Goal: Task Accomplishment & Management: Use online tool/utility

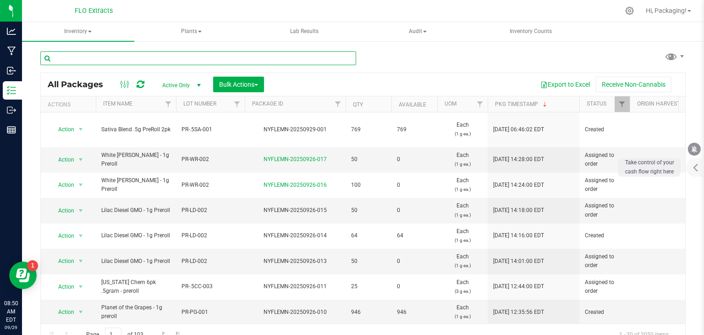
click at [88, 58] on input "text" at bounding box center [198, 58] width 316 height 14
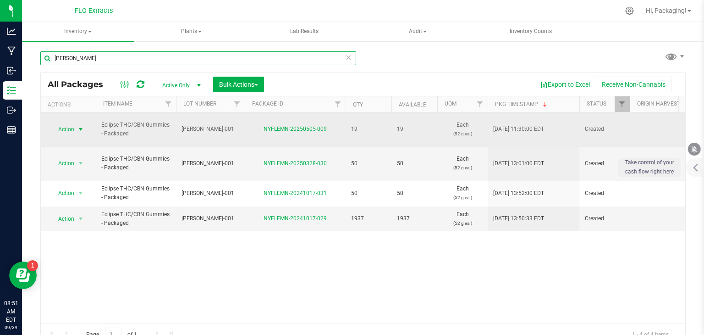
type input "[PERSON_NAME]"
click at [66, 125] on span "Action" at bounding box center [62, 129] width 25 height 13
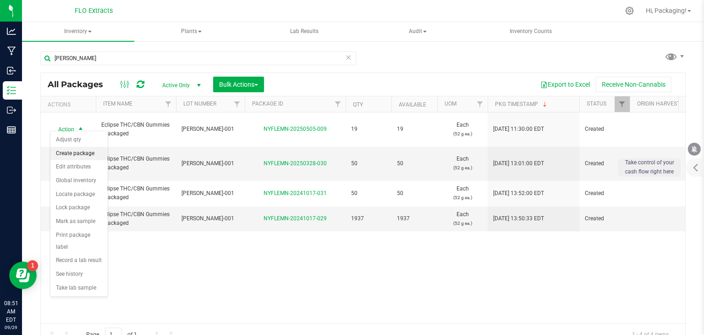
click at [85, 152] on li "Create package" at bounding box center [78, 154] width 57 height 14
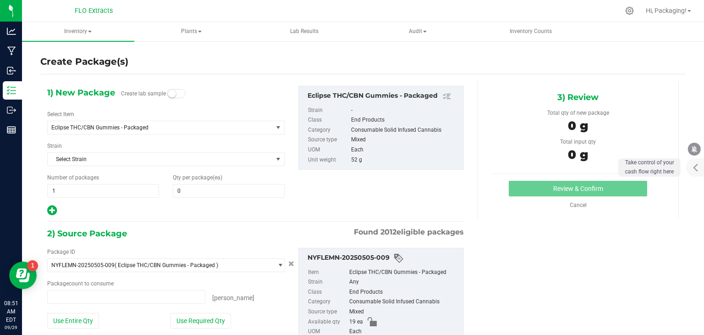
type input "0 ea"
click at [172, 93] on small at bounding box center [172, 93] width 8 height 8
click at [183, 189] on span at bounding box center [229, 191] width 112 height 14
type input "5"
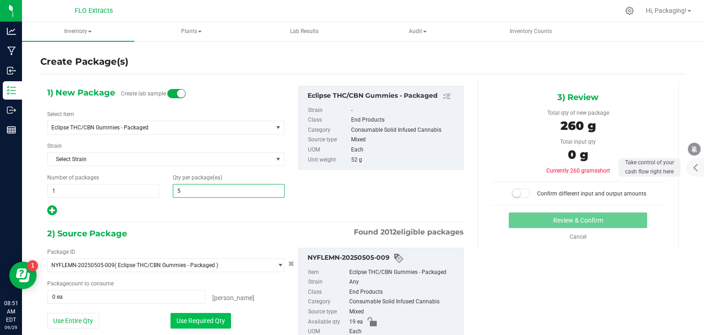
type input "5"
click at [199, 322] on button "Use Required Qty" at bounding box center [201, 321] width 61 height 16
type input "5 ea"
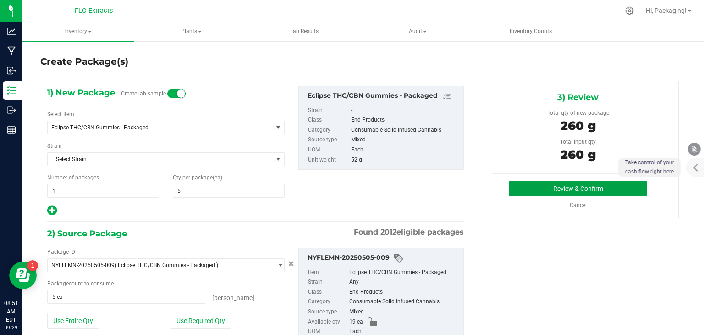
click at [580, 189] on button "Review & Confirm" at bounding box center [578, 189] width 138 height 16
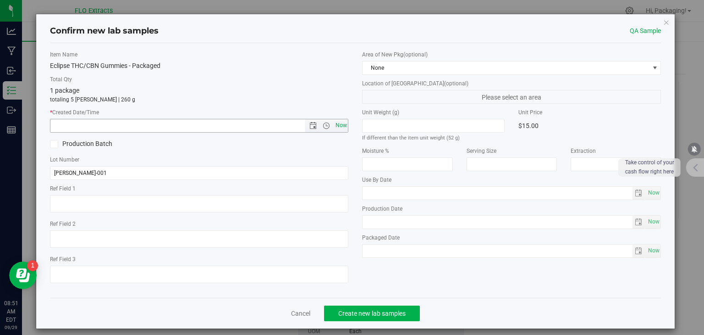
click at [337, 123] on span "Now" at bounding box center [341, 125] width 16 height 13
type input "[DATE] 8:51 AM"
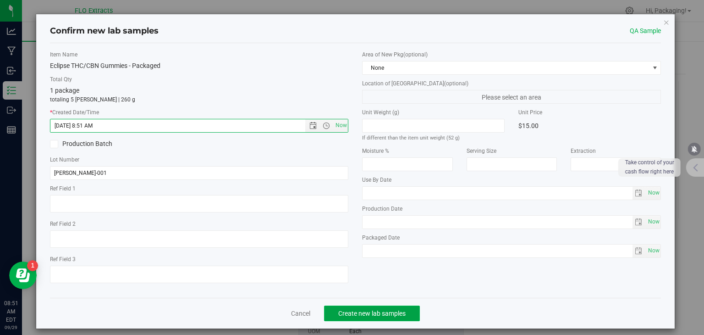
click at [368, 308] on button "Create new lab samples" at bounding box center [372, 313] width 96 height 16
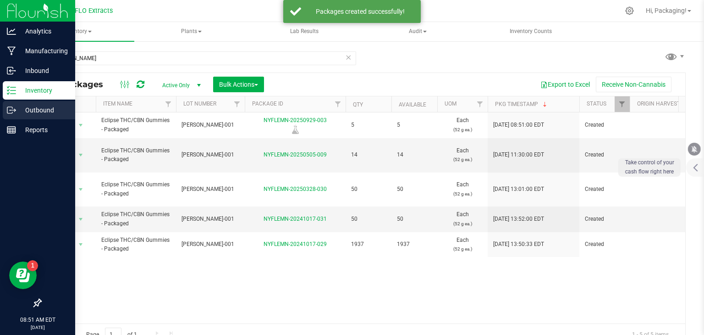
click at [32, 110] on p "Outbound" at bounding box center [43, 110] width 55 height 11
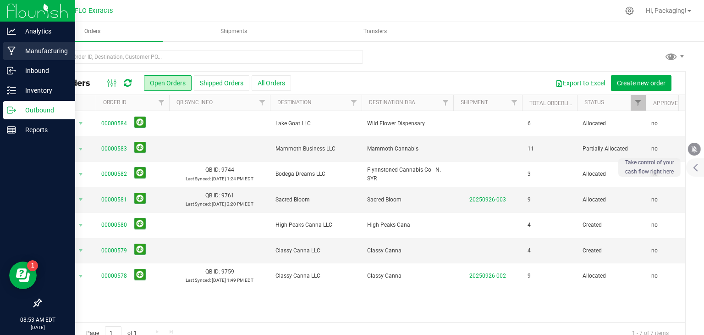
click at [44, 52] on p "Manufacturing" at bounding box center [43, 50] width 55 height 11
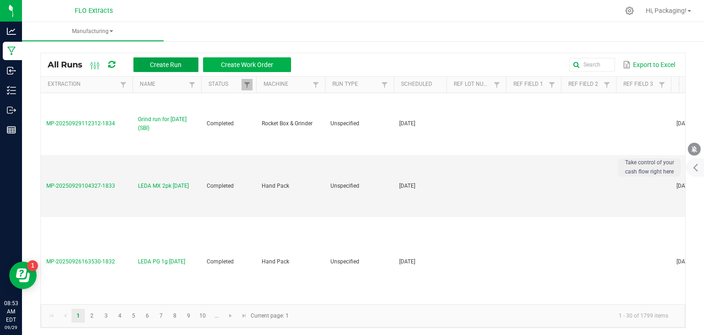
click at [168, 66] on span "Create Run" at bounding box center [166, 64] width 32 height 7
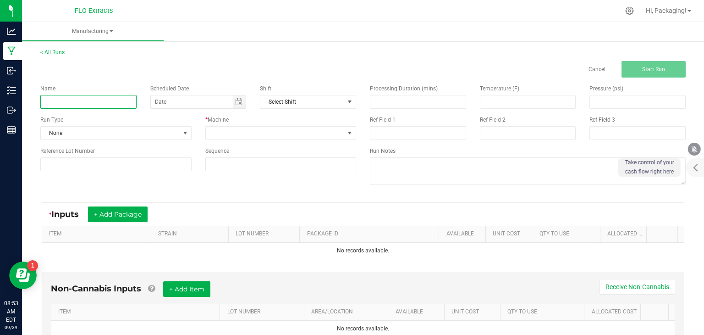
click at [77, 101] on input at bounding box center [88, 102] width 96 height 14
click at [236, 99] on span "Toggle calendar" at bounding box center [238, 101] width 7 height 7
type input "LEDA WT 3.5g [DATE]"
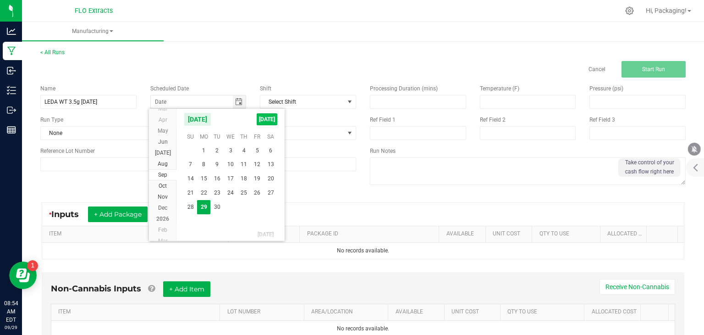
click at [266, 120] on span "[DATE]" at bounding box center [267, 119] width 21 height 12
type input "[DATE]"
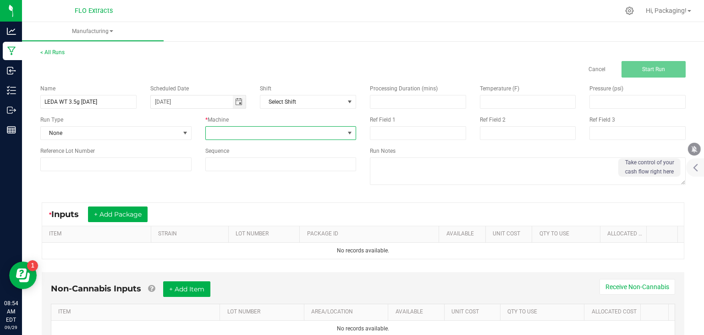
click at [347, 132] on span at bounding box center [349, 132] width 7 height 7
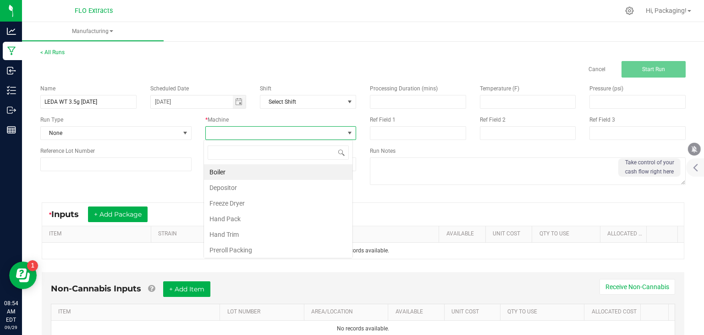
scroll to position [13, 149]
click at [268, 215] on li "Hand Pack" at bounding box center [278, 219] width 149 height 16
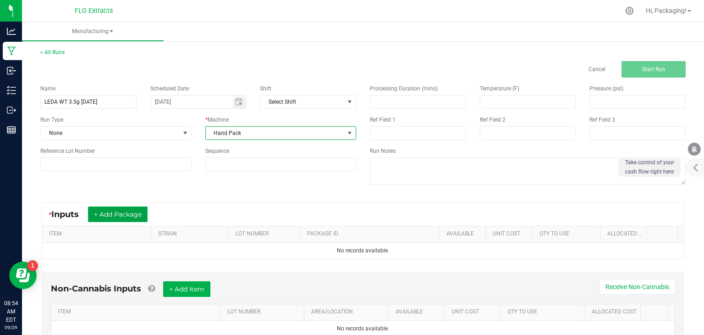
click at [135, 215] on button "+ Add Package" at bounding box center [118, 214] width 60 height 16
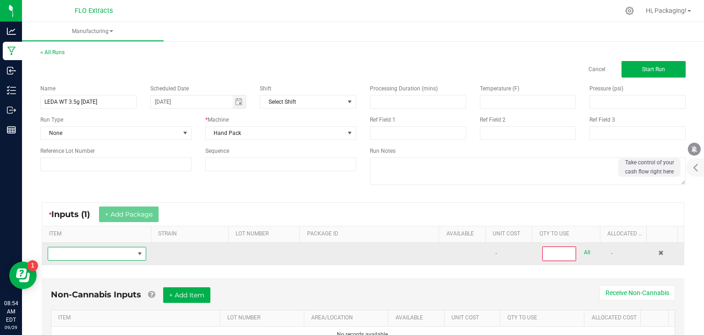
click at [91, 253] on span "NO DATA FOUND" at bounding box center [91, 253] width 86 height 13
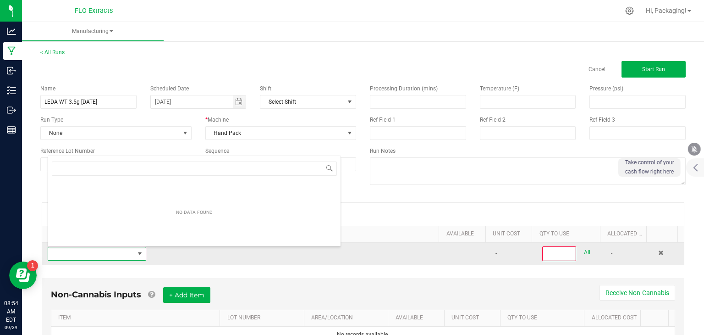
scroll to position [13, 95]
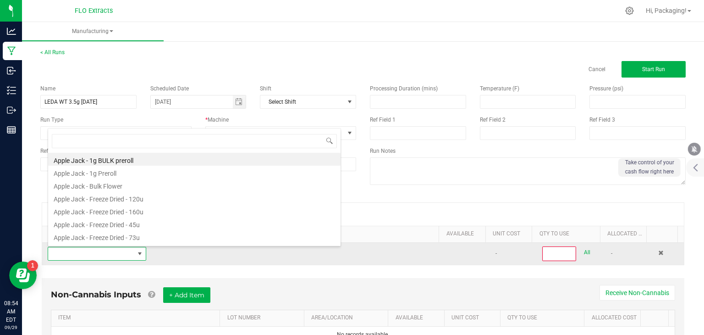
type input "W"
type input "TRUFF"
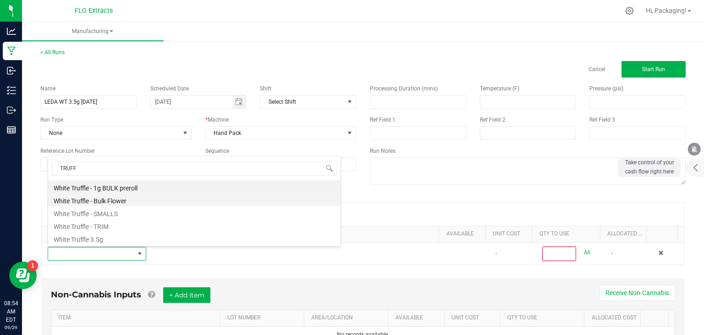
click at [106, 199] on li "White Truffle - Bulk Flower" at bounding box center [194, 199] width 292 height 13
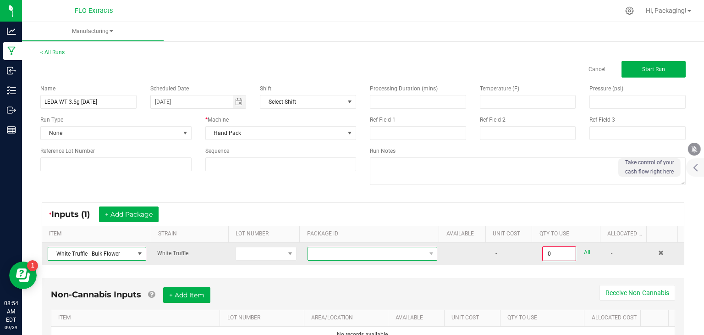
click at [415, 255] on span at bounding box center [366, 253] width 117 height 13
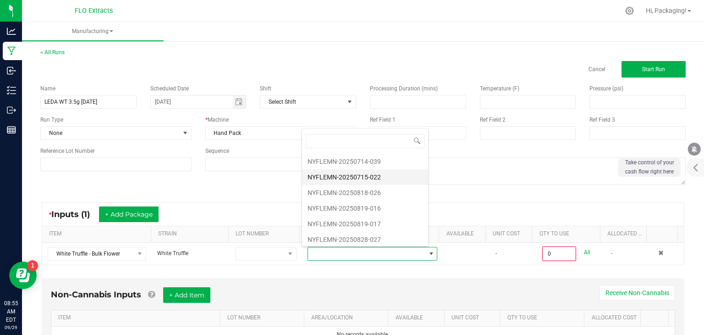
scroll to position [31, 0]
click at [379, 175] on li "NYFLEMN-20250714-039" at bounding box center [365, 176] width 126 height 16
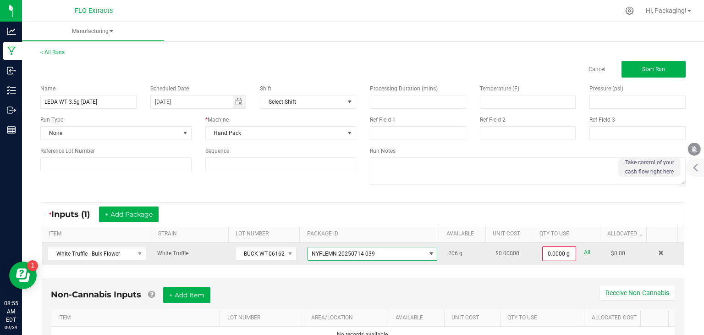
click at [584, 254] on link "All" at bounding box center [587, 252] width 6 height 12
type input "206.0000 g"
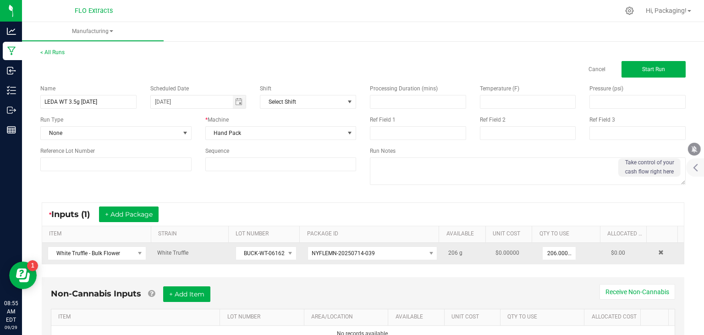
scroll to position [42, 0]
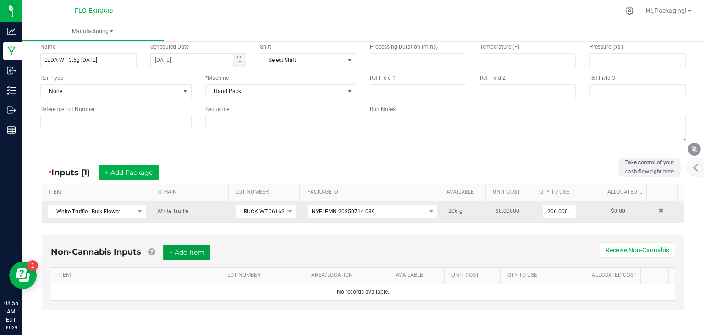
click at [196, 251] on button "+ Add Item" at bounding box center [186, 252] width 47 height 16
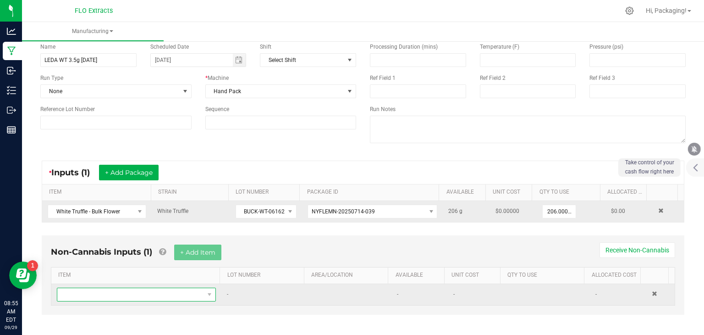
click at [104, 296] on span "NO DATA FOUND" at bounding box center [130, 294] width 147 height 13
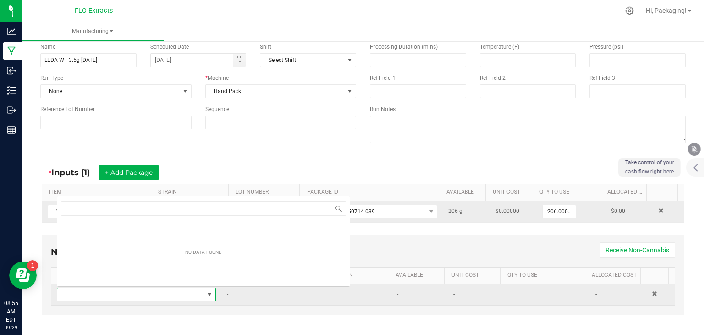
scroll to position [13, 153]
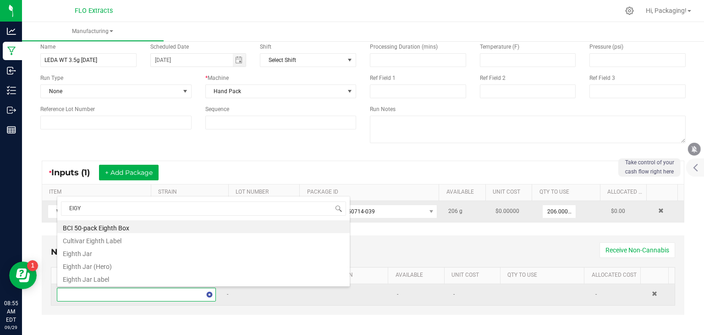
type input "EIG"
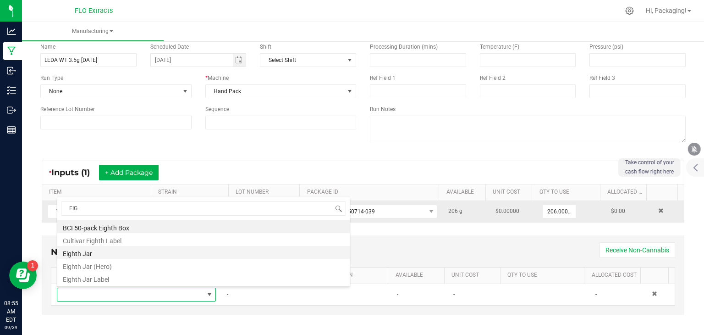
click at [94, 253] on li "Eighth Jar" at bounding box center [203, 252] width 292 height 13
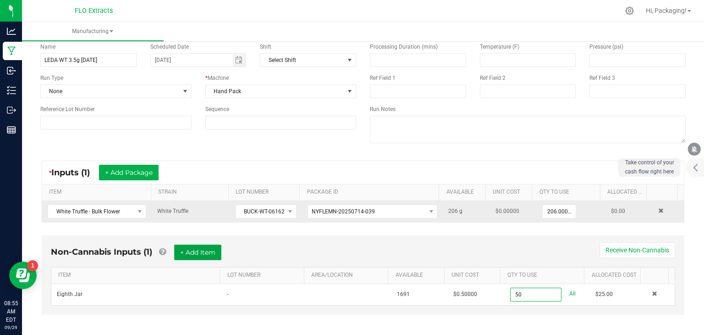
type input "50 ea"
click at [199, 252] on button "+ Add Item" at bounding box center [197, 252] width 47 height 16
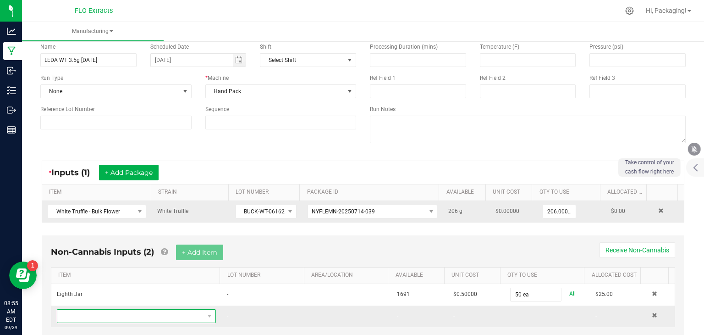
click at [90, 312] on span "NO DATA FOUND" at bounding box center [130, 315] width 147 height 13
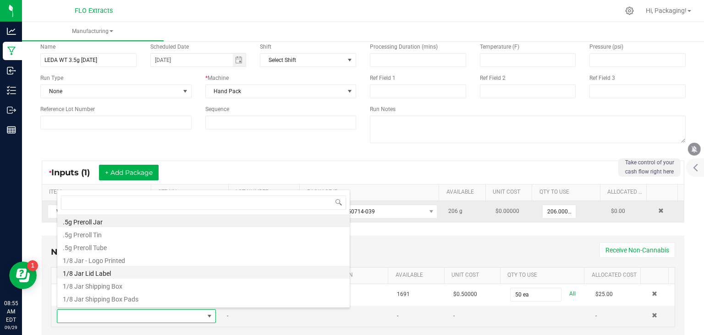
click at [104, 270] on li "1/8 Jar Lid Label" at bounding box center [203, 271] width 292 height 13
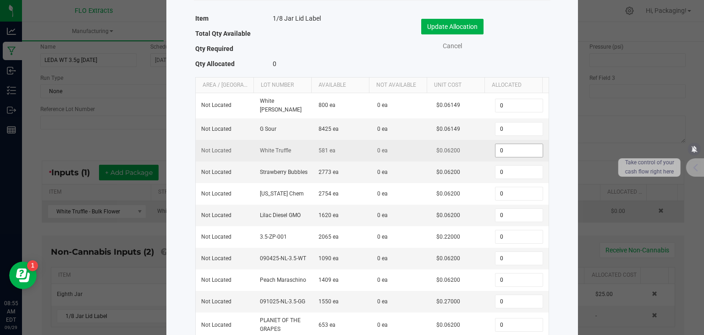
scroll to position [53, 0]
click at [506, 145] on input "0" at bounding box center [518, 151] width 47 height 13
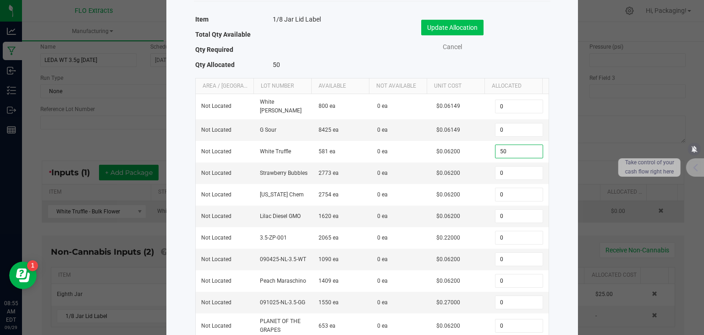
type input "50"
click at [456, 25] on button "Update Allocation" at bounding box center [452, 28] width 62 height 16
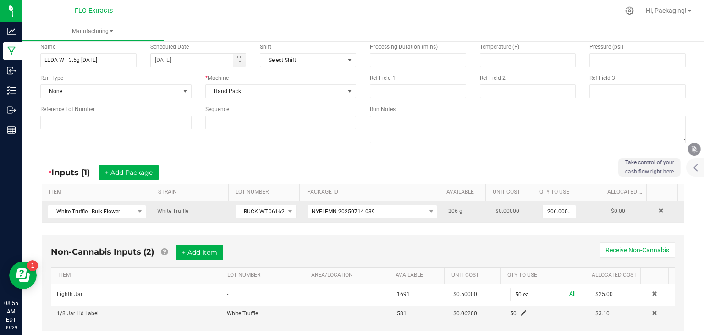
scroll to position [63, 0]
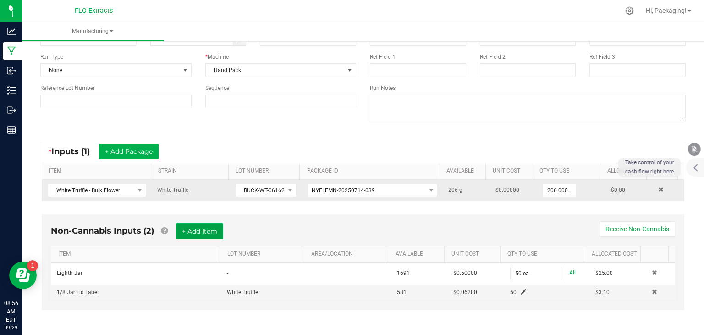
click at [201, 231] on button "+ Add Item" at bounding box center [199, 231] width 47 height 16
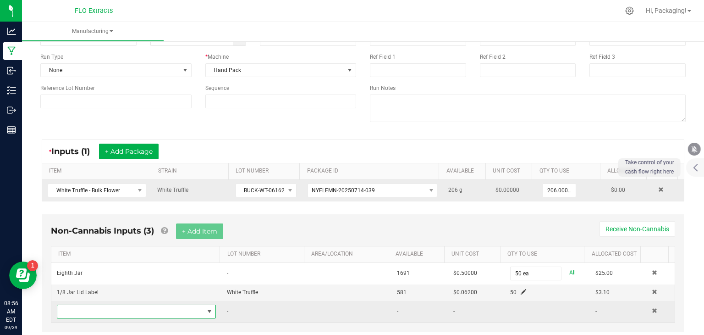
click at [206, 309] on span "NO DATA FOUND" at bounding box center [209, 311] width 7 height 7
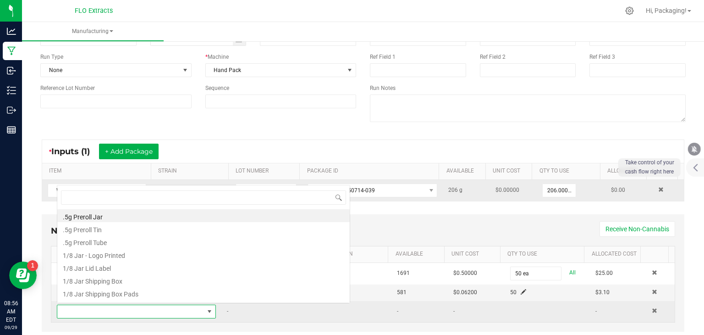
scroll to position [13, 153]
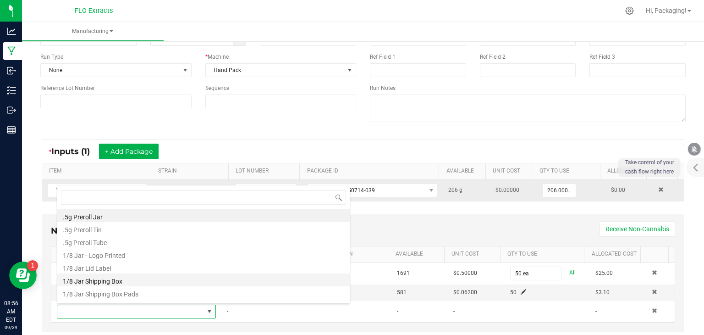
click at [182, 281] on li "1/8 Jar Shipping Box" at bounding box center [203, 279] width 292 height 13
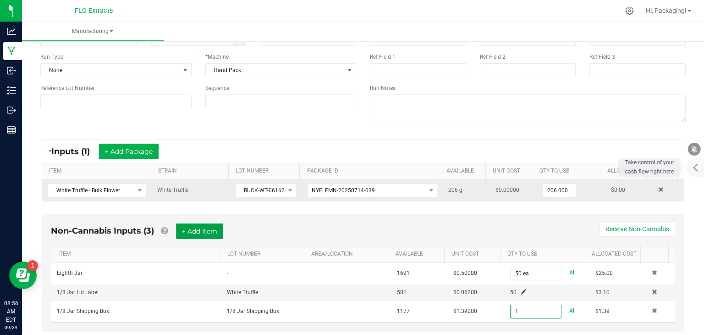
type input "1 ea"
click at [205, 229] on button "+ Add Item" at bounding box center [199, 231] width 47 height 16
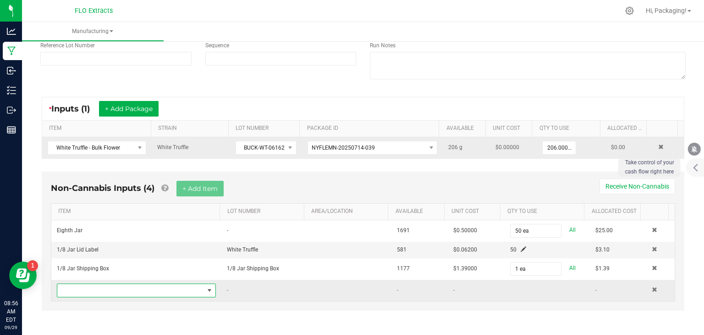
click at [206, 287] on span "NO DATA FOUND" at bounding box center [209, 289] width 7 height 7
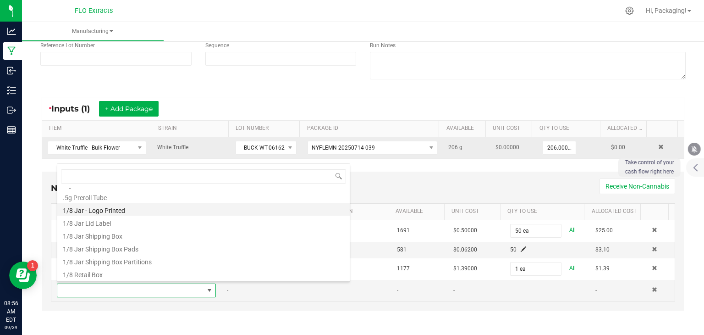
scroll to position [38, 0]
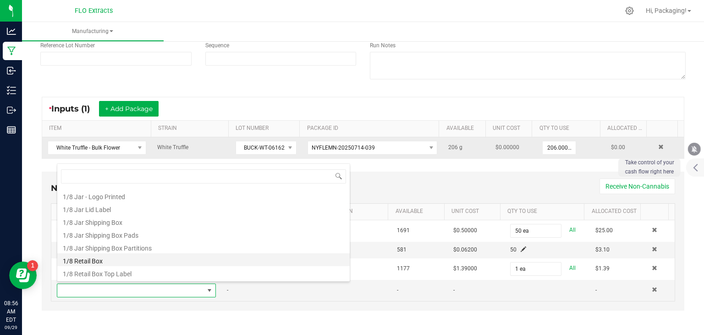
click at [172, 262] on li "1/8 Retail Box" at bounding box center [203, 259] width 292 height 13
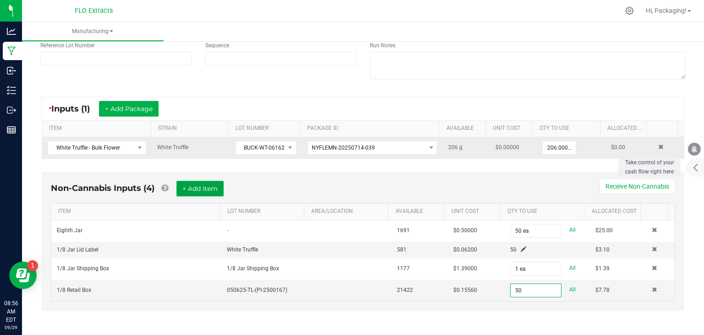
type input "50 ea"
click at [186, 186] on button "+ Add Item" at bounding box center [199, 189] width 47 height 16
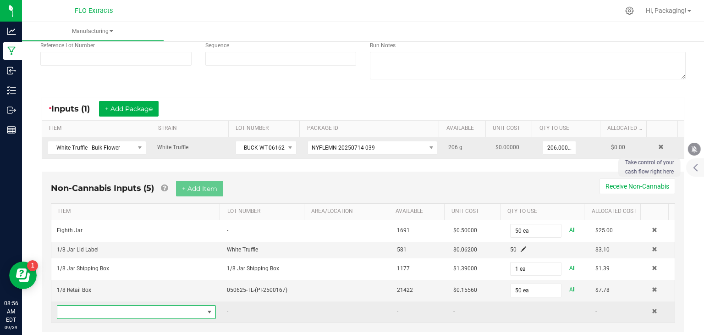
click at [206, 308] on span "NO DATA FOUND" at bounding box center [209, 311] width 7 height 7
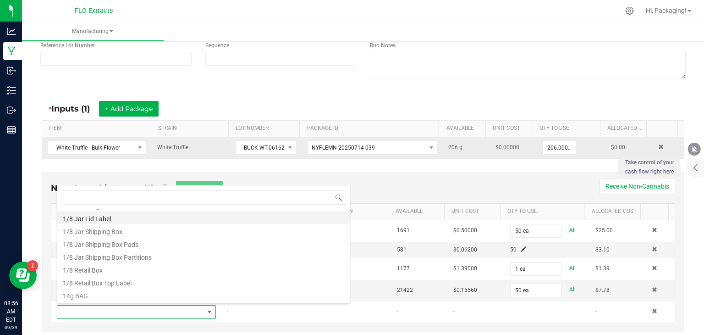
scroll to position [60, 0]
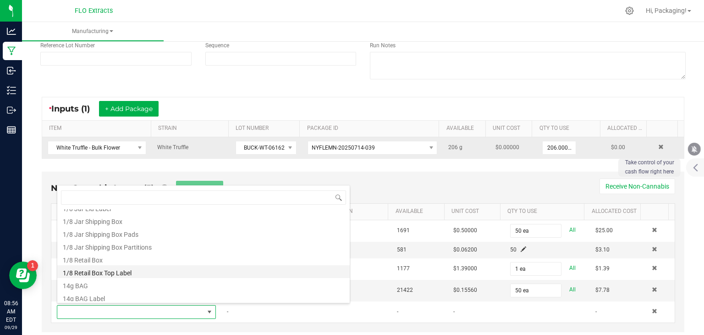
click at [156, 276] on li "1/8 Retail Box Top Label" at bounding box center [203, 271] width 292 height 13
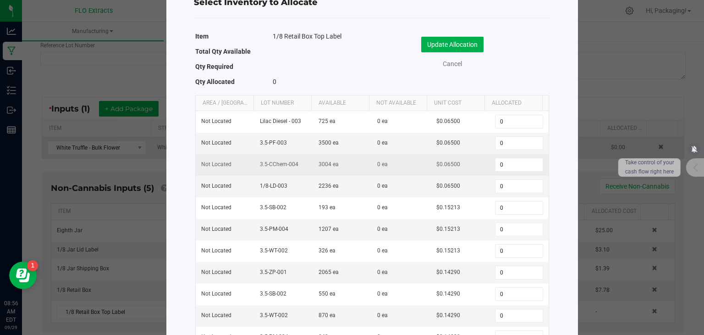
scroll to position [37, 0]
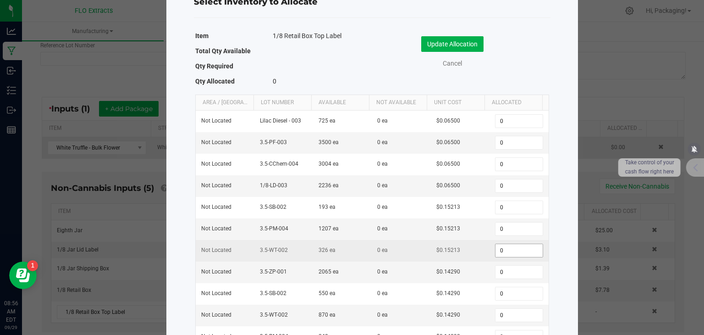
click at [502, 249] on input "0" at bounding box center [518, 250] width 47 height 13
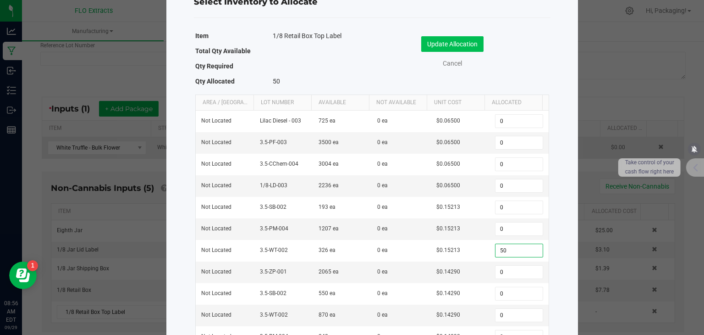
type input "50"
click at [466, 42] on button "Update Allocation" at bounding box center [452, 44] width 62 height 16
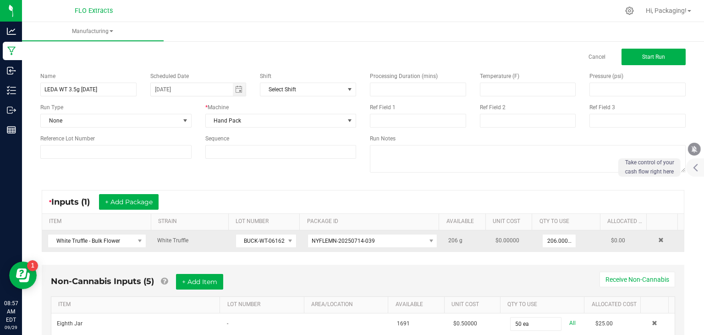
scroll to position [0, 0]
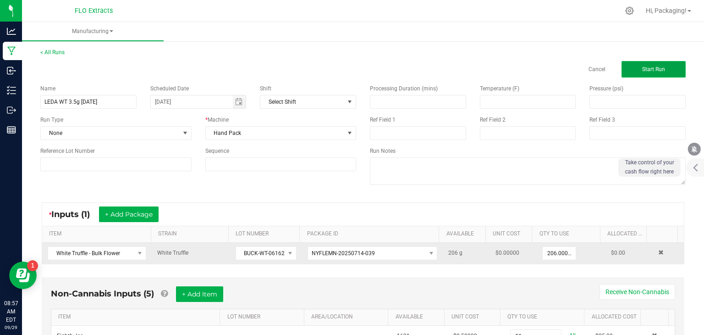
click at [631, 69] on button "Start Run" at bounding box center [654, 69] width 64 height 17
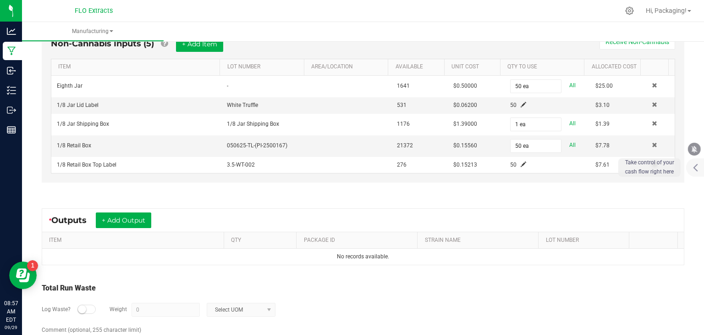
scroll to position [281, 0]
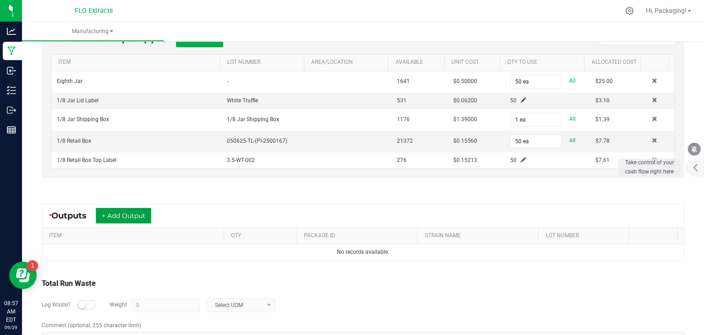
click at [139, 208] on button "+ Add Output" at bounding box center [123, 216] width 55 height 16
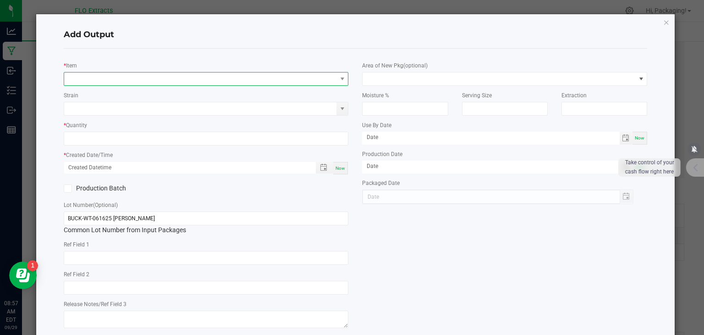
click at [90, 79] on span "NO DATA FOUND" at bounding box center [200, 78] width 273 height 13
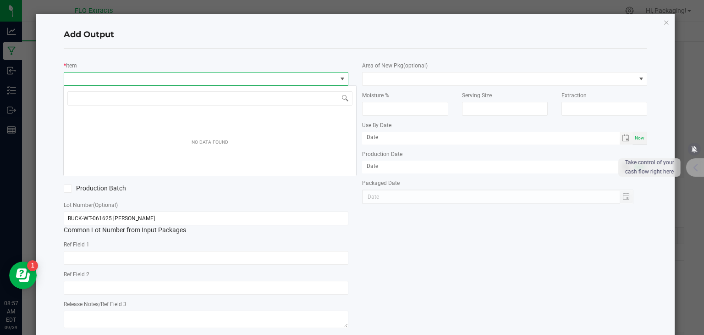
scroll to position [13, 282]
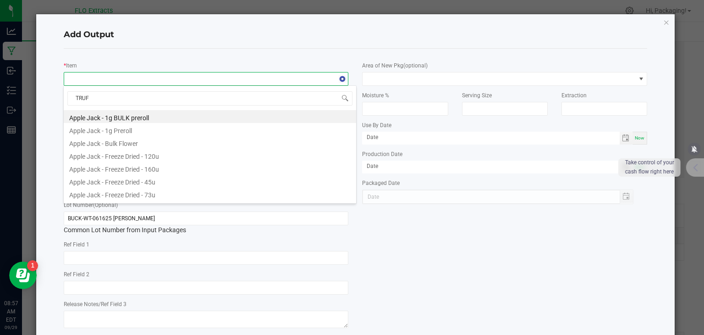
type input "TRUFF"
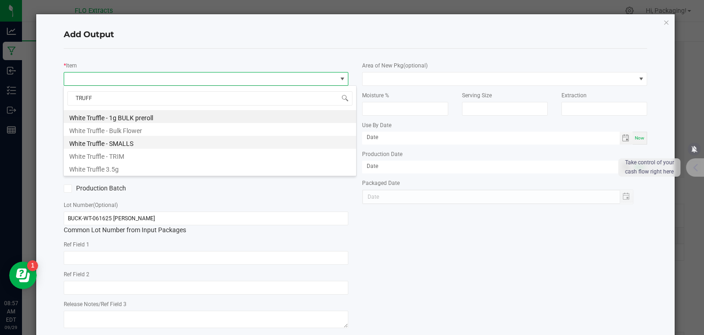
click at [112, 142] on li "White Truffle - SMALLS" at bounding box center [210, 142] width 292 height 13
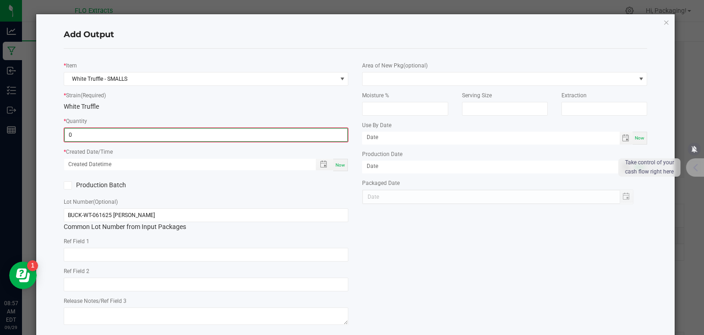
click at [107, 137] on input "0" at bounding box center [206, 134] width 283 height 13
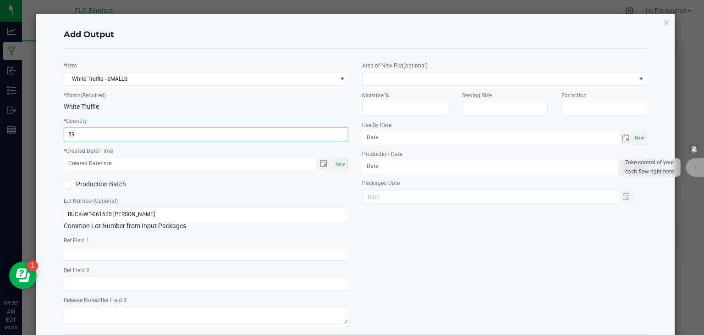
type input "59.0000 g"
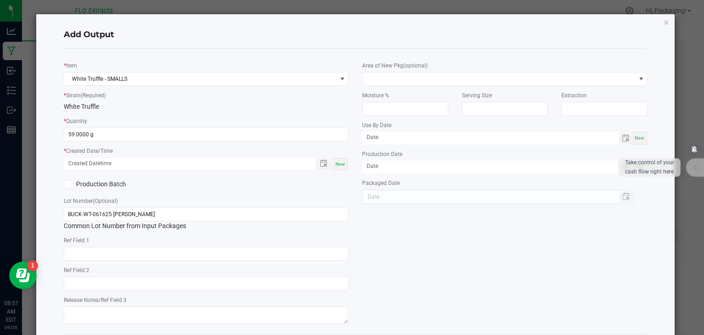
click at [339, 164] on span "Now" at bounding box center [341, 163] width 10 height 5
type input "[DATE] 8:57 AM"
type input "[DATE]"
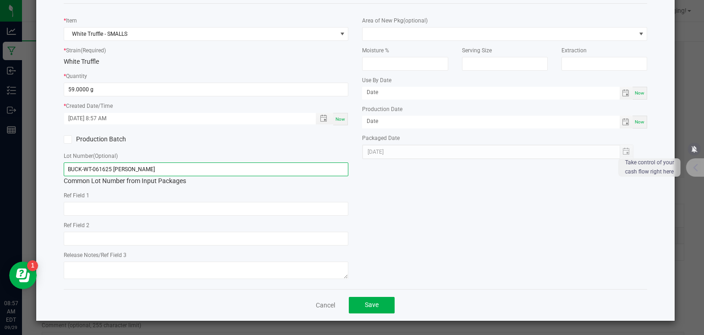
click at [80, 167] on input "BUCK-WT-061625 [PERSON_NAME]" at bounding box center [206, 169] width 285 height 14
type input "SMOL-WT-061625 [PERSON_NAME]"
drag, startPoint x: 387, startPoint y: 259, endPoint x: 380, endPoint y: 304, distance: 46.0
click at [380, 304] on div "Add Output * Item White Truffle - SMALLS * Strain (Required) White Truffle * Qu…" at bounding box center [355, 144] width 639 height 351
click at [523, 250] on div "* Item White Truffle - SMALLS * Strain (Required) White Truffle * Quantity 59.0…" at bounding box center [356, 146] width 598 height 270
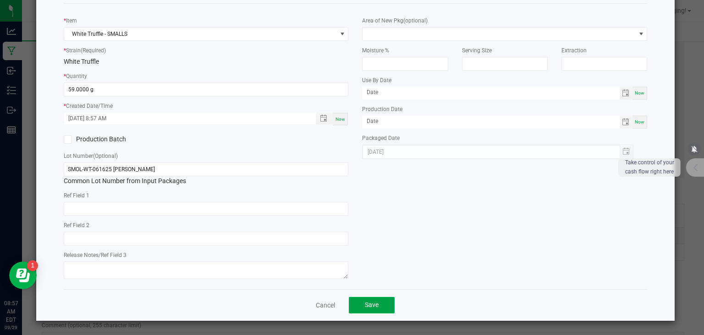
click at [367, 307] on span "Save" at bounding box center [372, 304] width 14 height 7
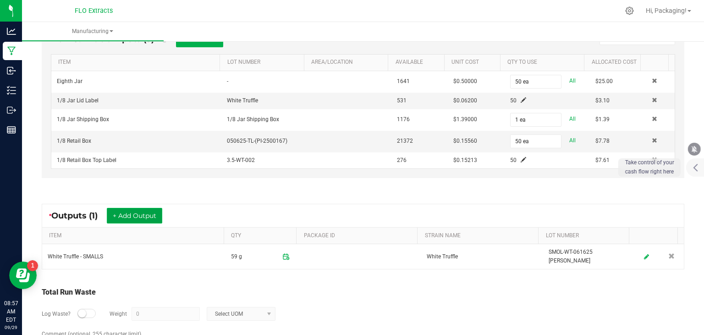
click at [149, 213] on button "+ Add Output" at bounding box center [134, 216] width 55 height 16
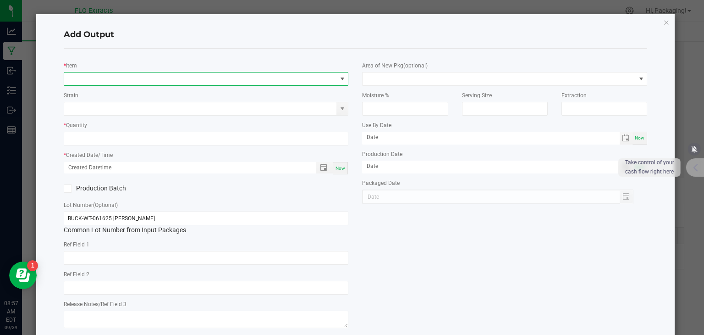
click at [80, 77] on span "NO DATA FOUND" at bounding box center [200, 78] width 273 height 13
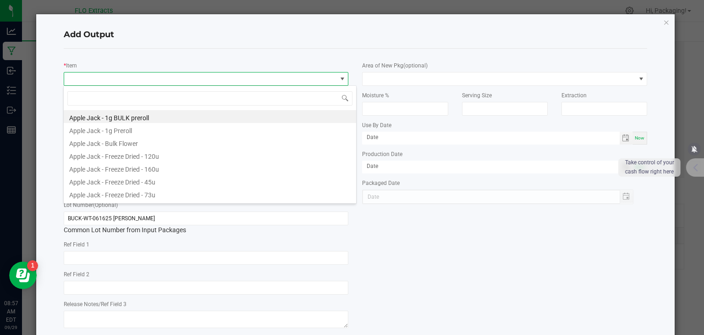
scroll to position [13, 282]
type input "TRUFF"
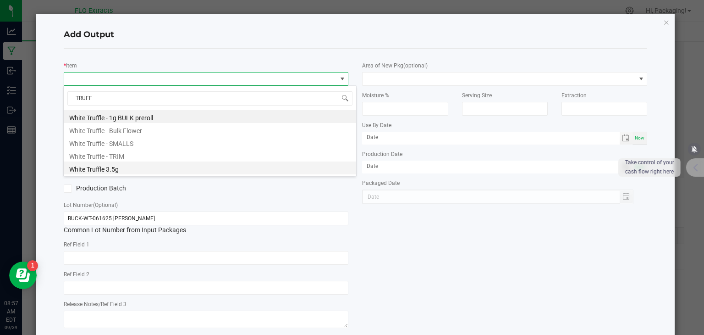
click at [113, 168] on li "White Truffle 3.5g" at bounding box center [210, 167] width 292 height 13
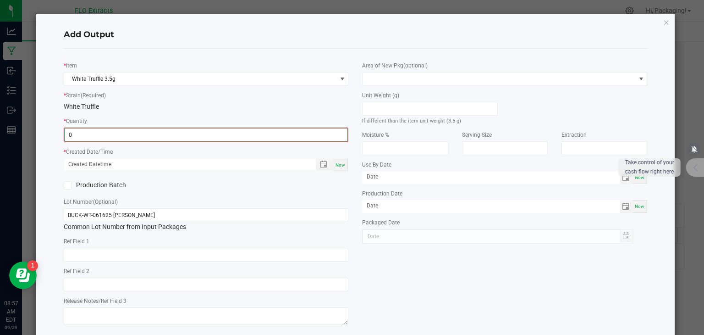
click at [94, 135] on input "0" at bounding box center [206, 134] width 283 height 13
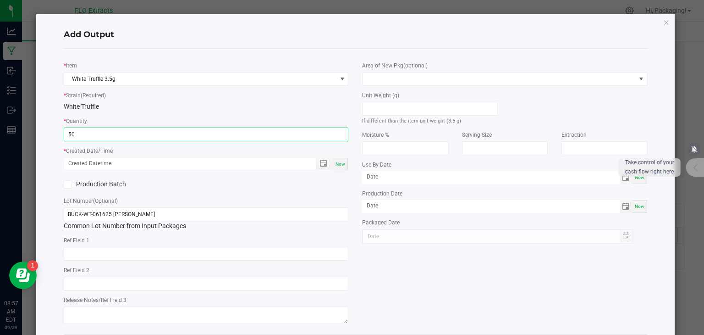
type input "50 ea"
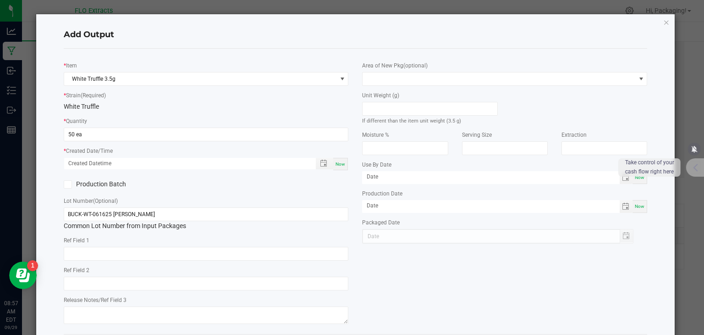
click at [338, 161] on span "Now" at bounding box center [341, 163] width 10 height 5
type input "[DATE] 8:57 AM"
type input "[DATE]"
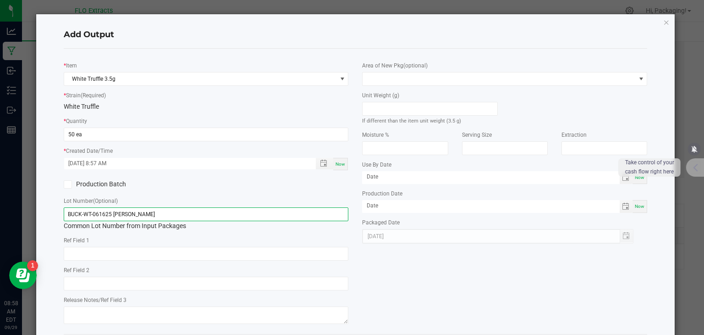
click at [127, 213] on input "BUCK-WT-061625 [PERSON_NAME]" at bounding box center [206, 214] width 285 height 14
type input "B"
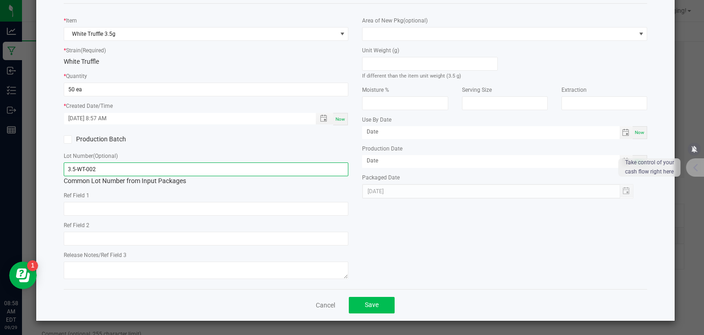
type input "3.5-WT-002"
click at [372, 301] on span "Save" at bounding box center [372, 304] width 14 height 7
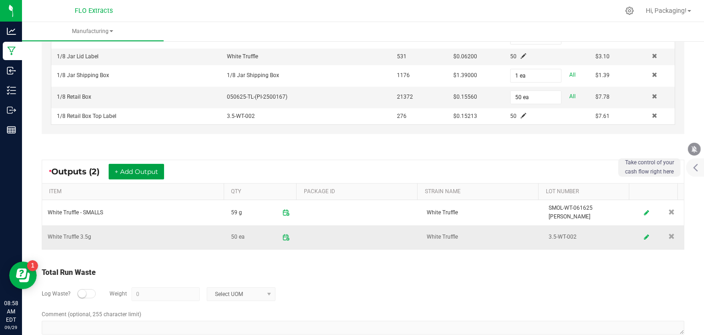
scroll to position [326, 0]
click at [379, 266] on div "Total Run Waste" at bounding box center [363, 271] width 643 height 11
click at [82, 289] on small at bounding box center [82, 292] width 8 height 8
click at [140, 286] on input "0" at bounding box center [165, 292] width 67 height 13
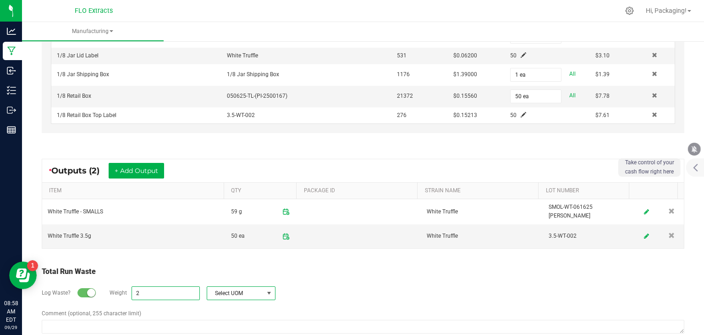
click at [269, 289] on span at bounding box center [268, 292] width 7 height 7
click at [237, 208] on li "Gram" at bounding box center [240, 209] width 68 height 13
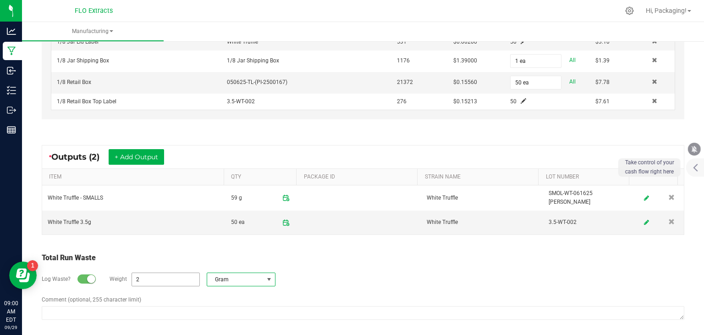
click at [150, 273] on input "2" at bounding box center [165, 279] width 67 height 13
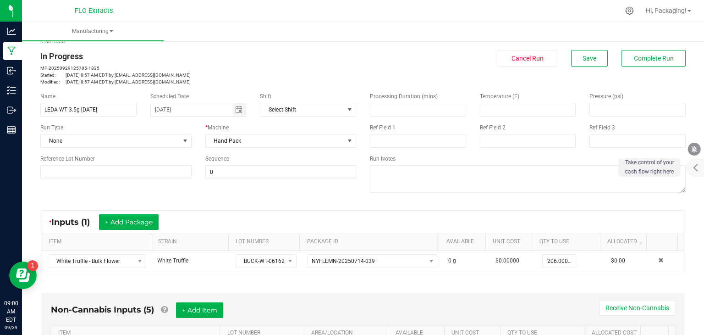
scroll to position [0, 0]
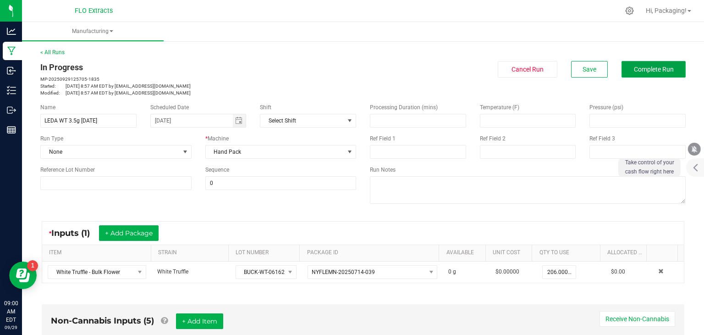
type input "4.29 g"
click at [662, 70] on span "Complete Run" at bounding box center [654, 69] width 40 height 7
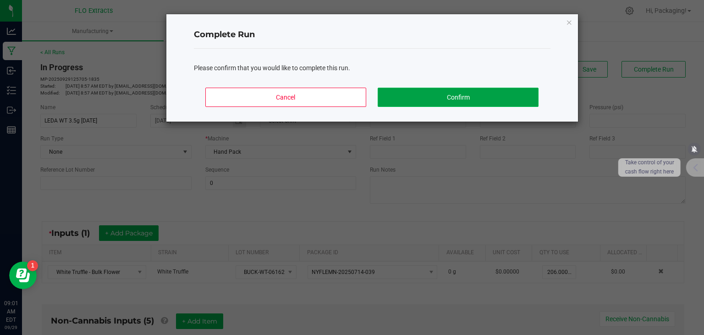
click at [500, 98] on button "Confirm" at bounding box center [458, 97] width 160 height 19
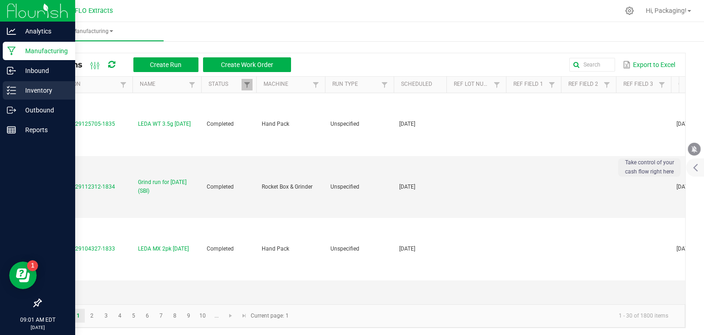
click at [40, 89] on p "Inventory" at bounding box center [43, 90] width 55 height 11
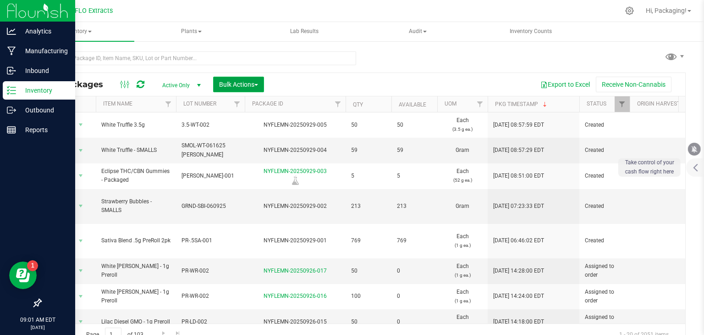
click at [252, 85] on span "Bulk Actions" at bounding box center [238, 84] width 39 height 7
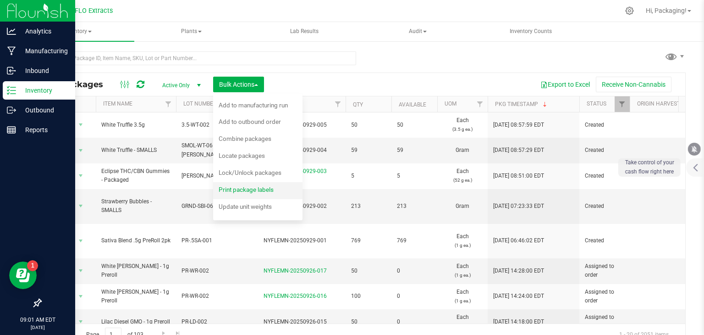
click at [243, 190] on span "Print package labels" at bounding box center [246, 189] width 55 height 7
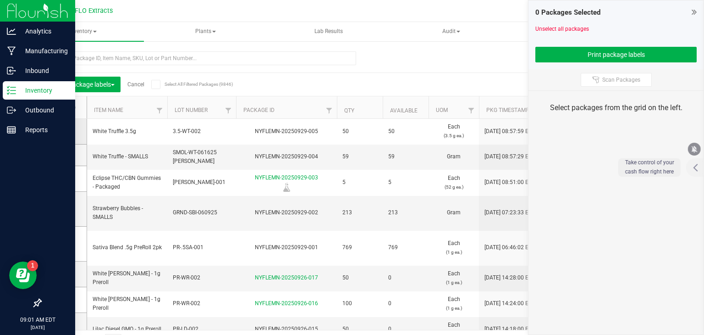
click at [61, 131] on icon at bounding box center [61, 131] width 6 height 0
click at [0, 0] on input "checkbox" at bounding box center [0, 0] width 0 height 0
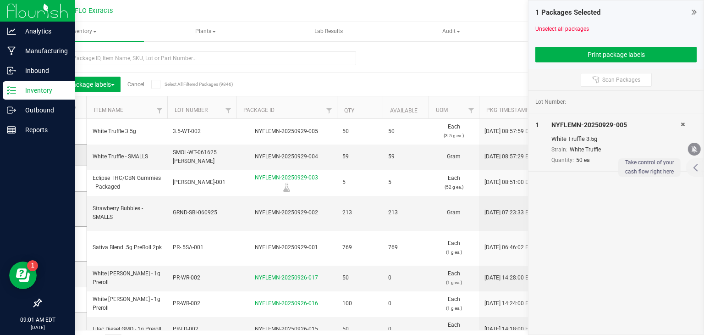
click at [65, 157] on span at bounding box center [61, 154] width 9 height 9
click at [0, 0] on input "checkbox" at bounding box center [0, 0] width 0 height 0
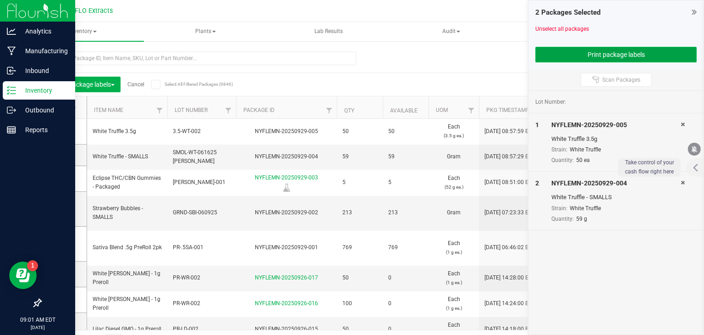
click at [572, 57] on button "Print package labels" at bounding box center [615, 55] width 161 height 16
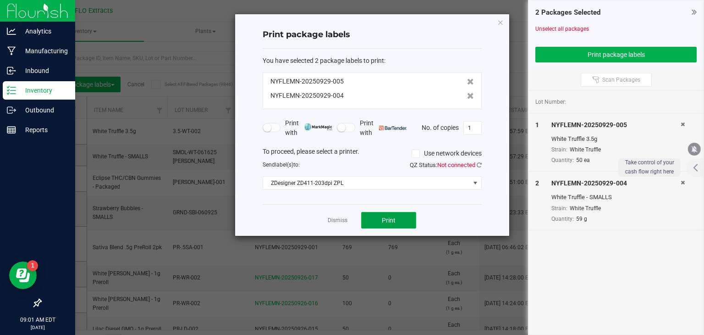
click at [404, 216] on button "Print" at bounding box center [388, 220] width 55 height 17
click at [338, 220] on link "Dismiss" at bounding box center [338, 220] width 20 height 8
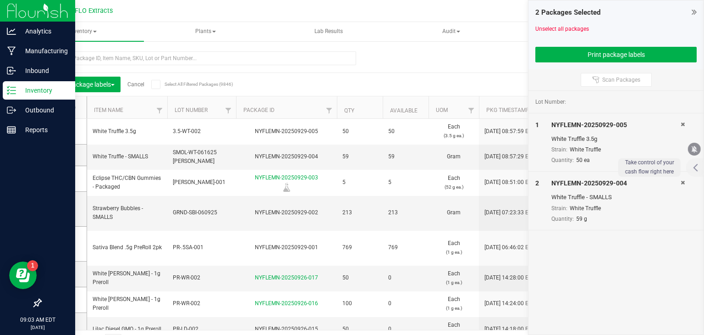
click at [138, 85] on link "Cancel" at bounding box center [135, 84] width 17 height 6
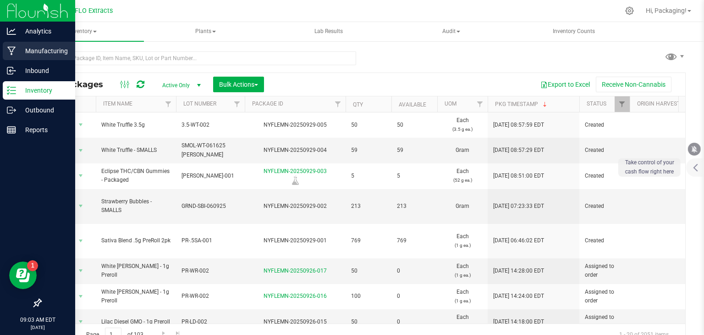
click at [42, 51] on p "Manufacturing" at bounding box center [43, 50] width 55 height 11
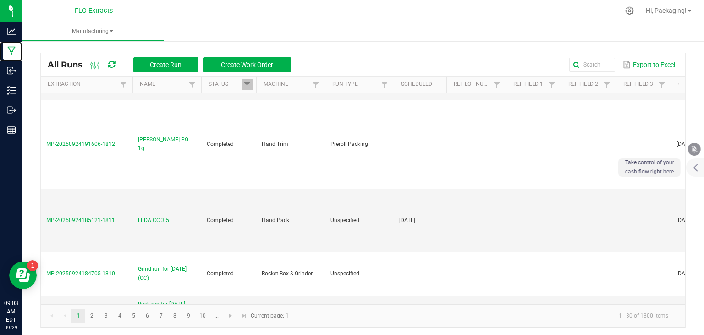
scroll to position [1260, 0]
click at [585, 66] on input "text" at bounding box center [511, 65] width 209 height 14
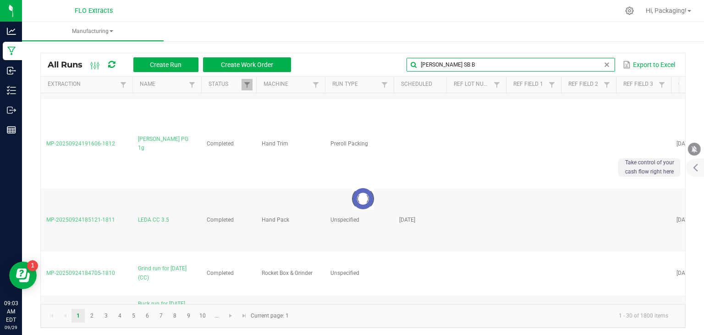
scroll to position [88, 0]
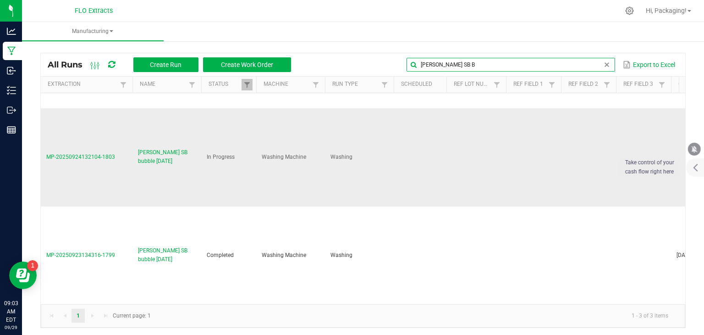
type input "[PERSON_NAME] SB B"
click at [149, 157] on span "[PERSON_NAME] SB bubble [DATE]" at bounding box center [167, 156] width 58 height 17
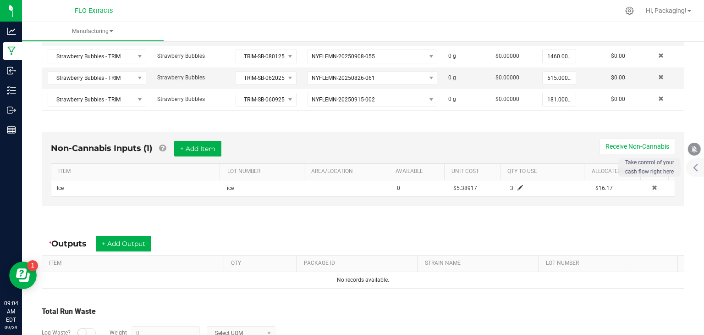
scroll to position [277, 0]
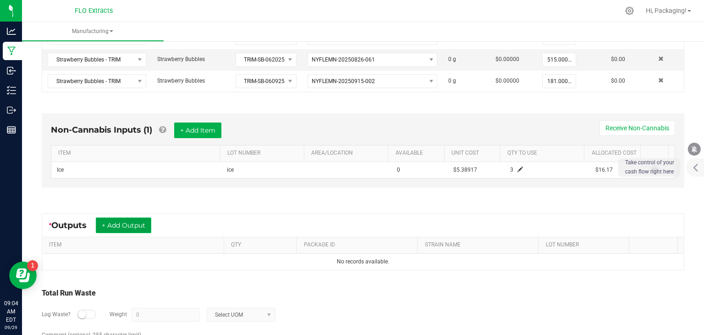
click at [137, 220] on button "+ Add Output" at bounding box center [123, 225] width 55 height 16
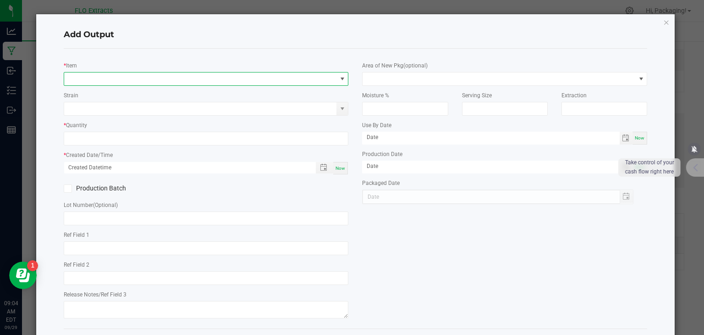
click at [339, 81] on span "NO DATA FOUND" at bounding box center [342, 78] width 7 height 7
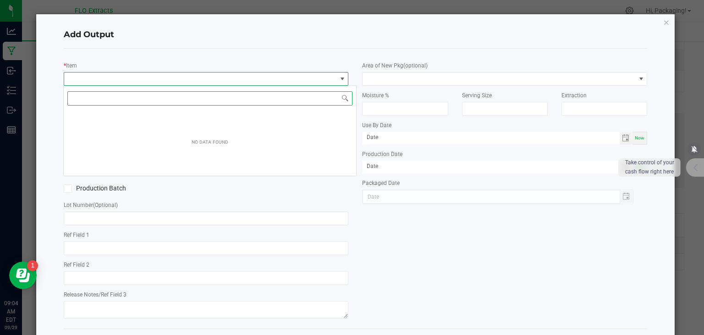
scroll to position [13, 282]
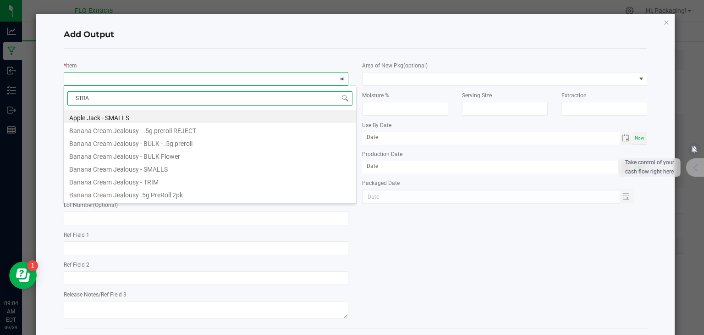
type input "STRAW"
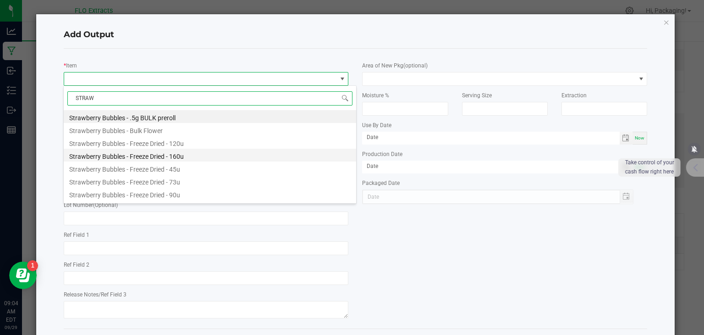
click at [189, 156] on li "Strawberry Bubbles - Freeze Dried - 160u" at bounding box center [210, 155] width 292 height 13
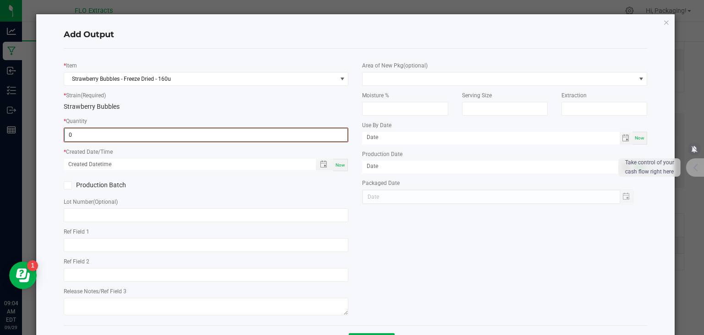
click at [136, 132] on input "0" at bounding box center [206, 134] width 283 height 13
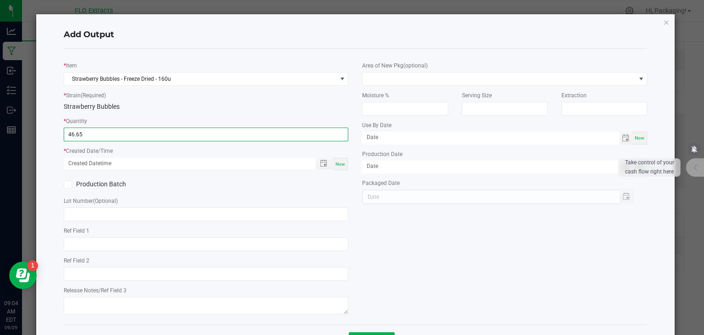
type input "46.6500 g"
click at [337, 166] on span "Now" at bounding box center [341, 163] width 10 height 5
type input "[DATE] 9:04 AM"
type input "[DATE]"
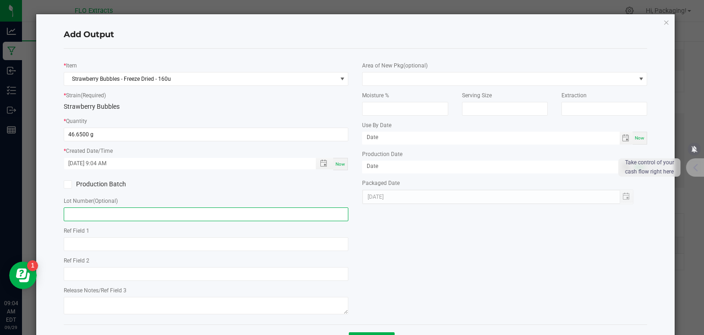
click at [108, 220] on input "text" at bounding box center [206, 214] width 285 height 14
drag, startPoint x: 119, startPoint y: 214, endPoint x: 44, endPoint y: 218, distance: 74.4
click at [44, 218] on div "Add Output * Item Strawberry Bubbles - Freeze Dried - 160u * Strain (Required) …" at bounding box center [355, 184] width 639 height 341
type input "HASH-SB-060925"
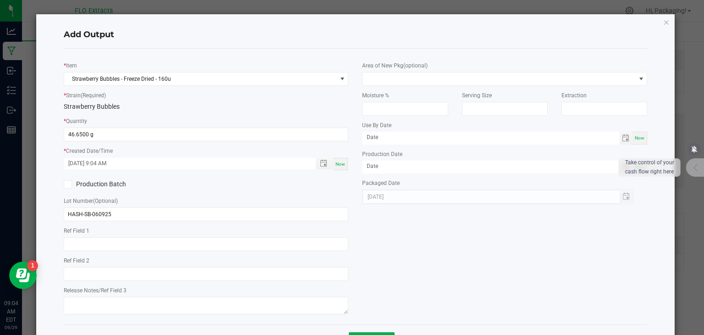
click at [435, 248] on div "* Item Strawberry Bubbles - Freeze Dried - 160u * Strain (Required) Strawberry …" at bounding box center [356, 186] width 598 height 261
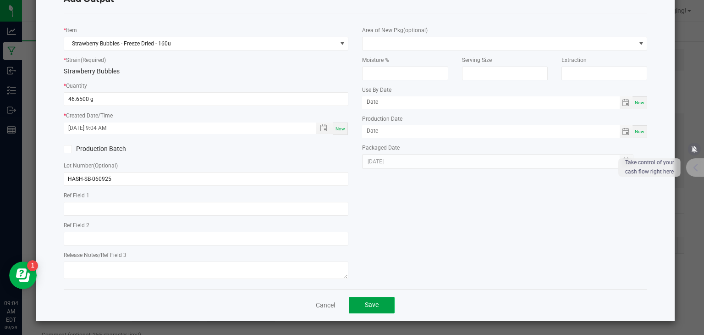
click at [365, 301] on span "Save" at bounding box center [372, 304] width 14 height 7
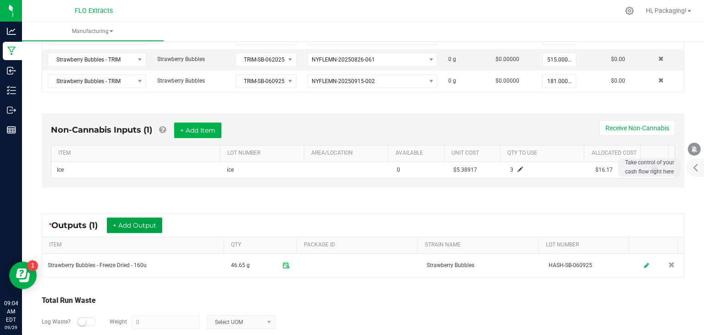
click at [158, 224] on button "+ Add Output" at bounding box center [134, 225] width 55 height 16
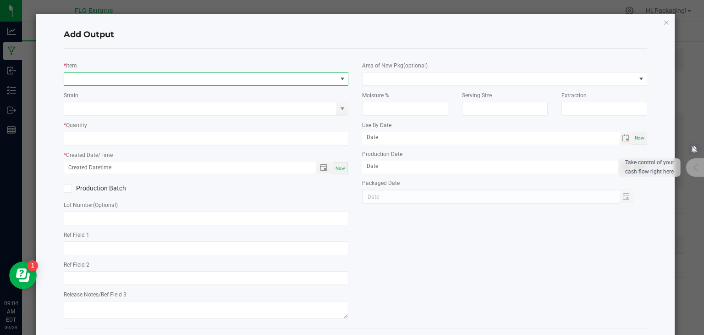
click at [340, 78] on span "NO DATA FOUND" at bounding box center [342, 78] width 7 height 7
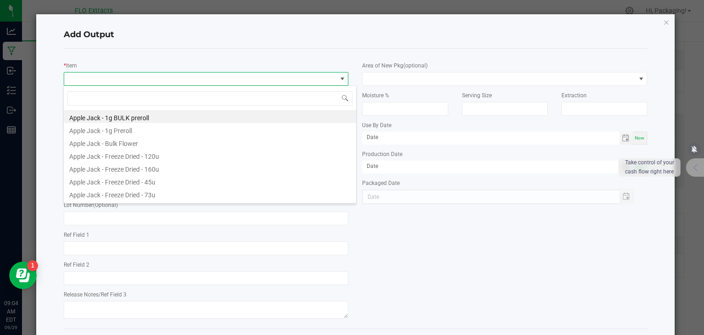
scroll to position [13, 282]
type input "STRAW"
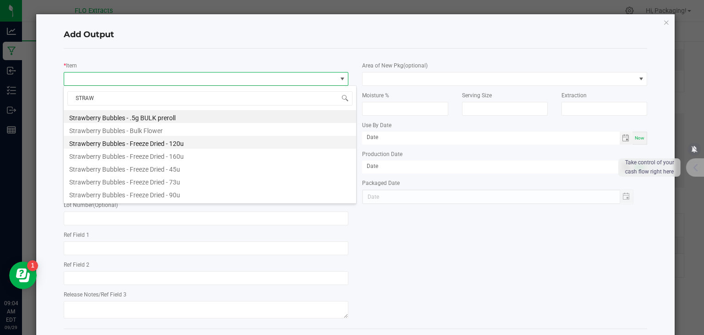
click at [169, 140] on li "Strawberry Bubbles - Freeze Dried - 120u" at bounding box center [210, 142] width 292 height 13
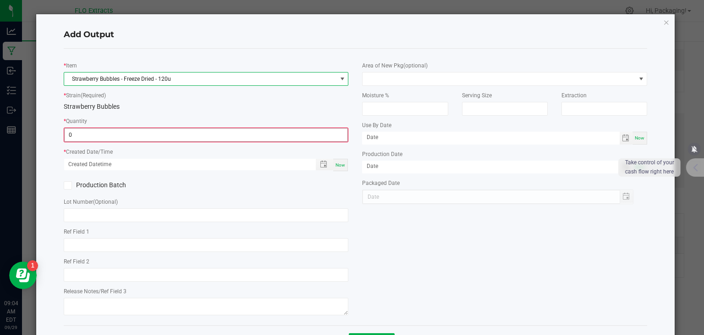
click at [142, 137] on input "0" at bounding box center [206, 134] width 283 height 13
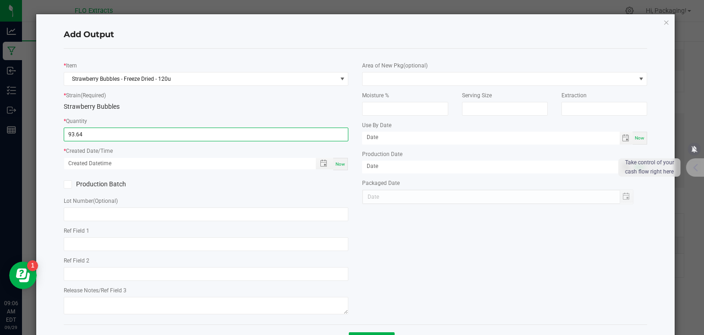
type input "93.6400 g"
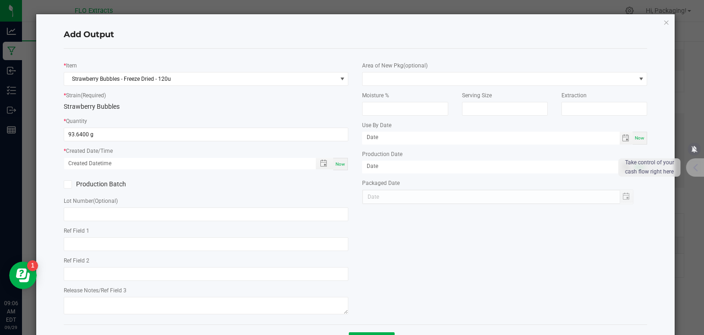
click at [340, 166] on span "Now" at bounding box center [341, 163] width 10 height 5
type input "[DATE] 9:06 AM"
type input "[DATE]"
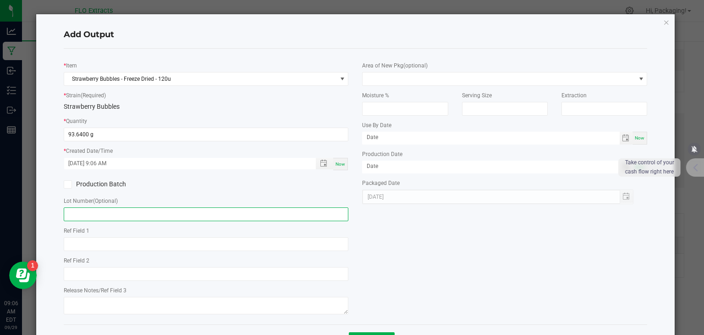
click at [120, 215] on input "text" at bounding box center [206, 214] width 285 height 14
paste input "HASH-SB-060925"
type input "HASH-SB-060925"
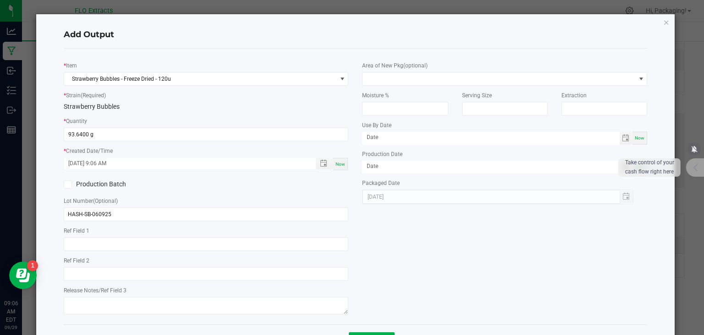
click at [413, 265] on div "* Item Strawberry Bubbles - Freeze Dried - 120u * Strain (Required) Strawberry …" at bounding box center [356, 186] width 598 height 261
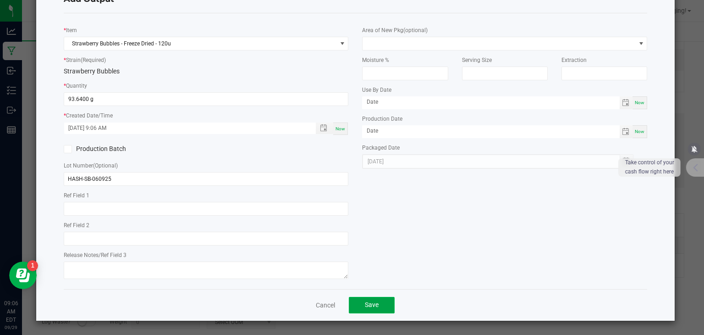
click at [380, 301] on button "Save" at bounding box center [372, 305] width 46 height 17
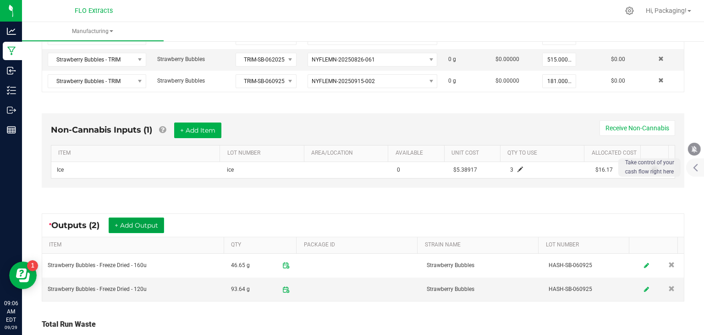
click at [147, 222] on button "+ Add Output" at bounding box center [136, 225] width 55 height 16
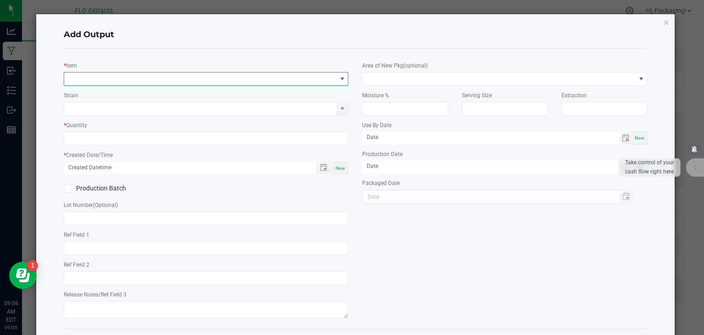
click at [340, 80] on span "NO DATA FOUND" at bounding box center [342, 78] width 7 height 7
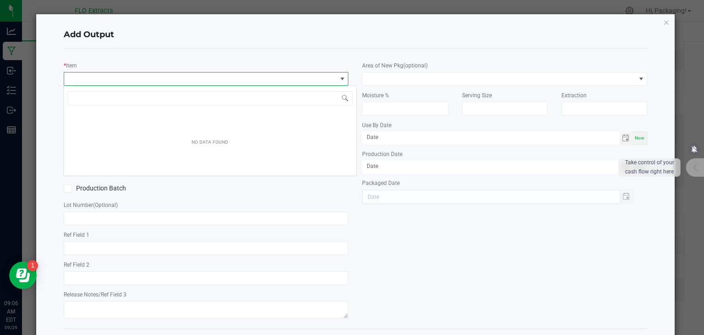
scroll to position [13, 282]
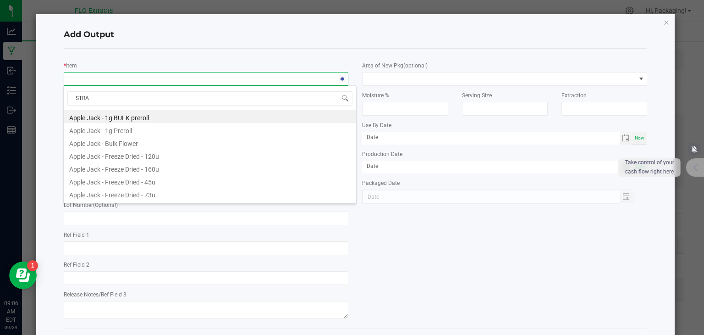
type input "STRAW"
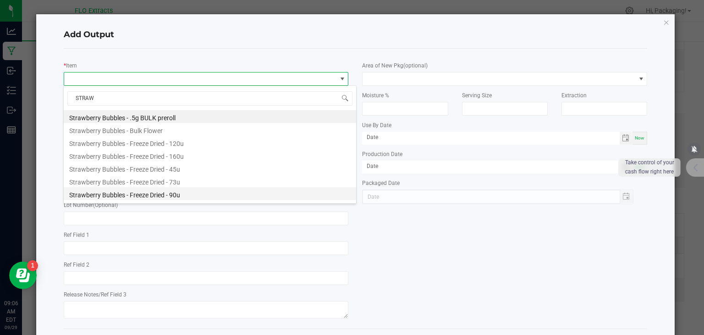
click at [172, 193] on li "Strawberry Bubbles - Freeze Dried - 90u" at bounding box center [210, 193] width 292 height 13
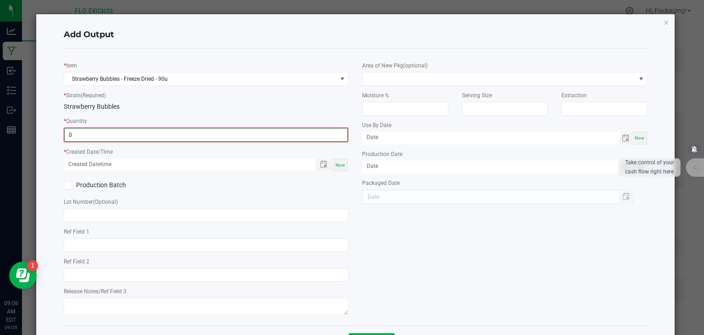
click at [133, 134] on input "0" at bounding box center [206, 134] width 283 height 13
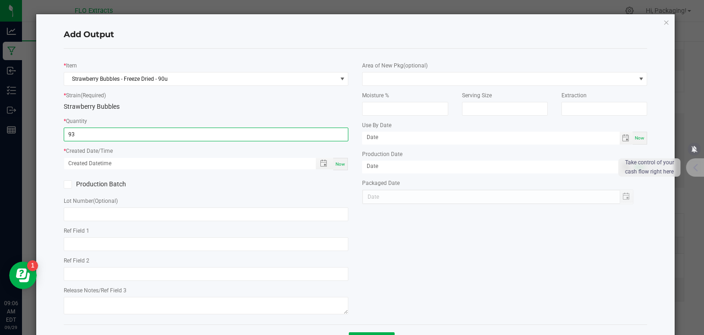
type input "9"
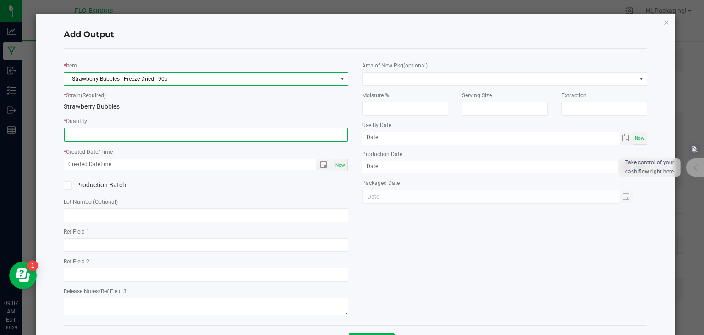
click at [339, 81] on span at bounding box center [342, 78] width 7 height 7
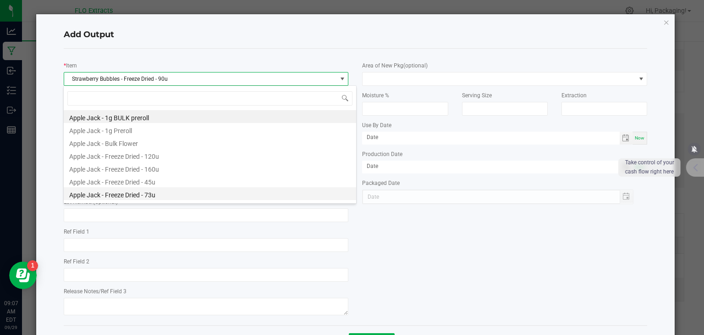
click at [149, 193] on li "Apple Jack - Freeze Dried - 73u" at bounding box center [210, 193] width 292 height 13
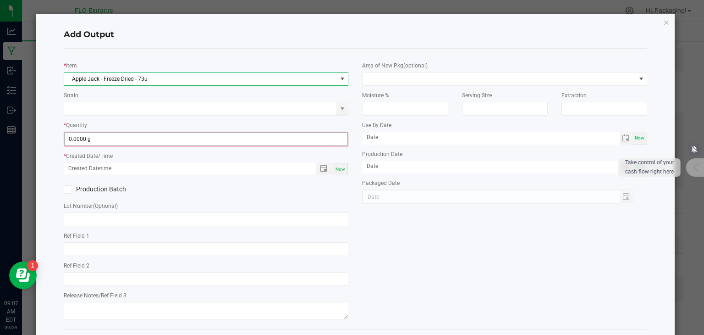
click at [94, 139] on input "0.0000 g" at bounding box center [206, 138] width 283 height 13
type input "0.0000 g"
click at [339, 81] on span at bounding box center [342, 78] width 7 height 7
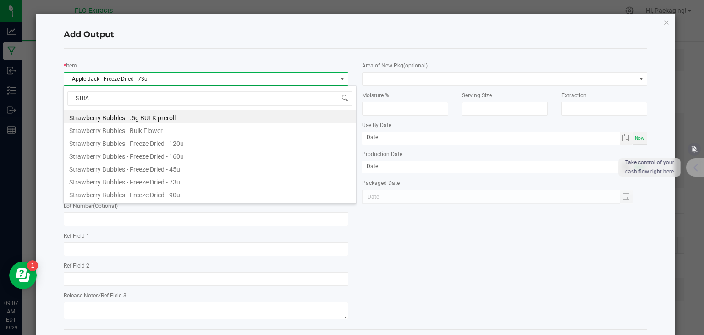
type input "STRAW"
click at [178, 179] on li "Strawberry Bubbles - Freeze Dried - 73u" at bounding box center [210, 180] width 292 height 13
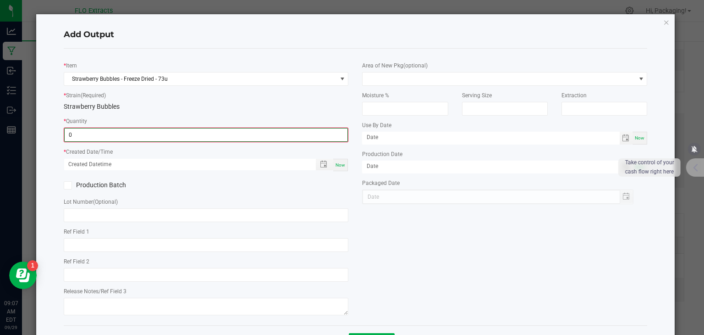
click at [112, 133] on input "0" at bounding box center [206, 134] width 283 height 13
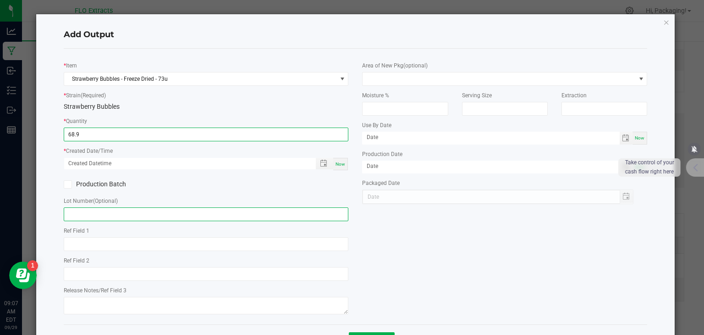
type input "68.9000 g"
click at [81, 215] on input "text" at bounding box center [206, 214] width 285 height 14
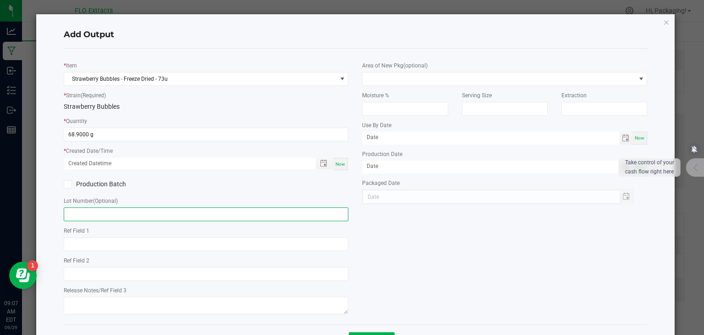
paste input "HASH-SB-060925"
type input "HASH-SB-060925"
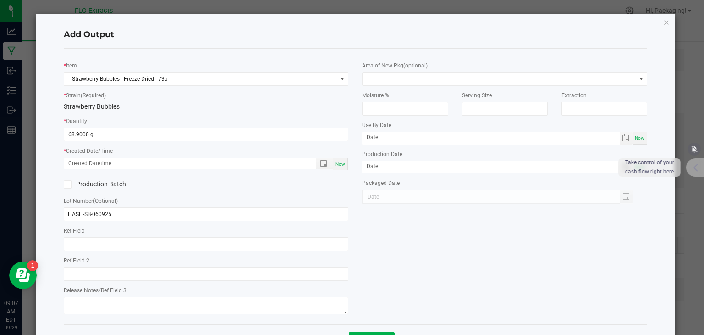
click at [388, 246] on div "* Item Strawberry Bubbles - Freeze Dried - 73u * Strain (Required) Strawberry B…" at bounding box center [356, 186] width 598 height 261
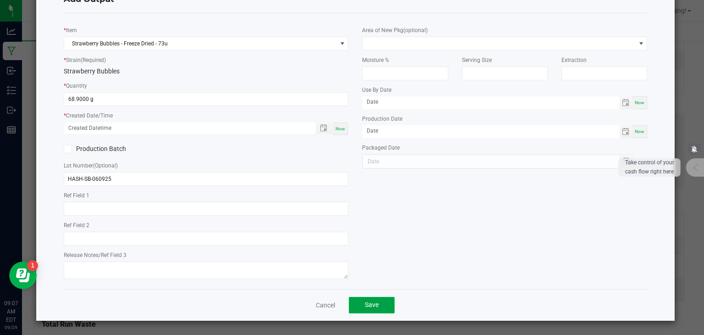
click at [360, 306] on button "Save" at bounding box center [372, 305] width 46 height 17
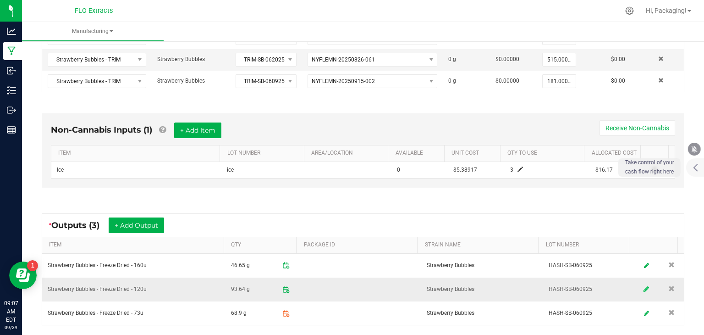
click at [640, 285] on link at bounding box center [647, 289] width 14 height 18
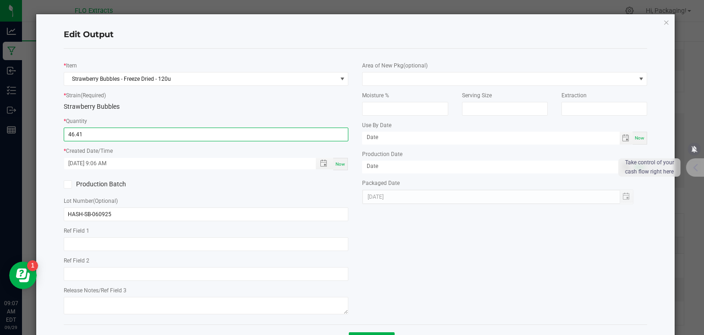
type input "46.4100 g"
click at [405, 262] on div "* Item Strawberry Bubbles - Freeze Dried - 120u * Strain (Required) Strawberry …" at bounding box center [356, 186] width 598 height 261
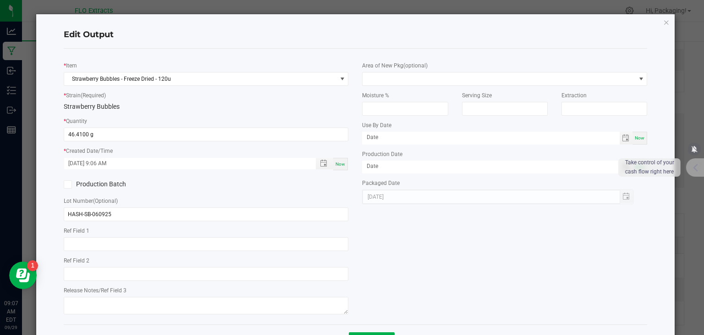
scroll to position [18, 0]
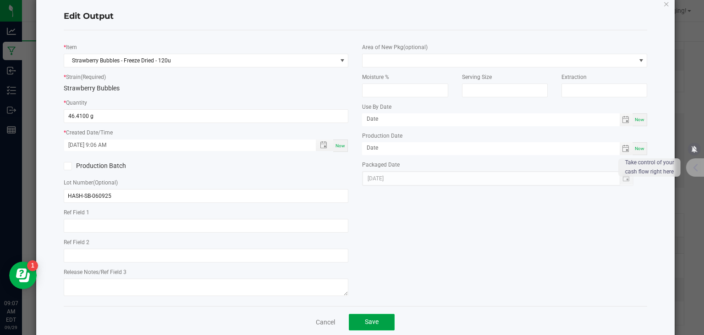
click at [368, 327] on button "Save" at bounding box center [372, 322] width 46 height 17
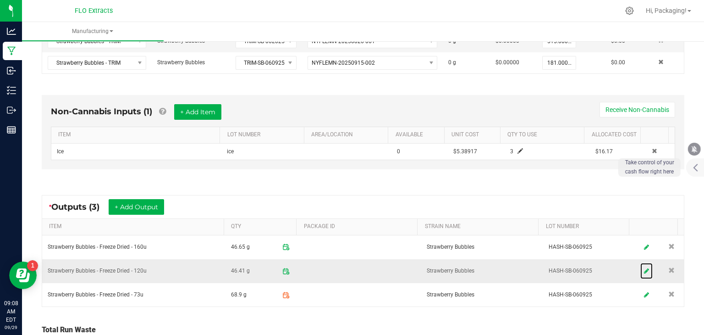
scroll to position [297, 0]
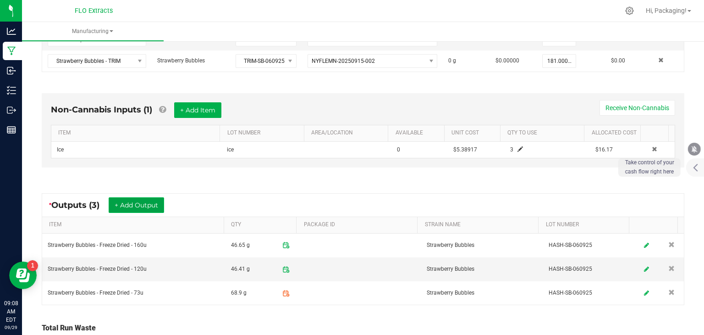
click at [158, 203] on button "+ Add Output" at bounding box center [136, 205] width 55 height 16
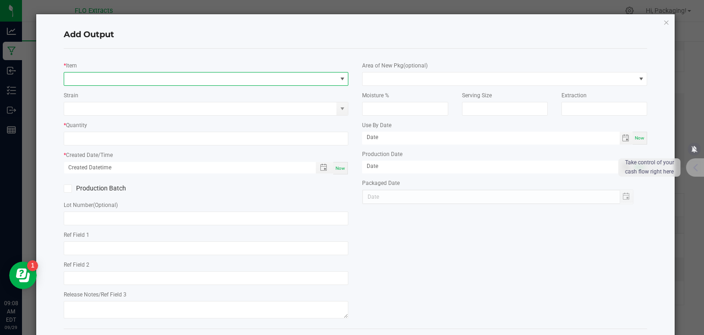
click at [339, 80] on span "NO DATA FOUND" at bounding box center [342, 78] width 7 height 7
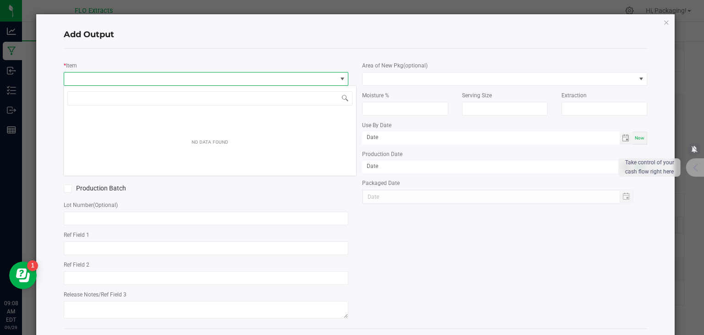
scroll to position [13, 282]
type input "STRAW"
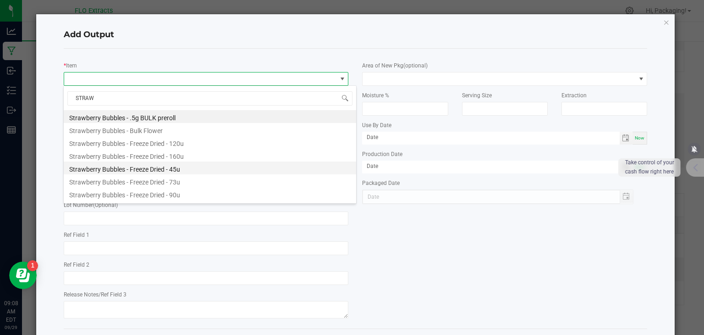
click at [186, 168] on li "Strawberry Bubbles - Freeze Dried - 45u" at bounding box center [210, 167] width 292 height 13
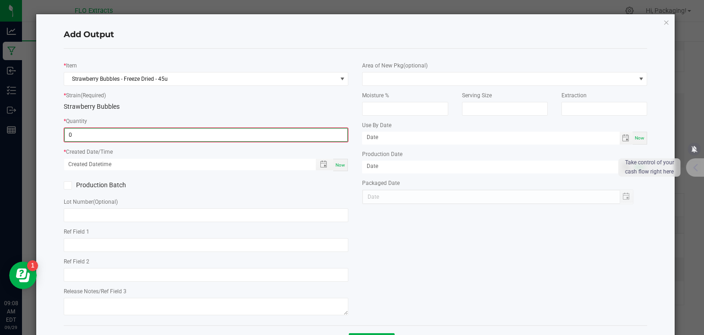
click at [125, 133] on input "0" at bounding box center [206, 134] width 283 height 13
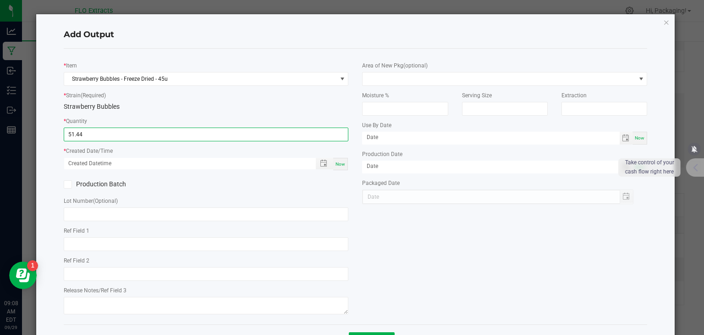
type input "51.4400 g"
click at [338, 162] on span "Now" at bounding box center [341, 163] width 10 height 5
type input "[DATE] 9:08 AM"
type input "[DATE]"
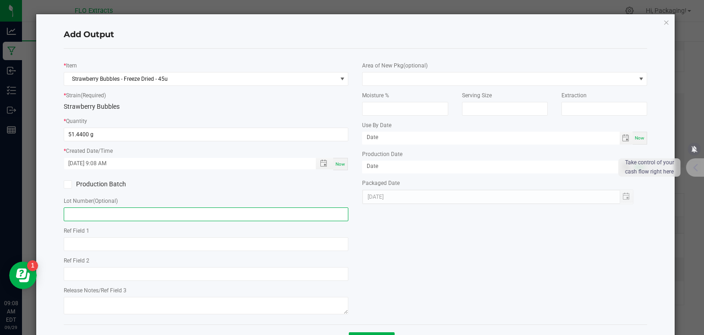
click at [95, 214] on input "text" at bounding box center [206, 214] width 285 height 14
paste input "HASH-SB-060925"
type input "HASH-SB-060925"
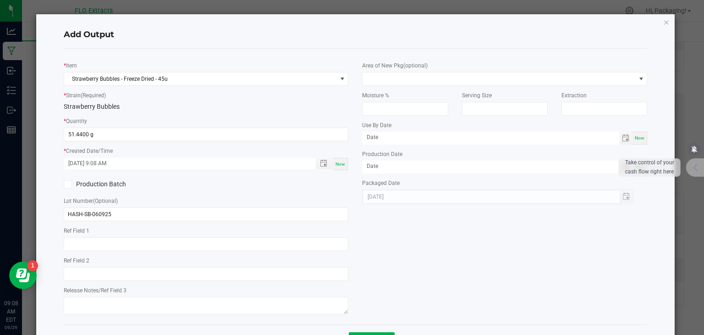
click at [480, 257] on div "* Item Strawberry Bubbles - Freeze Dried - 45u * Strain (Required) Strawberry B…" at bounding box center [356, 186] width 598 height 261
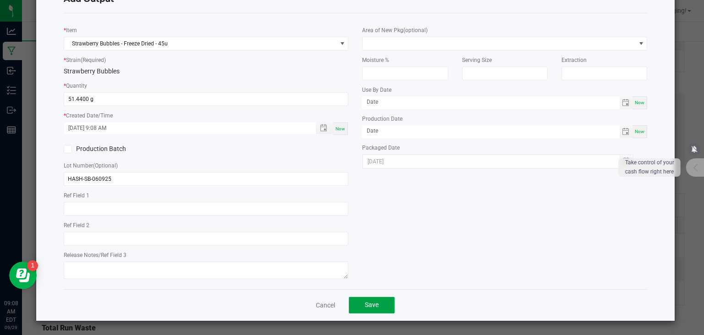
click at [384, 301] on button "Save" at bounding box center [372, 305] width 46 height 17
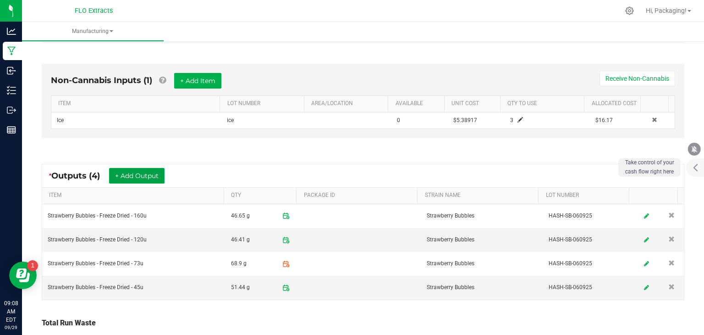
scroll to position [329, 0]
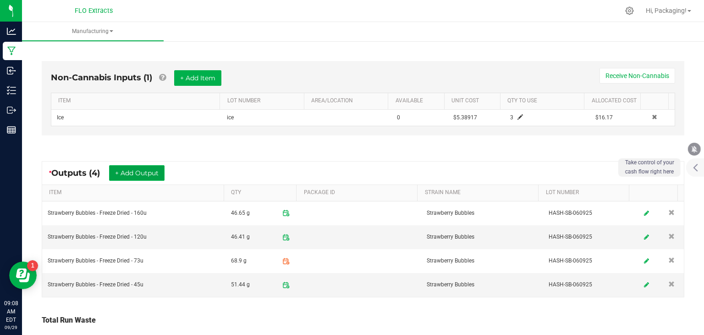
click at [142, 172] on button "+ Add Output" at bounding box center [136, 173] width 55 height 16
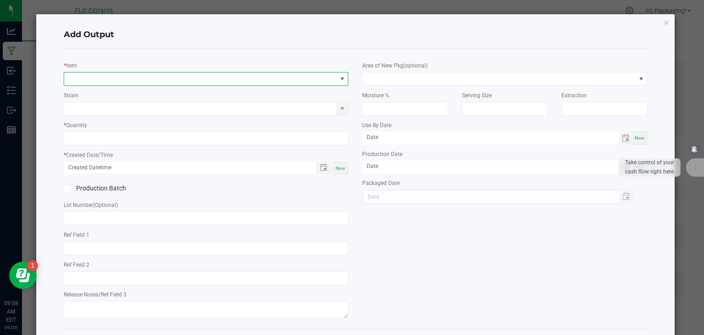
click at [339, 77] on span "NO DATA FOUND" at bounding box center [342, 78] width 7 height 7
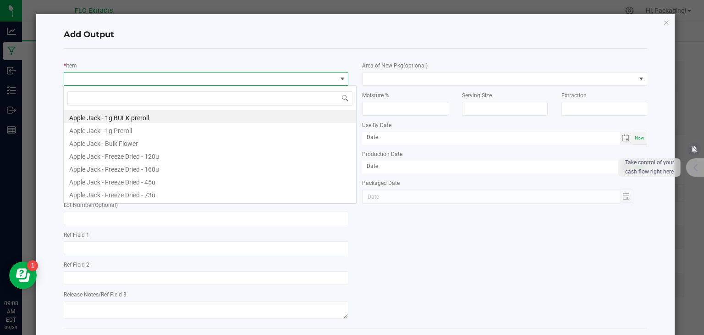
scroll to position [13, 282]
type input "STRAW"
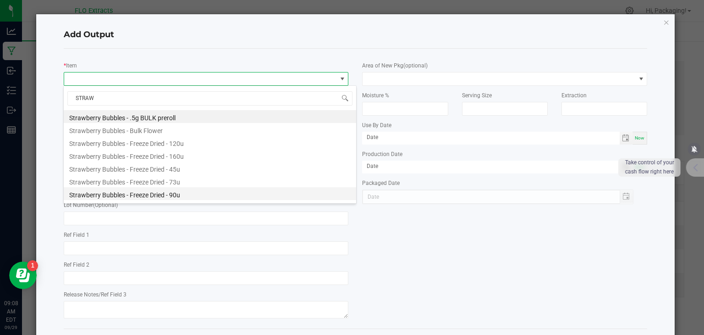
click at [179, 188] on li "Strawberry Bubbles - Freeze Dried - 90u" at bounding box center [210, 193] width 292 height 13
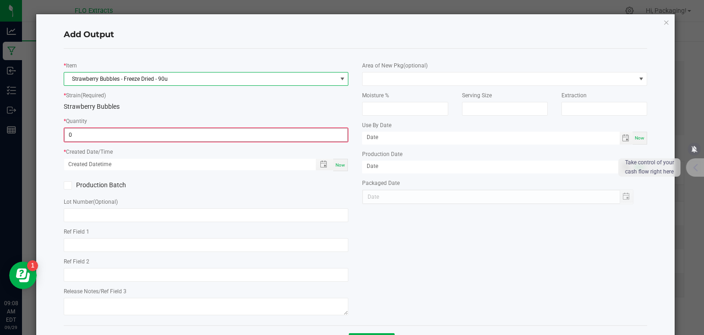
click at [312, 132] on input "0" at bounding box center [206, 134] width 283 height 13
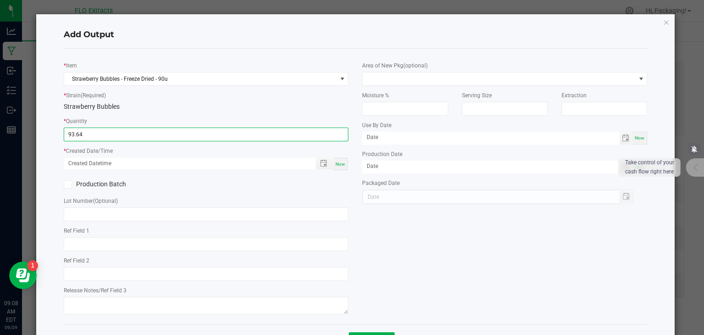
type input "93.6400 g"
click at [341, 163] on span "Now" at bounding box center [341, 163] width 10 height 5
type input "[DATE] 9:08 AM"
type input "[DATE]"
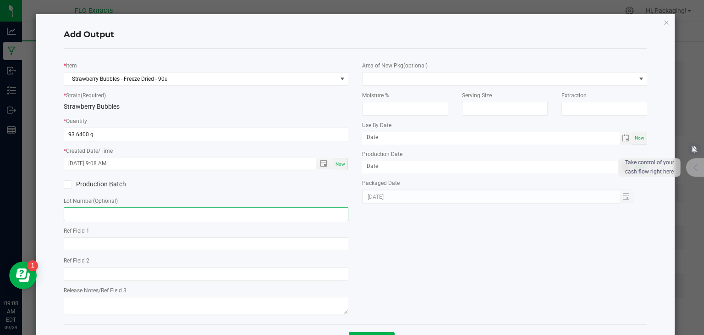
click at [132, 216] on input "text" at bounding box center [206, 214] width 285 height 14
paste input "HASH-SB-060925"
type input "HASH-SB-060925"
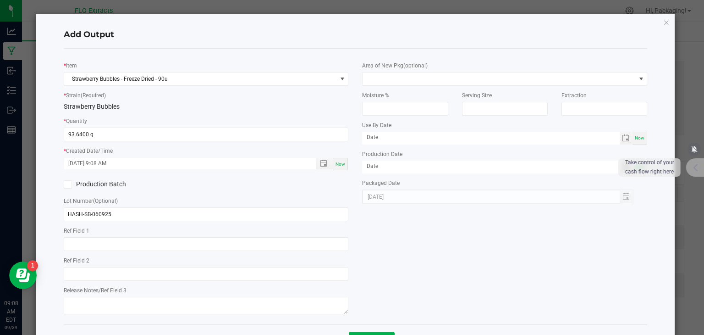
click at [442, 246] on div "* Item Strawberry Bubbles - Freeze Dried - 90u * Strain (Required) Strawberry B…" at bounding box center [356, 186] width 598 height 261
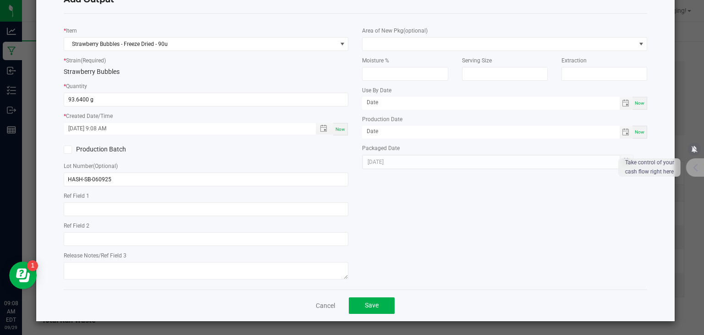
scroll to position [36, 0]
click at [378, 307] on button "Save" at bounding box center [372, 305] width 46 height 17
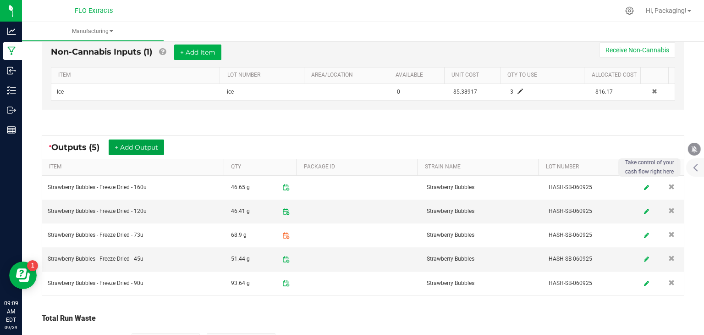
scroll to position [416, 0]
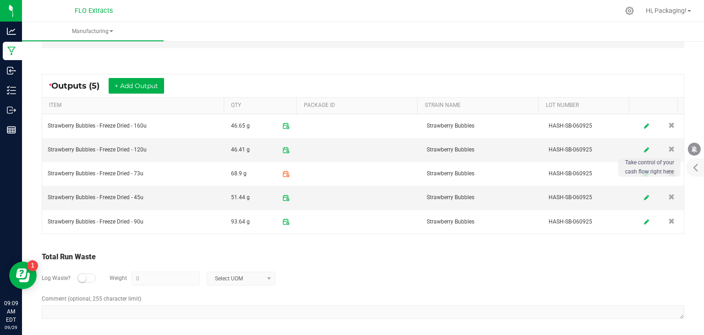
click at [79, 274] on small at bounding box center [82, 278] width 8 height 8
click at [148, 272] on input "0" at bounding box center [165, 278] width 67 height 13
click at [268, 276] on span at bounding box center [268, 278] width 7 height 7
click at [245, 193] on li "Gram" at bounding box center [240, 195] width 68 height 13
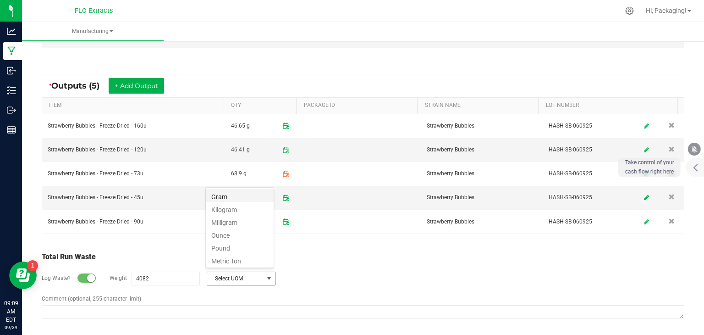
type input "4082 g"
click at [374, 264] on div "Log Waste? Weight 4082 g Gram" at bounding box center [363, 278] width 643 height 32
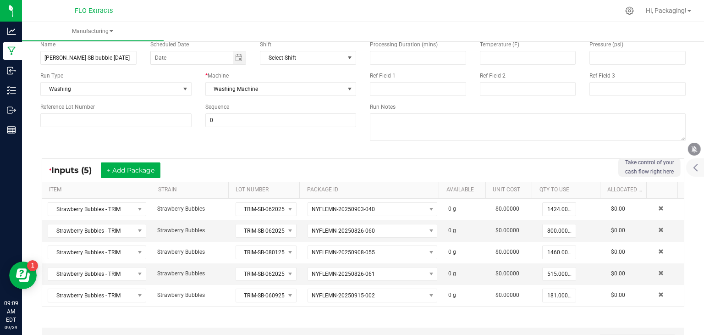
scroll to position [0, 0]
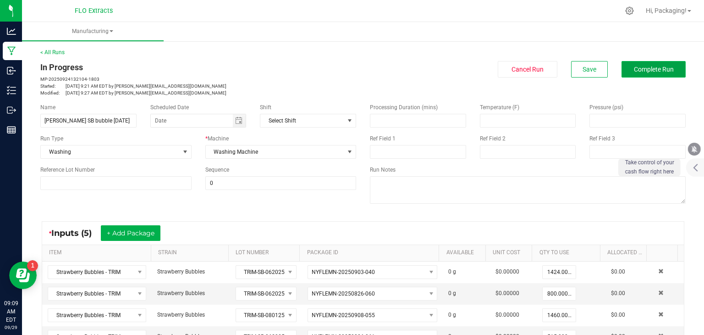
click at [639, 66] on span "Complete Run" at bounding box center [654, 69] width 40 height 7
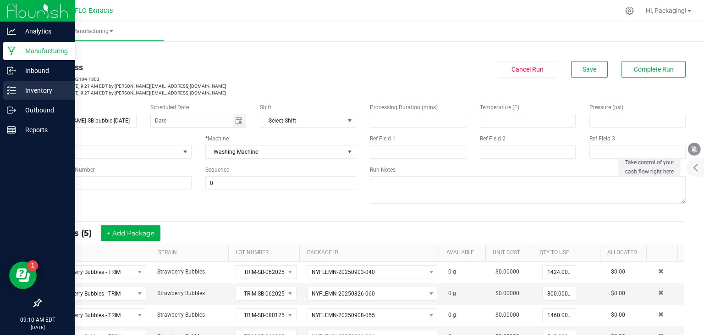
click at [36, 90] on p "Inventory" at bounding box center [43, 90] width 55 height 11
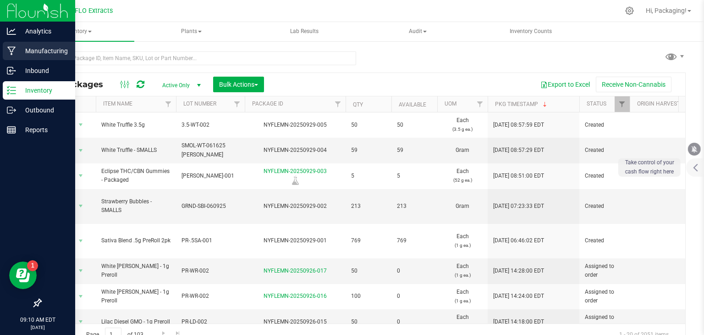
click at [35, 54] on p "Manufacturing" at bounding box center [43, 50] width 55 height 11
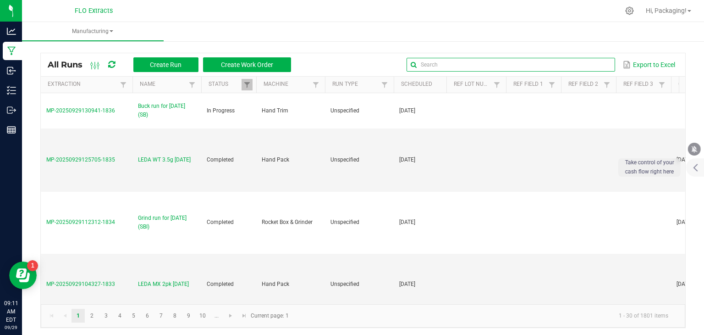
click at [581, 68] on input "text" at bounding box center [511, 65] width 209 height 14
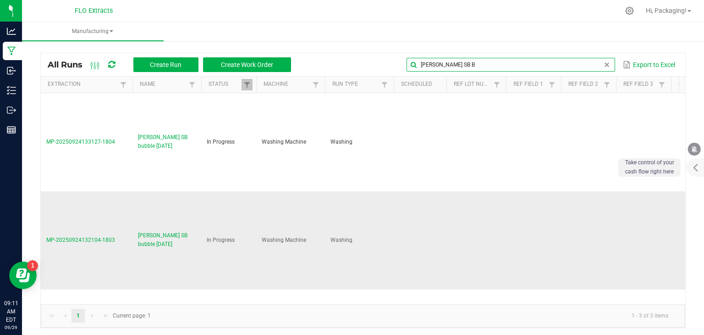
type input "[PERSON_NAME] SB B"
click at [78, 240] on span "MP-20250924132104-1803" at bounding box center [80, 240] width 69 height 6
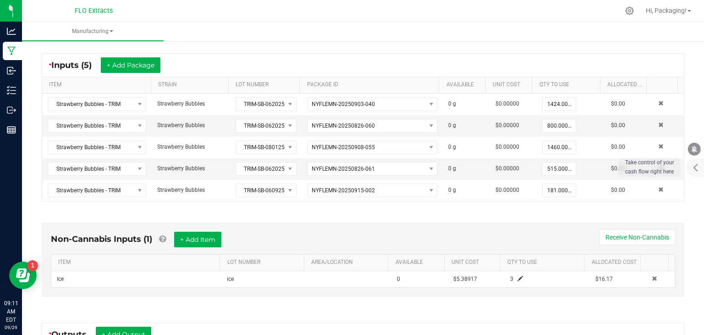
scroll to position [256, 0]
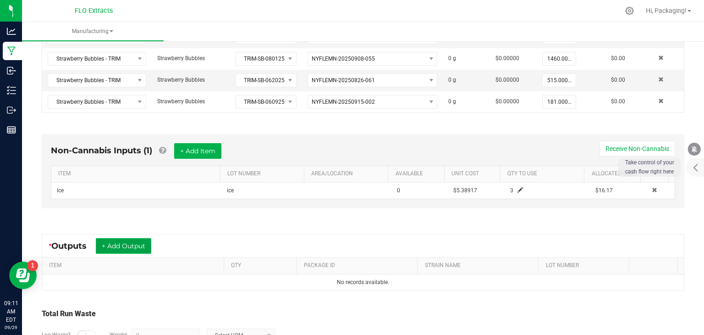
click at [135, 238] on button "+ Add Output" at bounding box center [123, 246] width 55 height 16
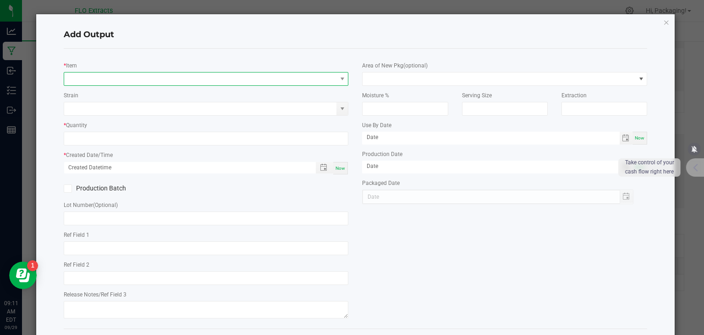
click at [339, 73] on span "NO DATA FOUND" at bounding box center [341, 78] width 11 height 13
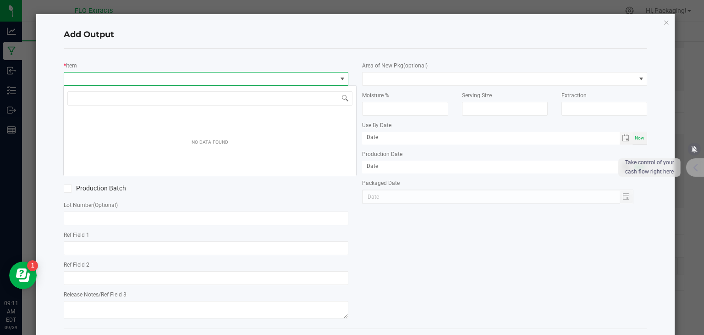
scroll to position [13, 282]
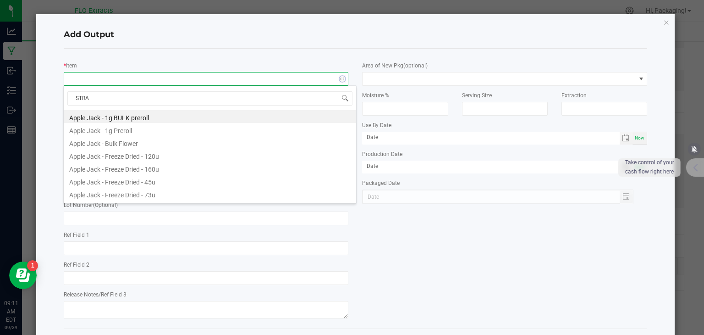
type input "STRAW"
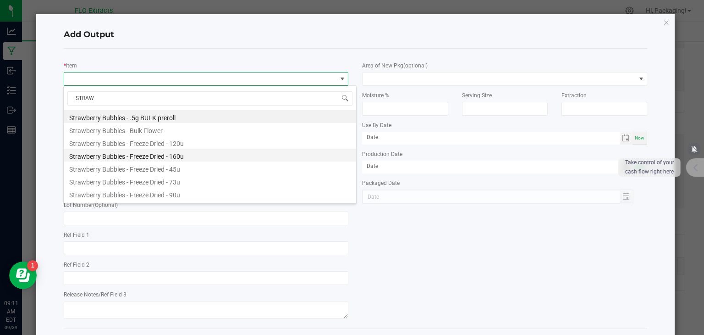
click at [177, 153] on li "Strawberry Bubbles - Freeze Dried - 160u" at bounding box center [210, 155] width 292 height 13
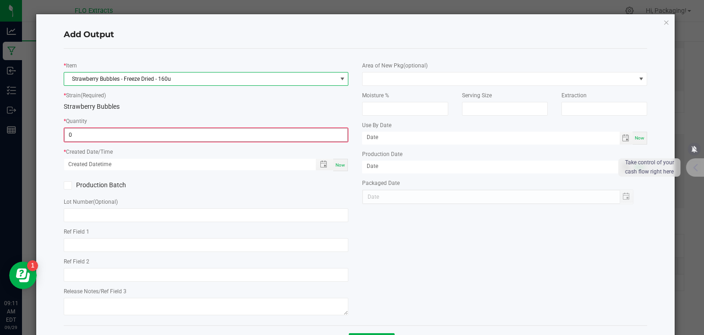
click at [169, 138] on input "0" at bounding box center [206, 134] width 283 height 13
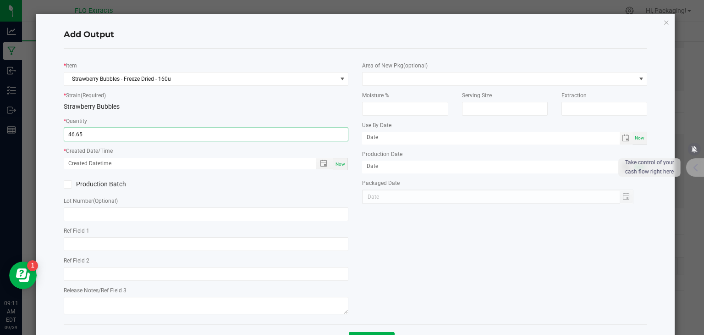
type input "46.6500 g"
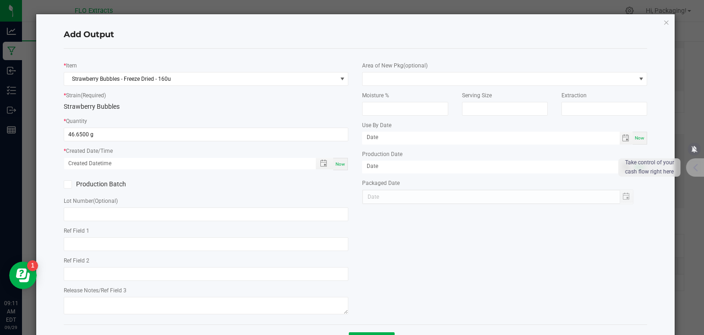
click at [339, 165] on span "Now" at bounding box center [341, 163] width 10 height 5
type input "[DATE] 9:11 AM"
type input "[DATE]"
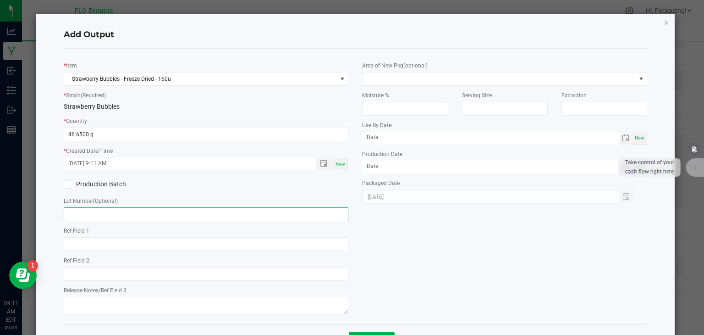
click at [108, 211] on input "text" at bounding box center [206, 214] width 285 height 14
paste input "HASH-SB-060925"
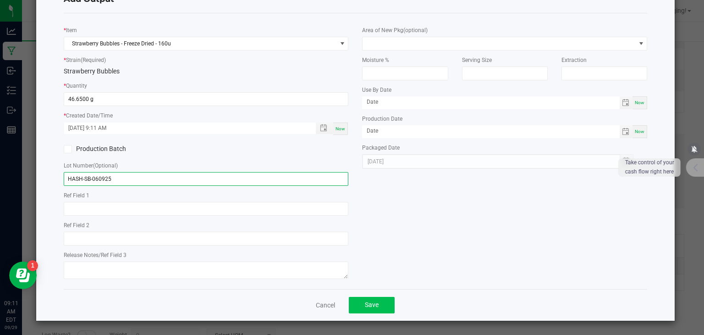
type input "HASH-SB-060925"
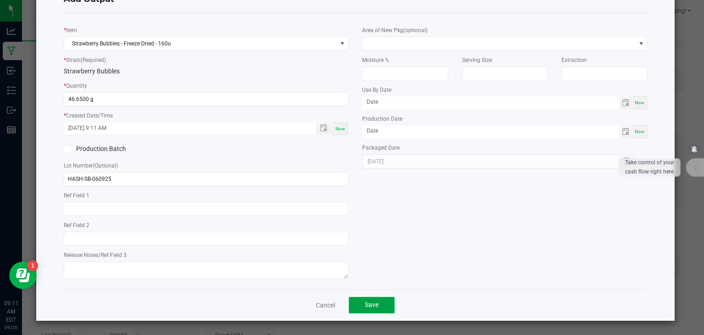
click at [365, 307] on span "Save" at bounding box center [372, 304] width 14 height 7
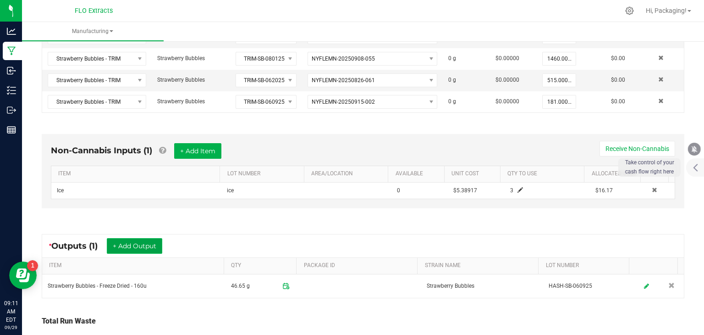
click at [156, 243] on button "+ Add Output" at bounding box center [134, 246] width 55 height 16
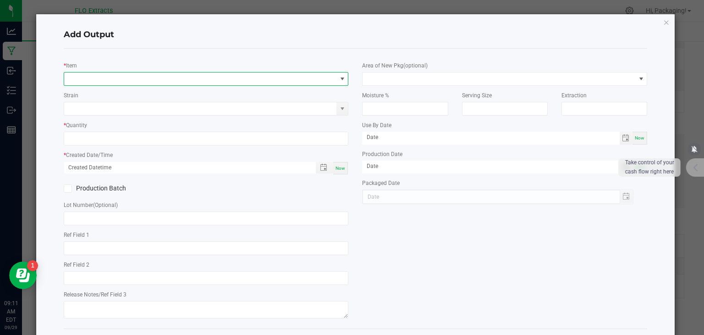
click at [340, 80] on span "NO DATA FOUND" at bounding box center [342, 78] width 7 height 7
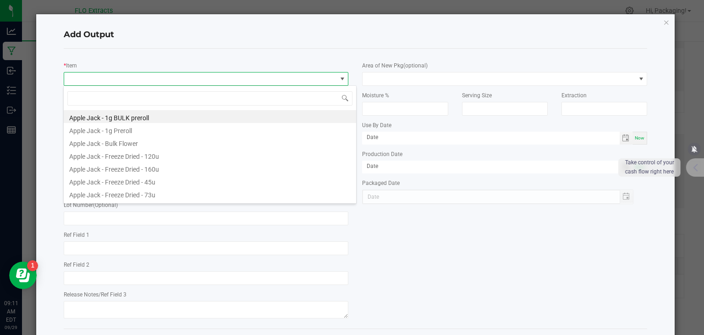
scroll to position [13, 282]
type input "STRAW"
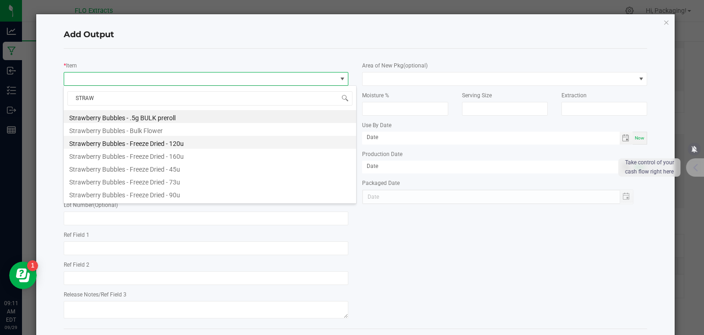
click at [190, 142] on li "Strawberry Bubbles - Freeze Dried - 120u" at bounding box center [210, 142] width 292 height 13
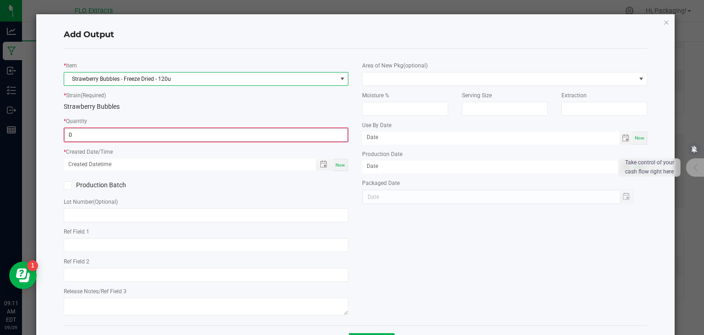
click at [199, 138] on input "0" at bounding box center [206, 134] width 283 height 13
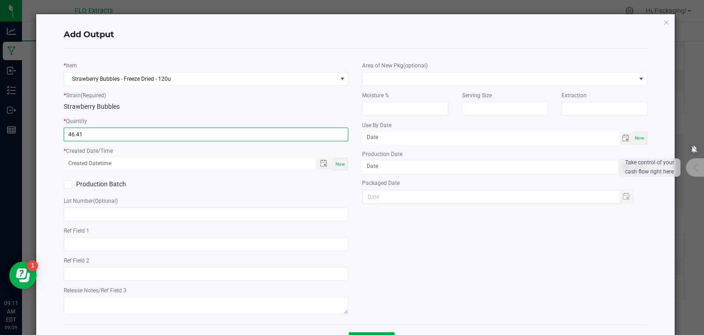
type input "46.4100 g"
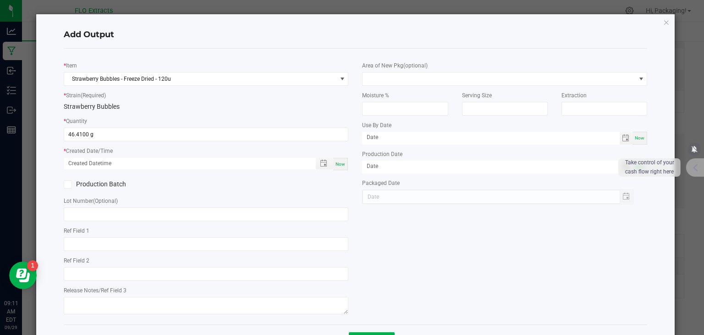
click at [338, 162] on span "Now" at bounding box center [341, 163] width 10 height 5
type input "[DATE] 9:11 AM"
type input "[DATE]"
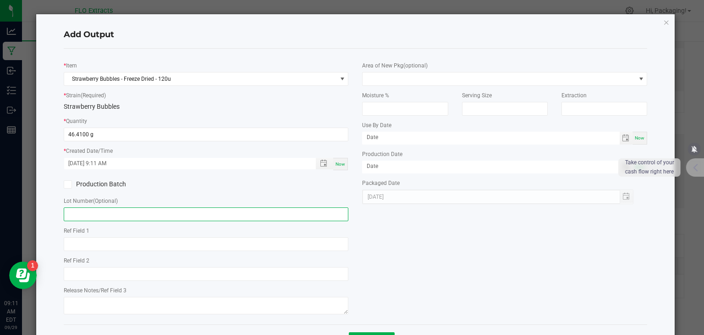
click at [147, 215] on input "text" at bounding box center [206, 214] width 285 height 14
paste input "HASH-SB-060925"
type input "HASH-SB-060925"
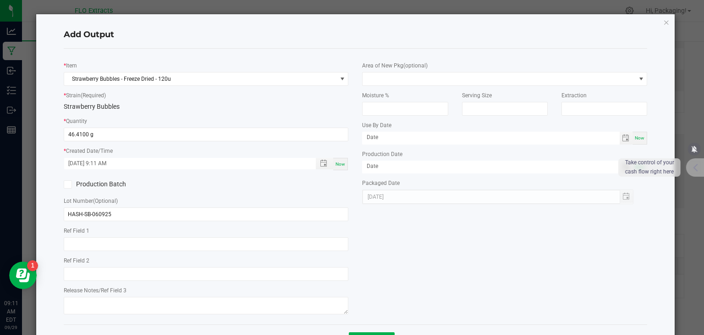
click at [414, 290] on div "* Item Strawberry Bubbles - Freeze Dried - 120u * Strain (Required) Strawberry …" at bounding box center [356, 186] width 598 height 261
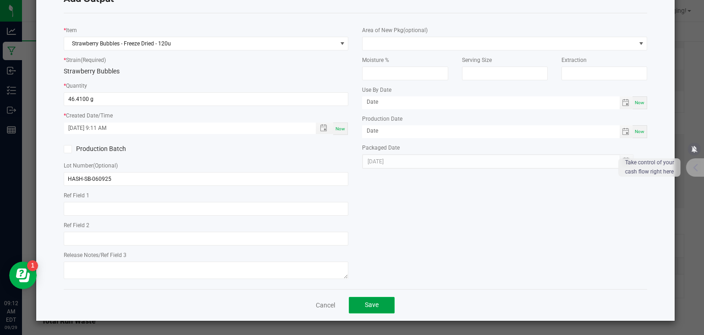
click at [374, 299] on button "Save" at bounding box center [372, 305] width 46 height 17
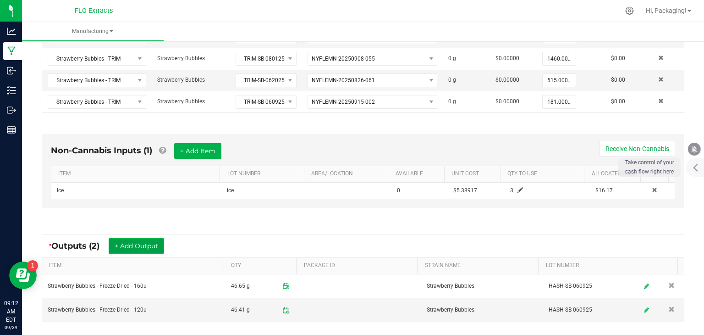
click at [143, 239] on button "+ Add Output" at bounding box center [136, 246] width 55 height 16
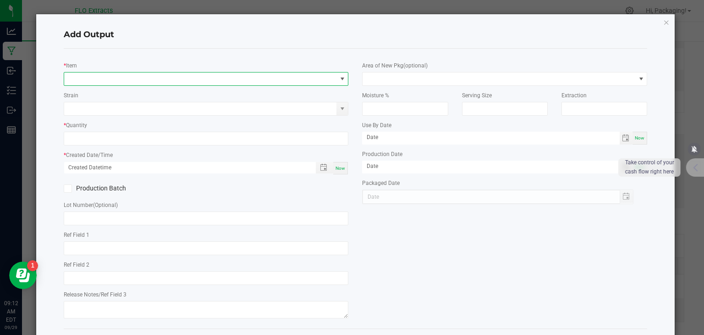
click at [339, 76] on span "NO DATA FOUND" at bounding box center [342, 78] width 7 height 7
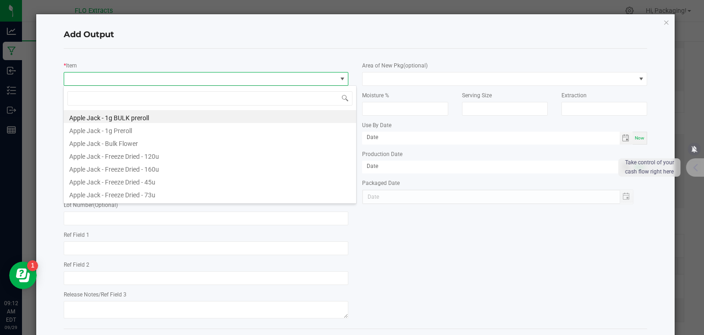
scroll to position [13, 282]
type input "STRAW"
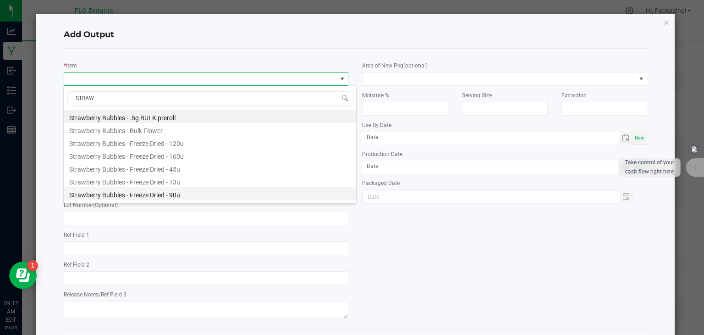
click at [176, 197] on li "Strawberry Bubbles - Freeze Dried - 90u" at bounding box center [210, 193] width 292 height 13
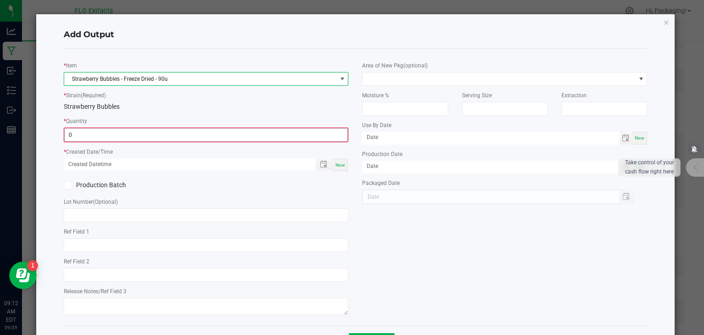
click at [126, 135] on input "0" at bounding box center [206, 134] width 283 height 13
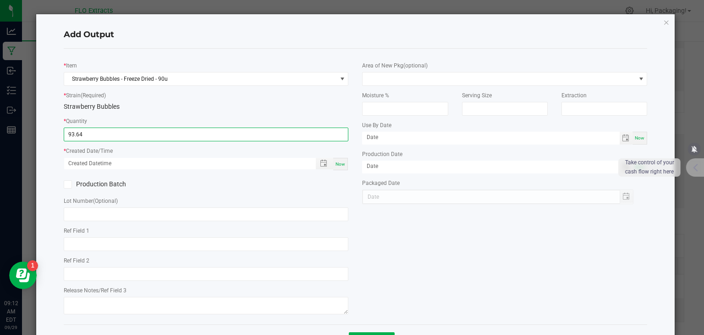
type input "93.6400 g"
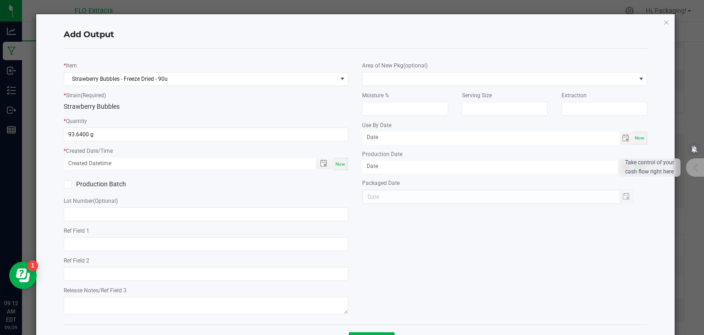
click at [338, 164] on span "Now" at bounding box center [341, 163] width 10 height 5
type input "[DATE] 9:12 AM"
type input "[DATE]"
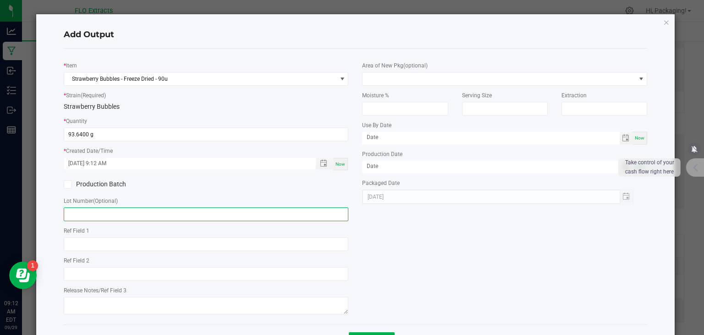
click at [153, 209] on input "text" at bounding box center [206, 214] width 285 height 14
paste input "HASH-SB-060925"
type input "HASH-SB-060925"
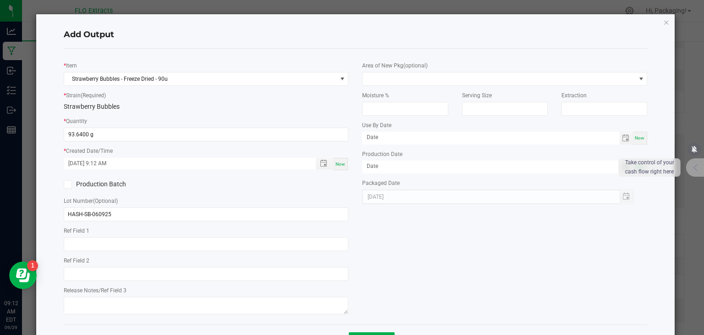
click at [427, 281] on div "* Item Strawberry Bubbles - Freeze Dried - 90u * Strain (Required) Strawberry B…" at bounding box center [356, 186] width 598 height 261
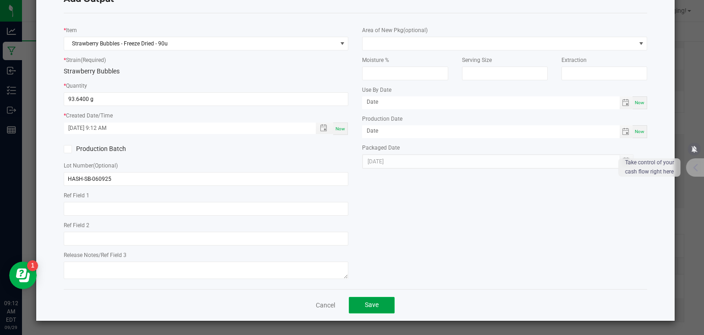
click at [383, 306] on button "Save" at bounding box center [372, 305] width 46 height 17
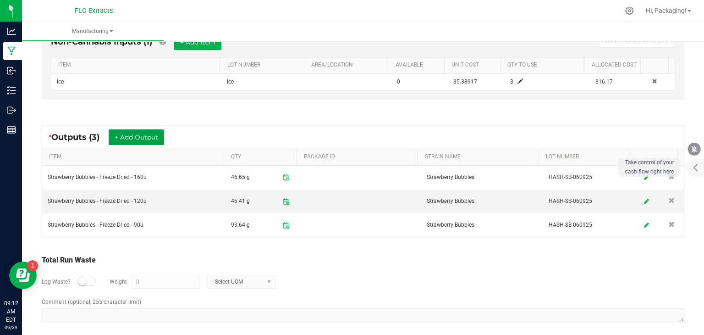
scroll to position [366, 0]
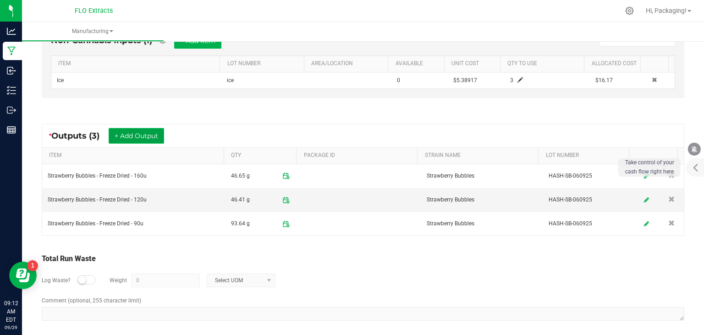
click at [128, 131] on button "+ Add Output" at bounding box center [136, 136] width 55 height 16
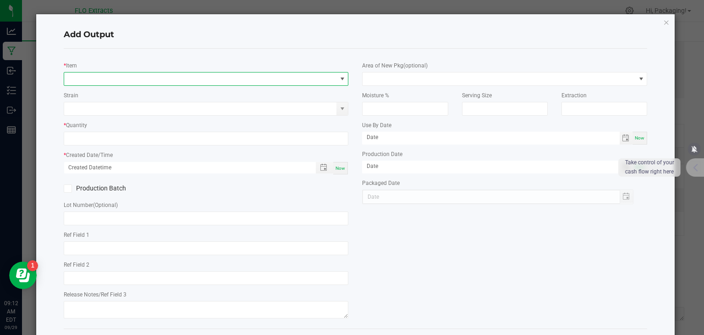
click at [341, 80] on span "NO DATA FOUND" at bounding box center [342, 78] width 7 height 7
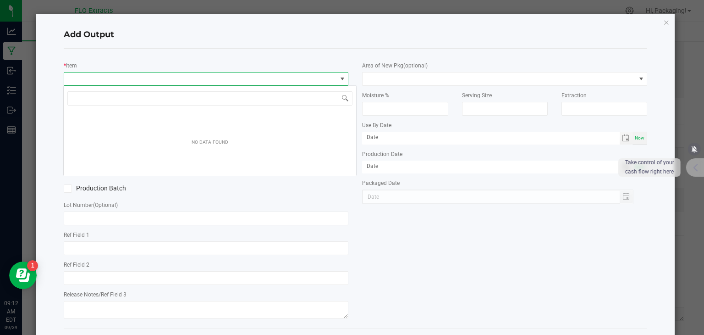
scroll to position [13, 282]
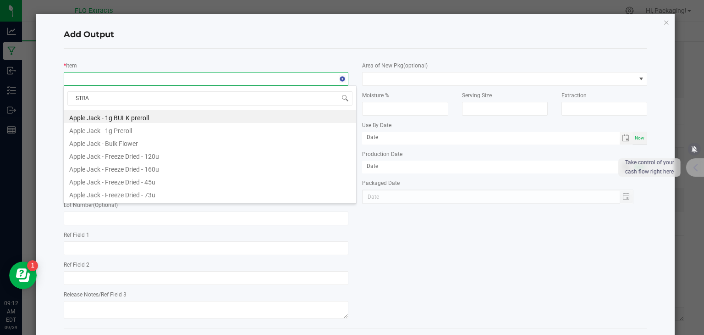
type input "STRAW"
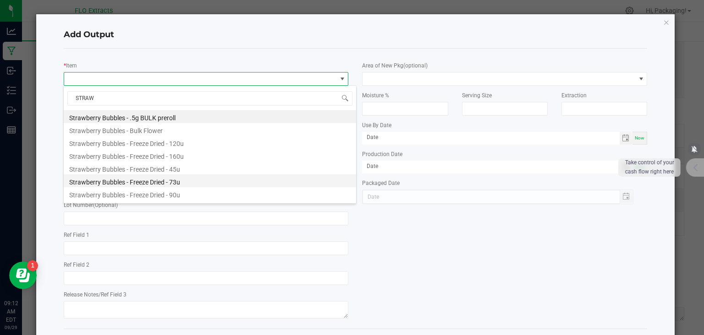
click at [172, 180] on li "Strawberry Bubbles - Freeze Dried - 73u" at bounding box center [210, 180] width 292 height 13
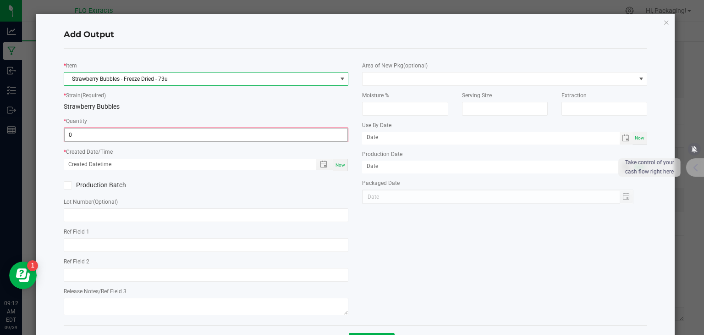
click at [176, 133] on input "0" at bounding box center [206, 134] width 283 height 13
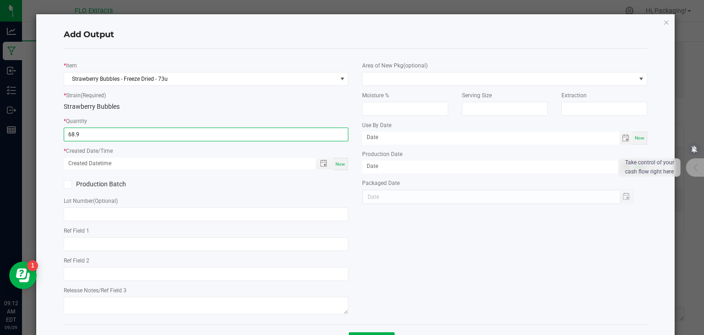
type input "68.9000 g"
click at [341, 161] on span "Now" at bounding box center [341, 163] width 10 height 5
type input "[DATE] 9:12 AM"
type input "[DATE]"
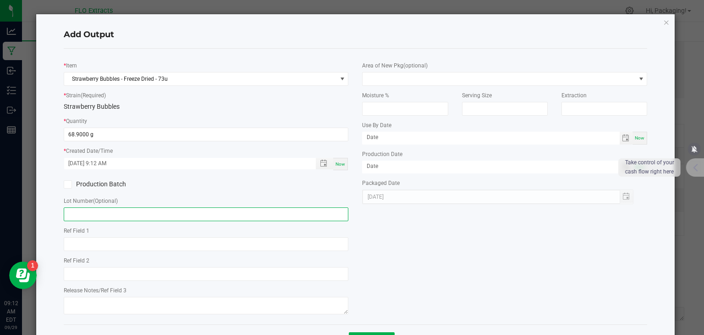
click at [174, 219] on input "text" at bounding box center [206, 214] width 285 height 14
paste input "HASH-SB-060925"
type input "HASH-SB-060925"
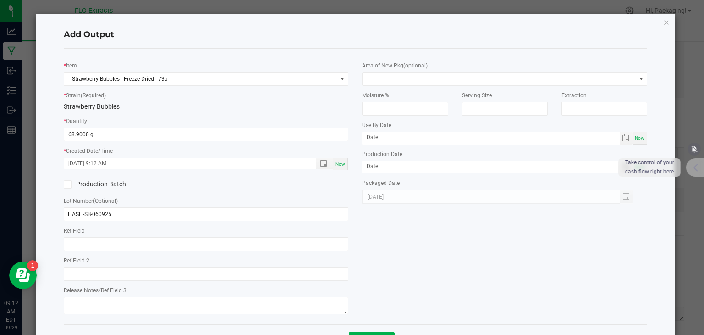
click at [436, 272] on div "* Item Strawberry Bubbles - Freeze Dried - 73u * Strain (Required) Strawberry B…" at bounding box center [356, 186] width 598 height 261
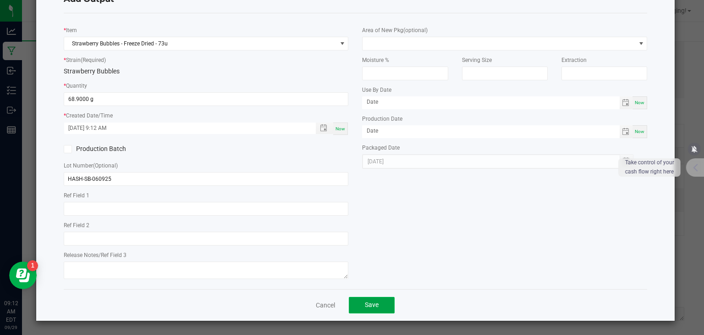
click at [376, 303] on button "Save" at bounding box center [372, 305] width 46 height 17
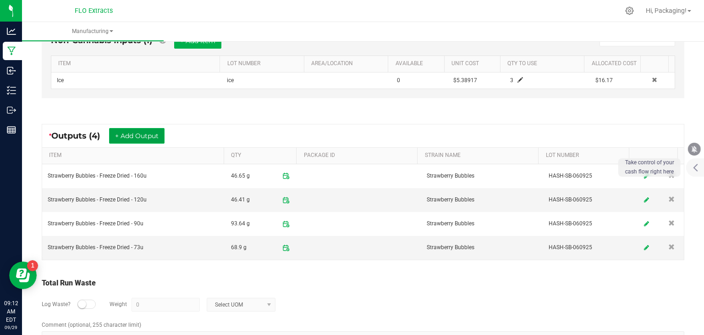
click at [157, 136] on button "+ Add Output" at bounding box center [136, 136] width 55 height 16
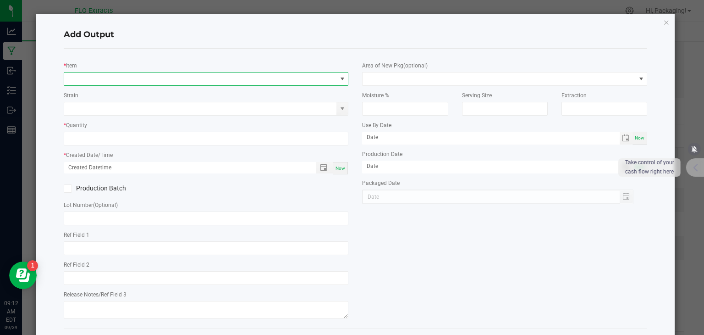
click at [339, 80] on span "NO DATA FOUND" at bounding box center [342, 78] width 7 height 7
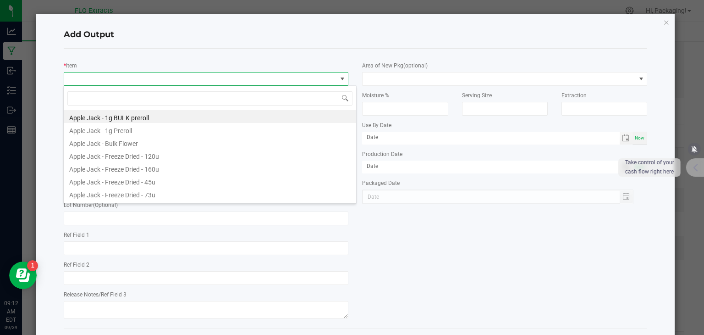
scroll to position [13, 282]
type input "STRAW"
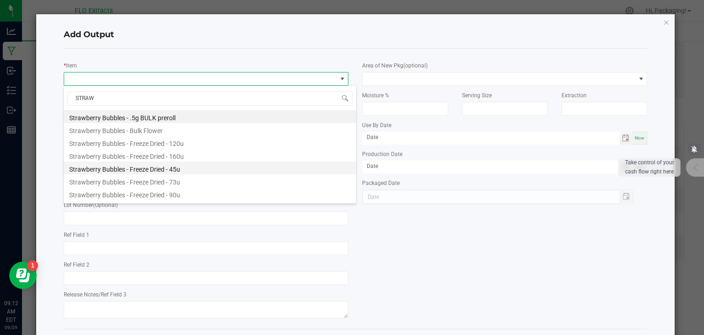
click at [169, 167] on li "Strawberry Bubbles - Freeze Dried - 45u" at bounding box center [210, 167] width 292 height 13
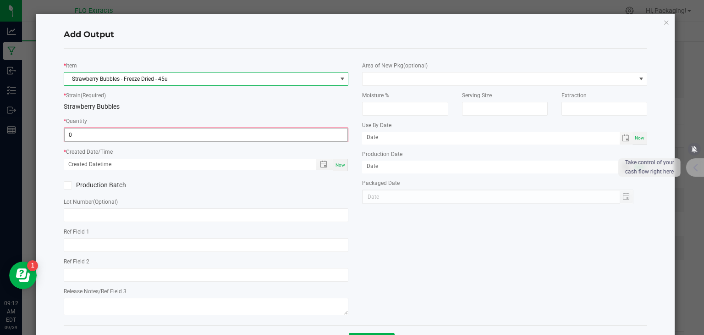
click at [183, 132] on input "0" at bounding box center [206, 134] width 283 height 13
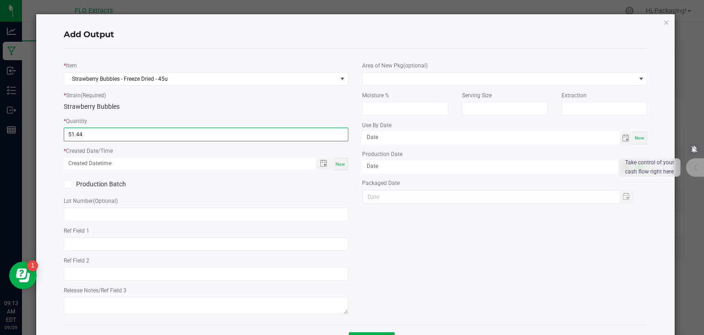
type input "51.4400 g"
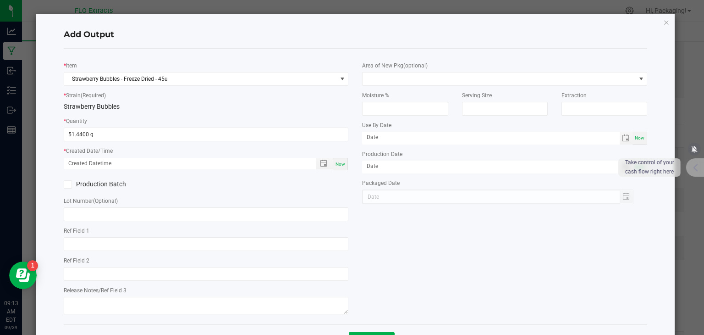
click at [341, 167] on div "Now" at bounding box center [340, 164] width 15 height 12
type input "[DATE] 9:13 AM"
type input "[DATE]"
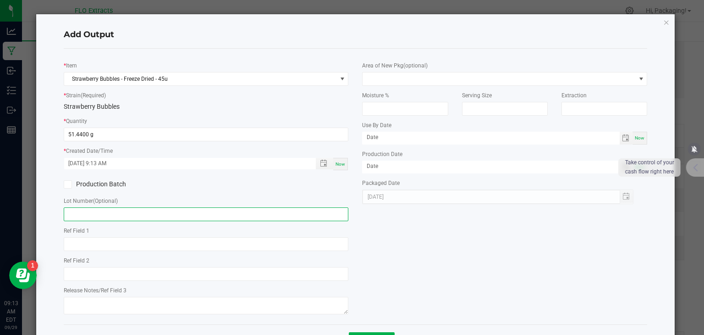
click at [124, 215] on input "text" at bounding box center [206, 214] width 285 height 14
paste input "HASH-SB-060925"
type input "HASH-SB-060925"
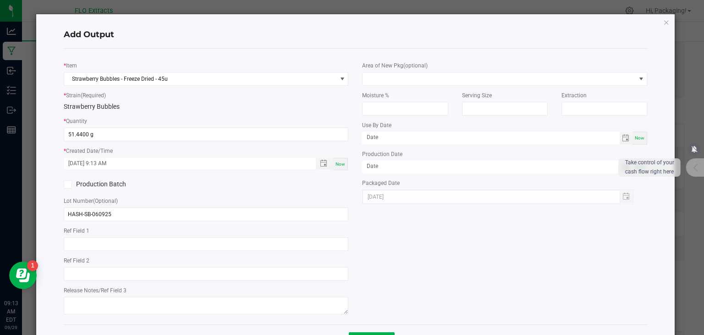
click at [436, 269] on div "* Item Strawberry Bubbles - Freeze Dried - 45u * Strain (Required) Strawberry B…" at bounding box center [356, 186] width 598 height 261
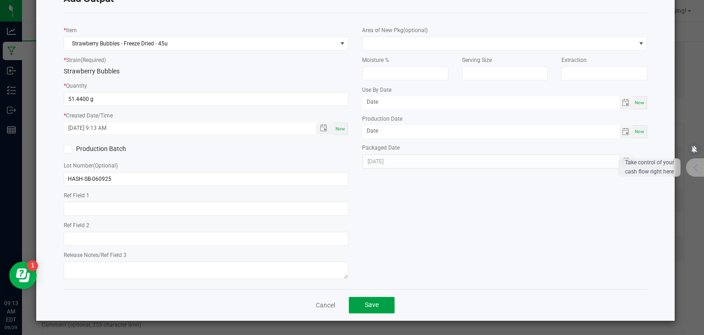
click at [376, 308] on button "Save" at bounding box center [372, 305] width 46 height 17
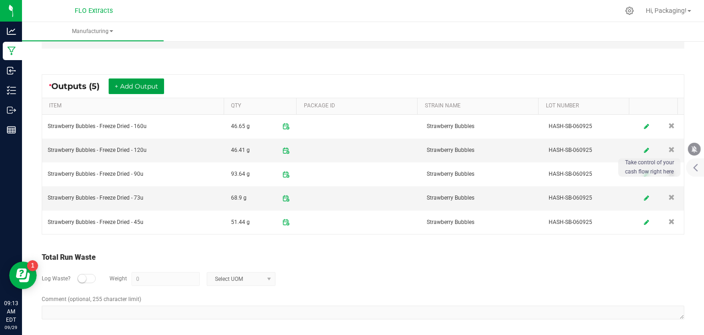
scroll to position [416, 0]
click at [80, 277] on small at bounding box center [82, 278] width 8 height 8
click at [148, 272] on input "0" at bounding box center [165, 278] width 67 height 13
click at [268, 275] on span at bounding box center [268, 278] width 7 height 7
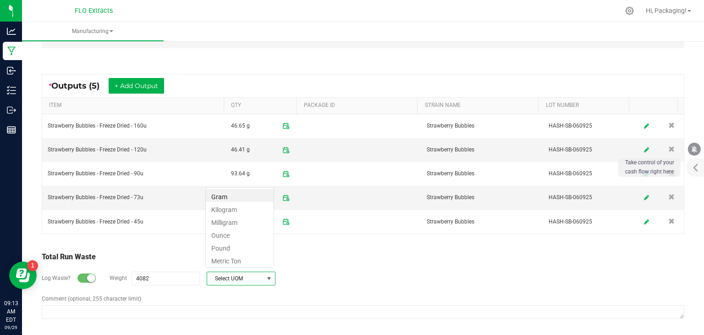
scroll to position [13, 68]
click at [227, 197] on li "Gram" at bounding box center [240, 195] width 68 height 13
type input "4082 g"
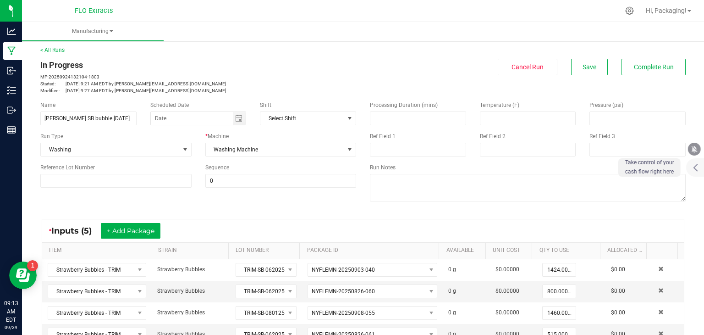
scroll to position [2, 0]
click at [634, 70] on span "Complete Run" at bounding box center [654, 67] width 40 height 7
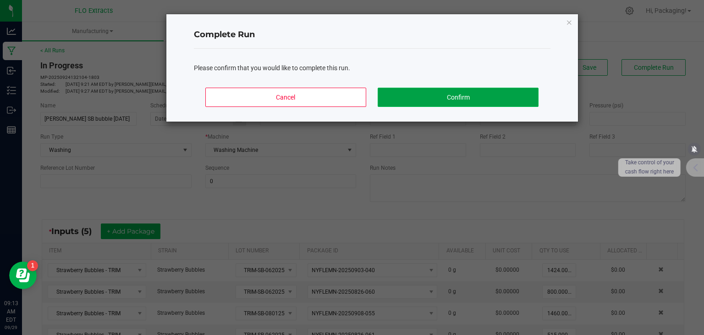
click at [442, 97] on button "Confirm" at bounding box center [458, 97] width 160 height 19
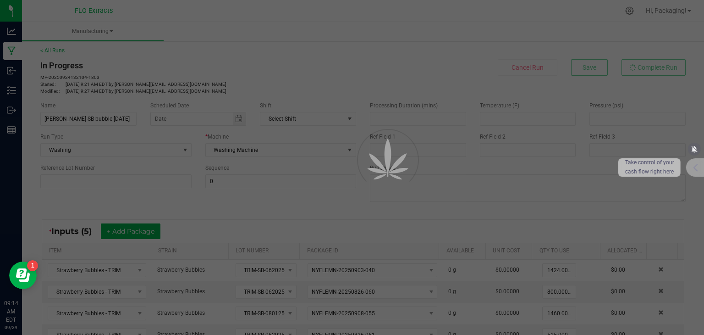
click at [16, 90] on div at bounding box center [352, 167] width 704 height 335
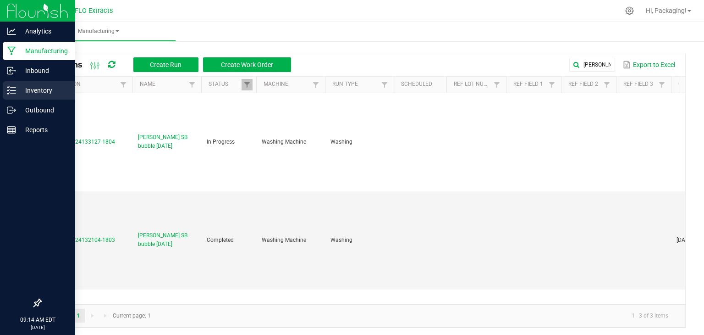
click at [42, 88] on p "Inventory" at bounding box center [43, 90] width 55 height 11
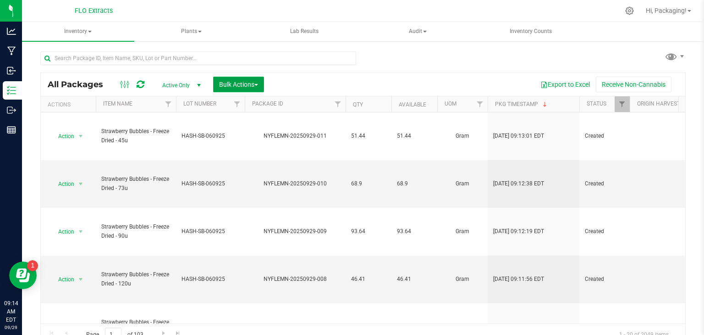
click at [226, 88] on span "Bulk Actions" at bounding box center [238, 84] width 39 height 7
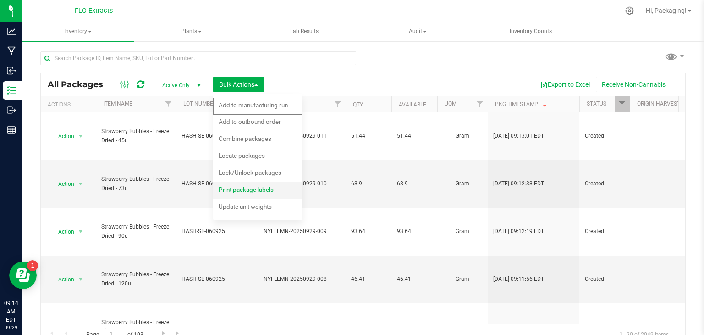
click at [222, 193] on div "Print package labels" at bounding box center [252, 190] width 67 height 15
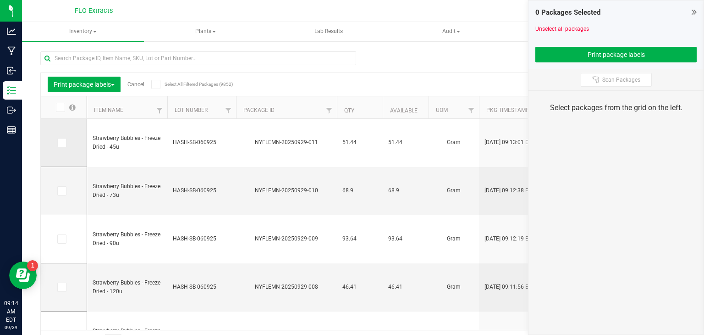
click at [61, 143] on icon at bounding box center [61, 143] width 6 height 0
click at [0, 0] on input "checkbox" at bounding box center [0, 0] width 0 height 0
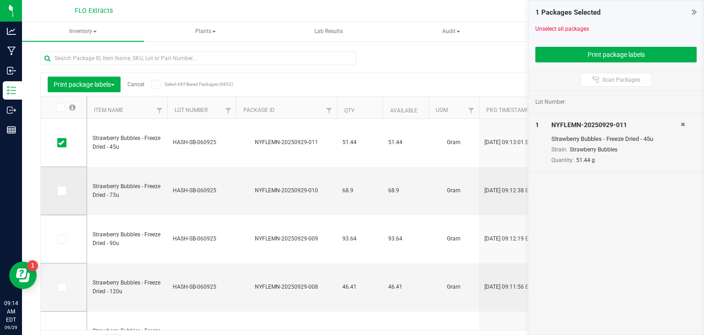
click at [64, 191] on span at bounding box center [61, 190] width 9 height 9
click at [0, 0] on input "checkbox" at bounding box center [0, 0] width 0 height 0
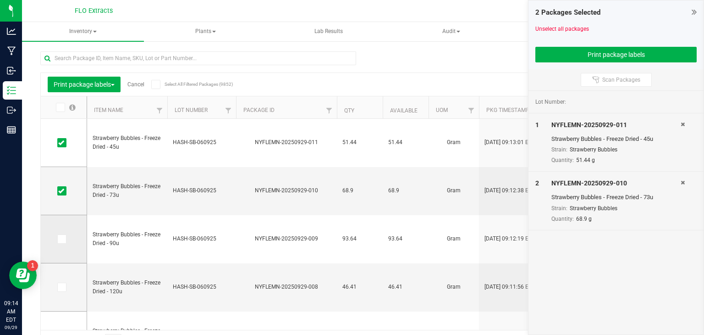
click at [65, 241] on span at bounding box center [61, 238] width 9 height 9
click at [0, 0] on input "checkbox" at bounding box center [0, 0] width 0 height 0
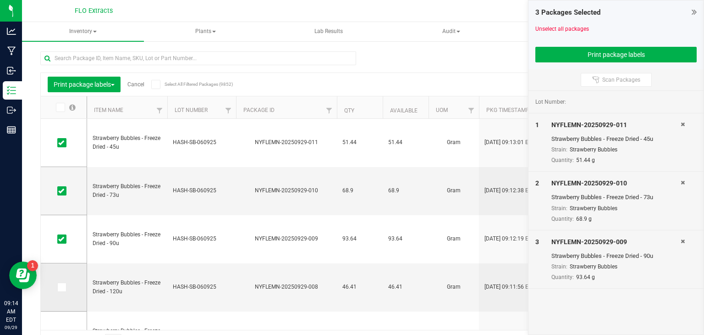
click at [64, 288] on span at bounding box center [61, 286] width 9 height 9
click at [0, 0] on input "checkbox" at bounding box center [0, 0] width 0 height 0
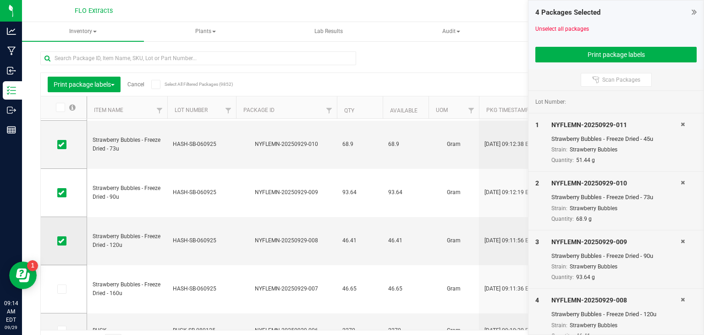
scroll to position [48, 0]
click at [64, 288] on span at bounding box center [61, 287] width 9 height 9
click at [0, 0] on input "checkbox" at bounding box center [0, 0] width 0 height 0
click at [583, 58] on button "Print package labels" at bounding box center [615, 55] width 161 height 16
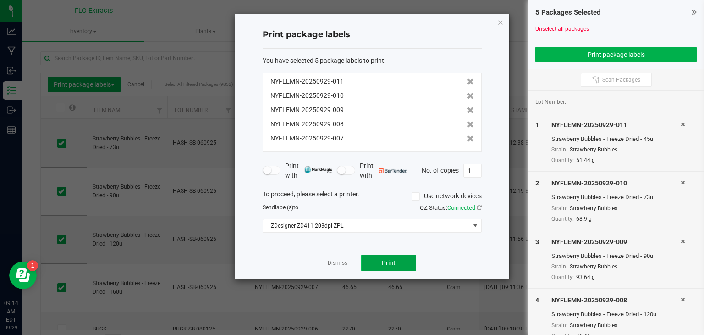
click at [394, 265] on span "Print" at bounding box center [389, 262] width 14 height 7
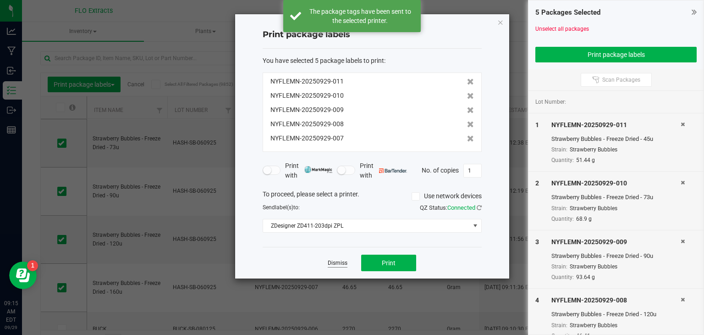
click at [338, 262] on link "Dismiss" at bounding box center [338, 263] width 20 height 8
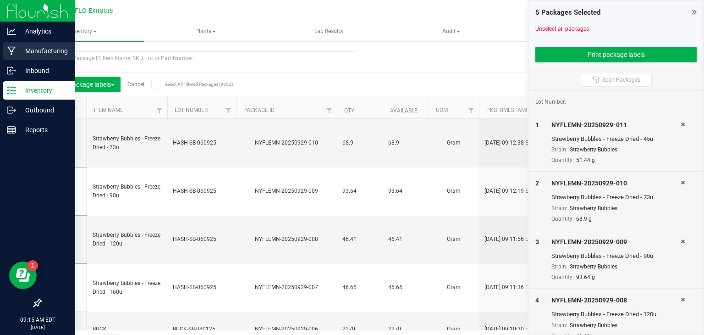
click at [44, 50] on p "Manufacturing" at bounding box center [43, 50] width 55 height 11
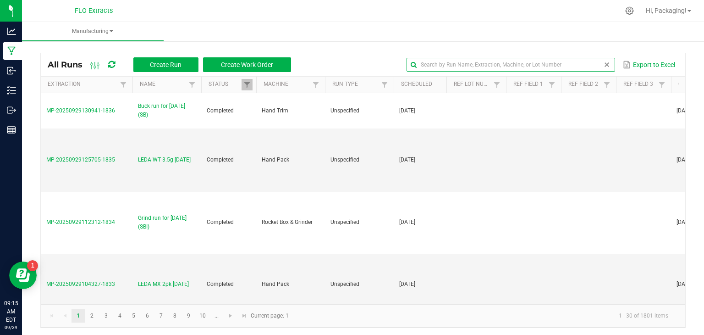
click at [587, 66] on input "text" at bounding box center [511, 65] width 209 height 14
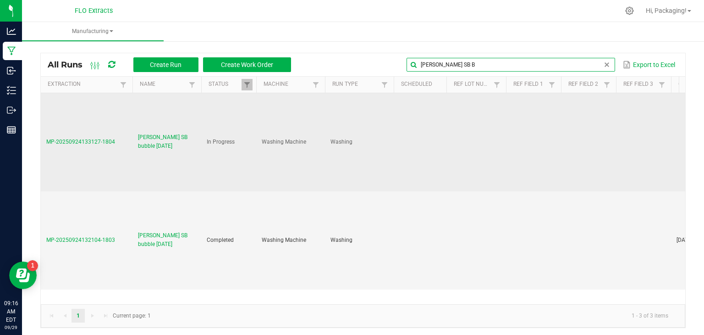
type input "[PERSON_NAME] SB B"
click at [97, 142] on span "MP-20250924133127-1804" at bounding box center [80, 141] width 69 height 6
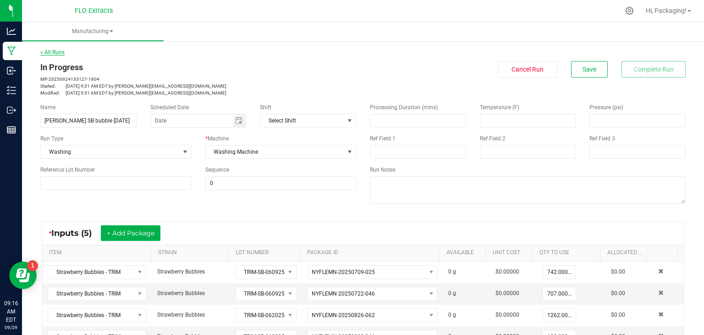
click at [58, 51] on link "< All Runs" at bounding box center [52, 52] width 24 height 6
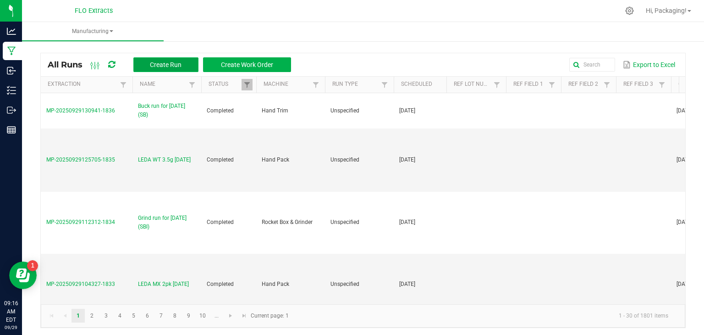
click at [160, 61] on span "Create Run" at bounding box center [166, 64] width 32 height 7
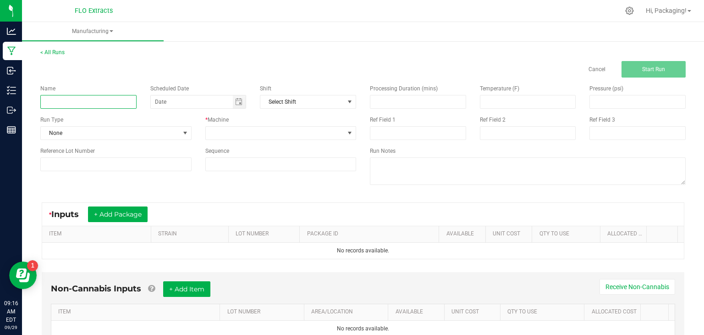
click at [100, 105] on input at bounding box center [88, 102] width 96 height 14
type input "SEAN BC BUBBLE 9/29/25"
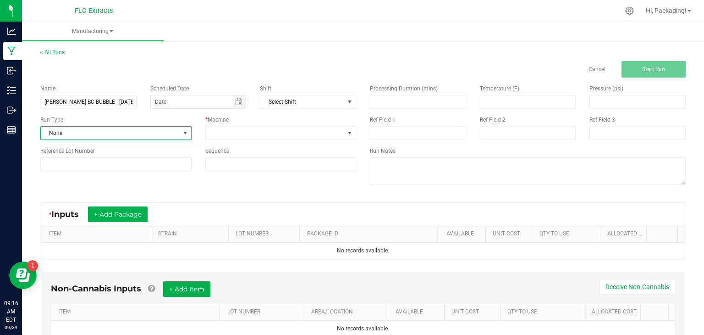
click at [185, 132] on span at bounding box center [185, 132] width 7 height 7
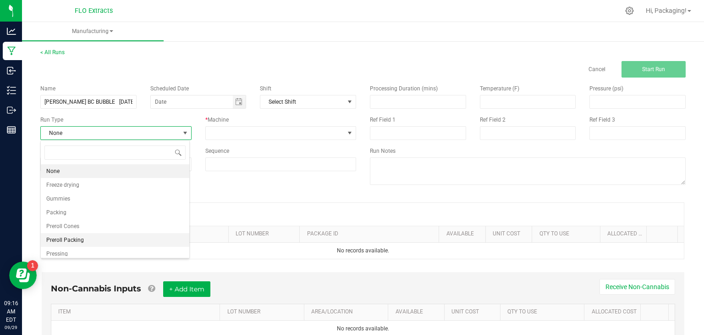
scroll to position [32, 0]
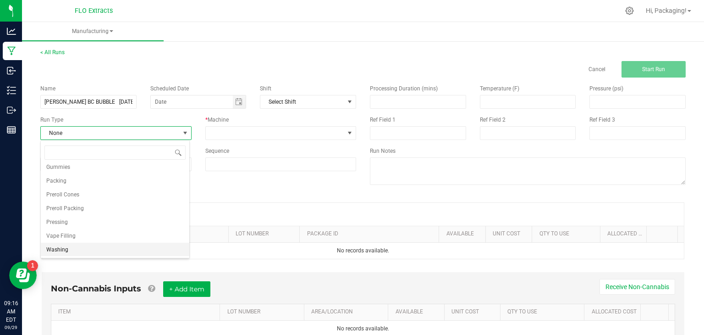
click at [78, 250] on li "Washing" at bounding box center [115, 249] width 149 height 14
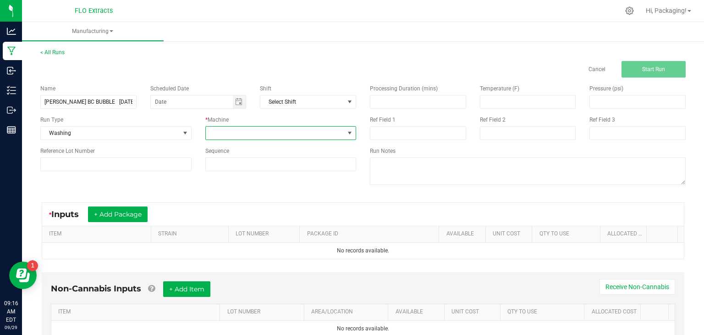
click at [347, 133] on span at bounding box center [349, 132] width 7 height 7
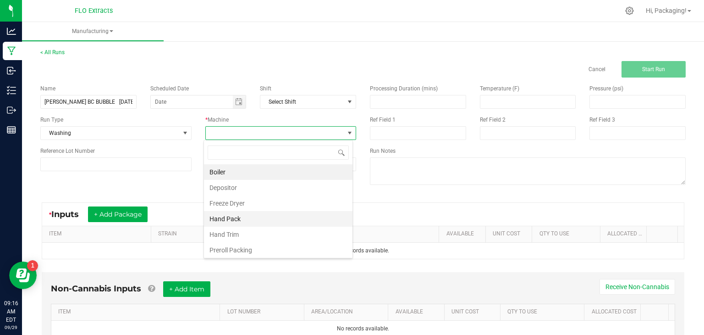
scroll to position [93, 0]
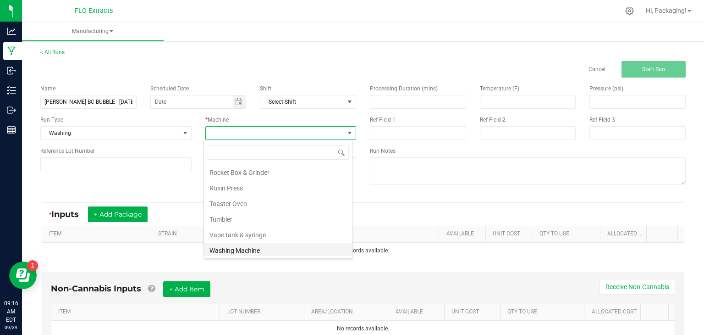
click at [257, 246] on li "Washing Machine" at bounding box center [278, 250] width 149 height 16
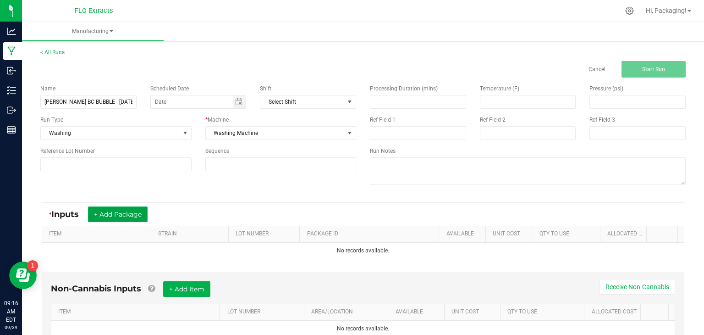
click at [138, 210] on button "+ Add Package" at bounding box center [118, 214] width 60 height 16
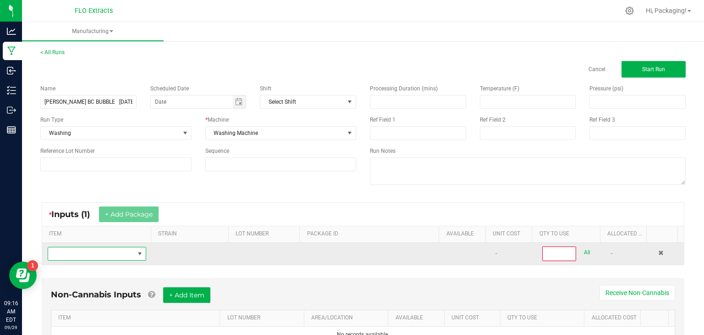
click at [138, 252] on span "NO DATA FOUND" at bounding box center [139, 253] width 7 height 7
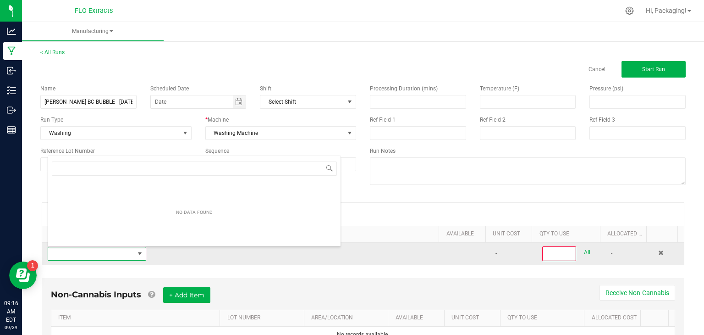
scroll to position [13, 95]
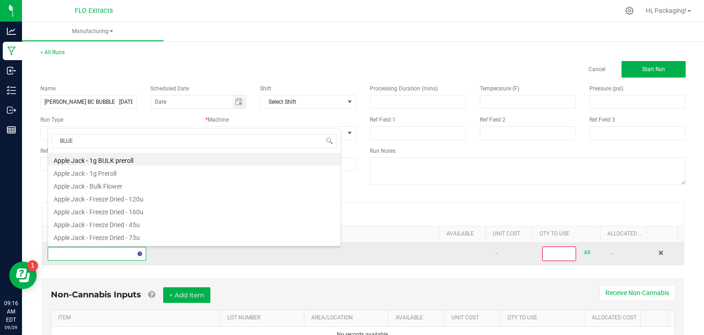
type input "BLUEB"
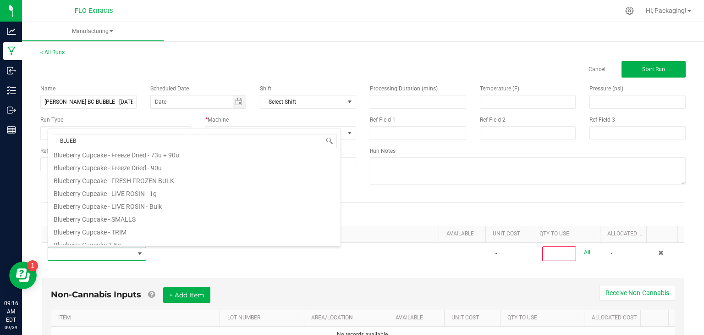
scroll to position [97, 0]
click at [133, 231] on li "Blueberry Cupcake - TRIM" at bounding box center [194, 229] width 292 height 13
type input "0"
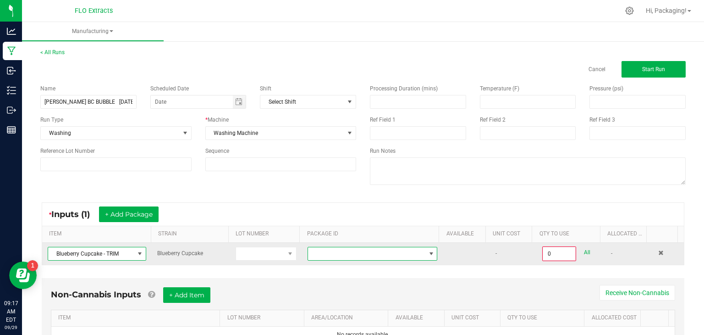
click at [428, 253] on span "NO DATA FOUND" at bounding box center [431, 253] width 7 height 7
click at [286, 253] on span at bounding box center [289, 253] width 7 height 7
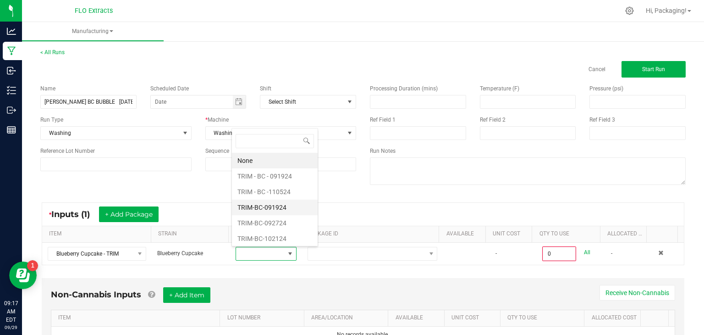
scroll to position [16, 0]
click at [270, 235] on li "TRIM-BC-110524" at bounding box center [275, 238] width 86 height 16
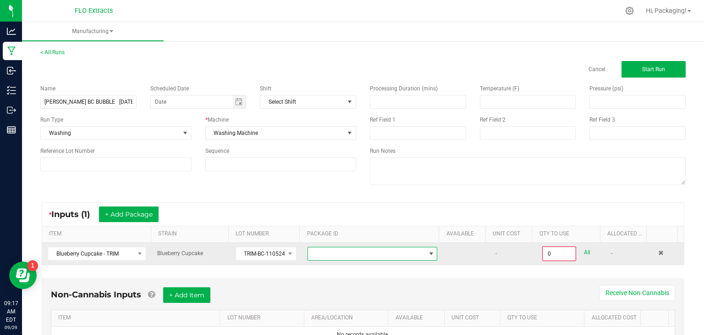
click at [425, 257] on span "NO DATA FOUND" at bounding box center [430, 253] width 11 height 13
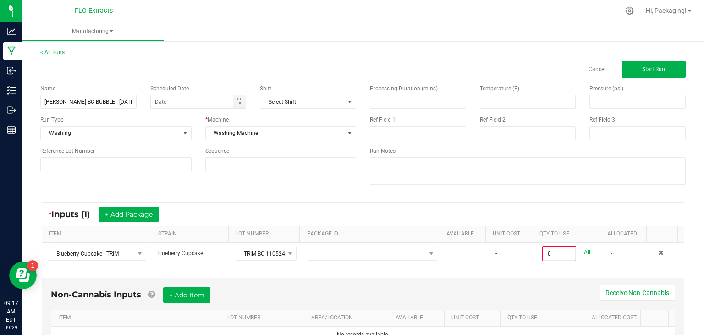
click at [420, 290] on div "Non-Cannabis Inputs + Add Item Receive Non-Cannabis" at bounding box center [363, 298] width 624 height 22
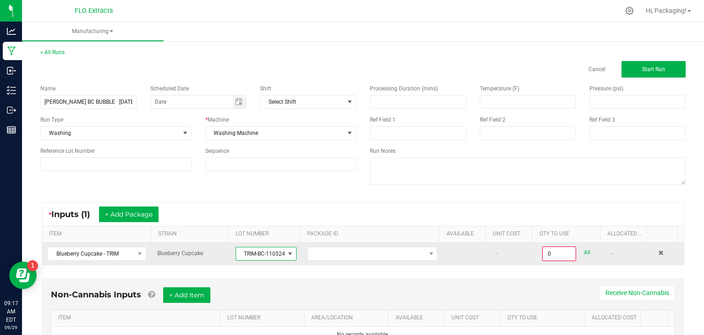
click at [286, 250] on span at bounding box center [289, 253] width 7 height 7
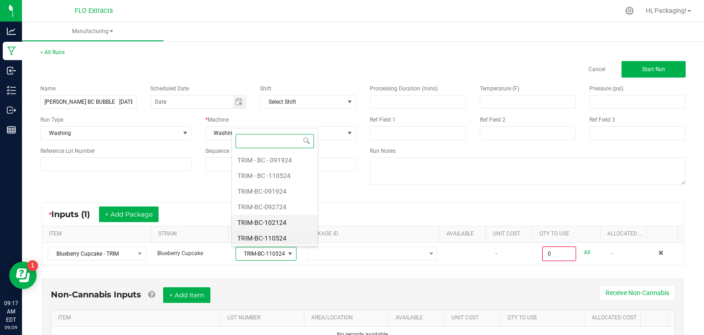
click at [288, 220] on li "TRIM-BC-102124" at bounding box center [275, 223] width 86 height 16
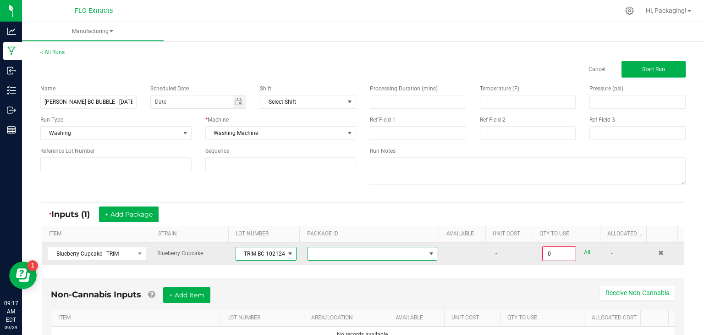
click at [428, 254] on span "NO DATA FOUND" at bounding box center [431, 253] width 7 height 7
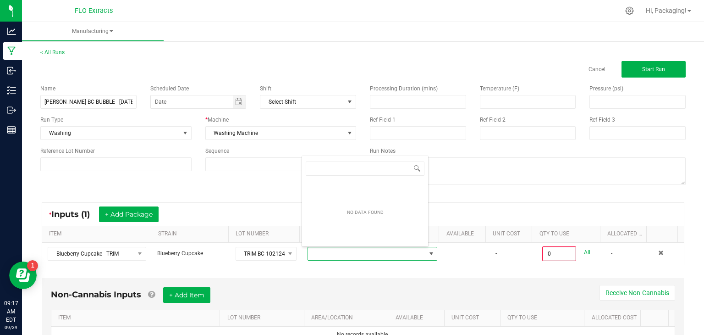
click at [441, 292] on div "Non-Cannabis Inputs + Add Item Receive Non-Cannabis" at bounding box center [363, 298] width 624 height 22
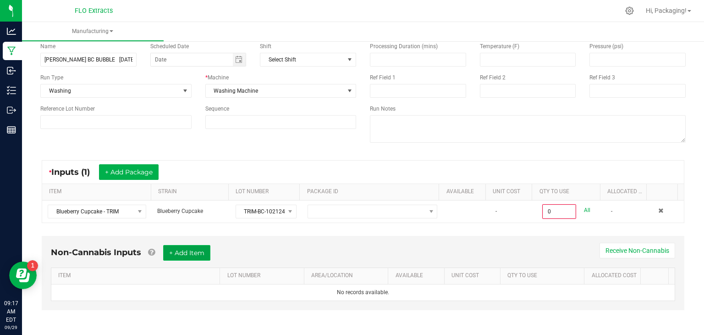
click at [199, 252] on button "+ Add Item" at bounding box center [186, 253] width 47 height 16
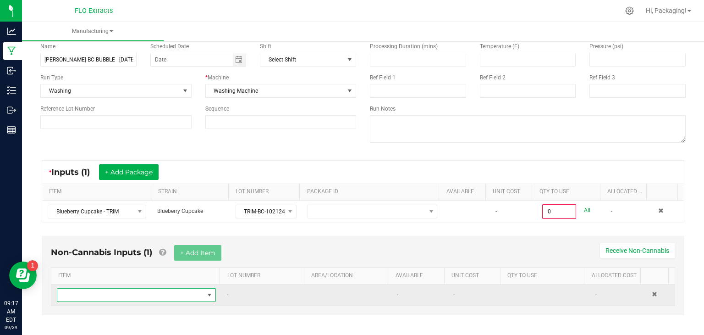
click at [206, 294] on span "NO DATA FOUND" at bounding box center [209, 294] width 7 height 7
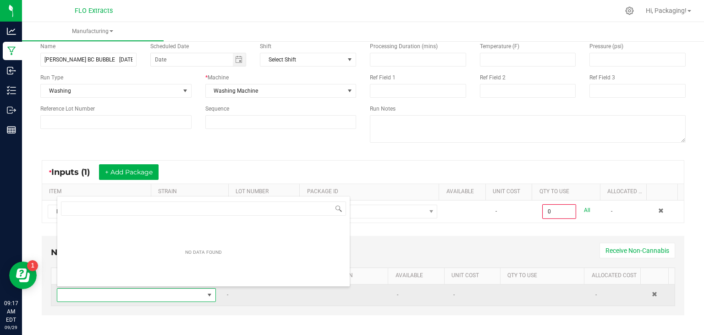
scroll to position [13, 153]
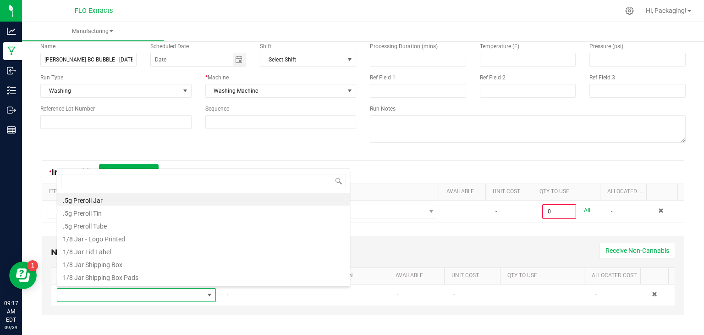
click at [404, 318] on div "Non-Cannabis Inputs (1) + Add Item Receive Non-Cannabis ITEM LOT NUMBER AREA/LO…" at bounding box center [362, 281] width 659 height 101
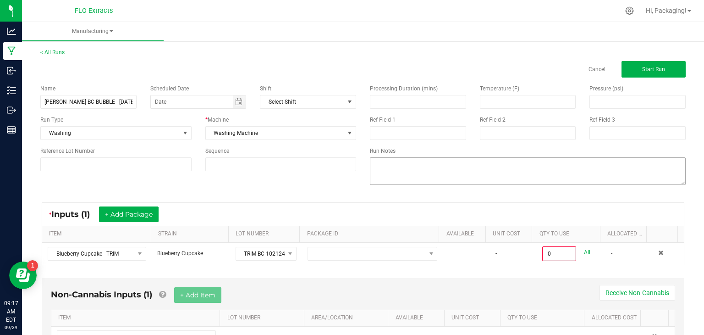
scroll to position [47, 0]
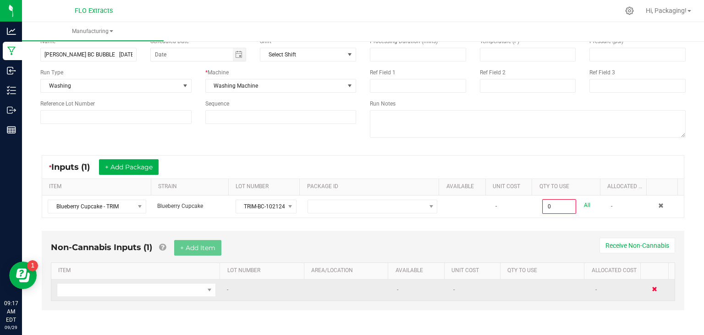
click at [652, 286] on span at bounding box center [655, 289] width 6 height 6
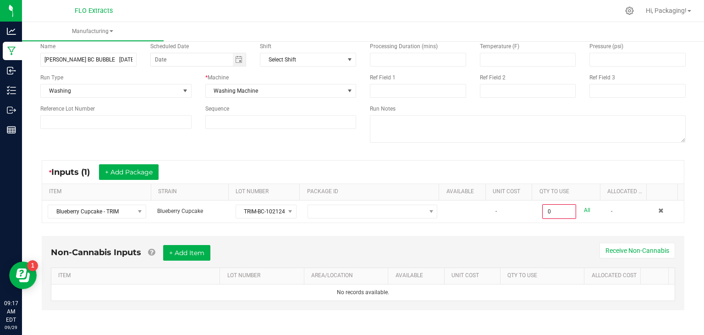
scroll to position [0, 0]
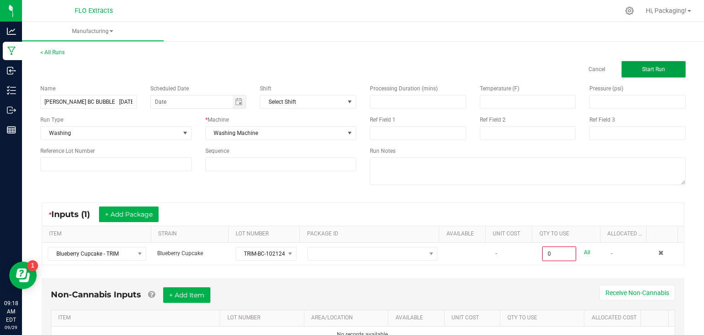
click at [655, 68] on span "Start Run" at bounding box center [653, 69] width 23 height 6
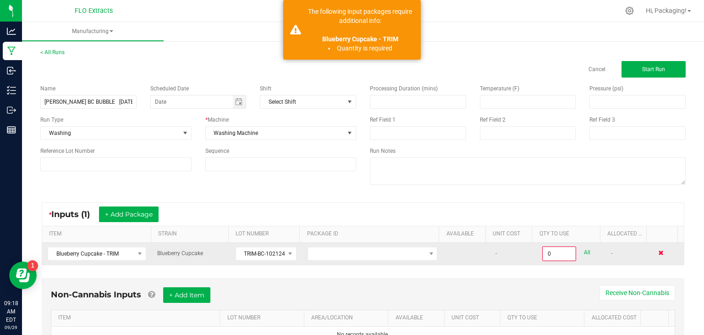
click at [658, 252] on span at bounding box center [661, 253] width 6 height 6
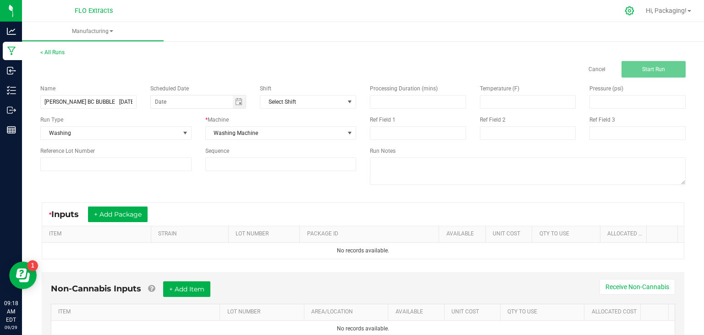
click at [627, 9] on icon at bounding box center [630, 11] width 10 height 10
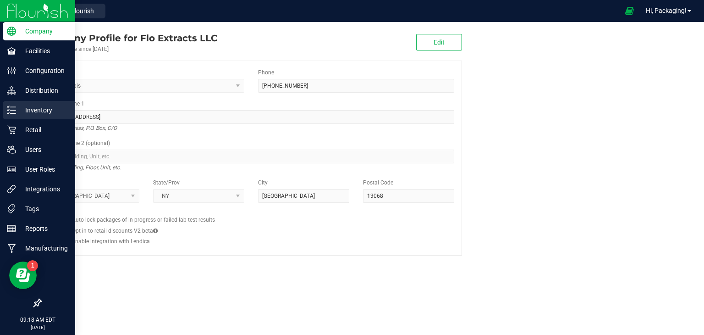
click at [28, 111] on p "Inventory" at bounding box center [43, 110] width 55 height 11
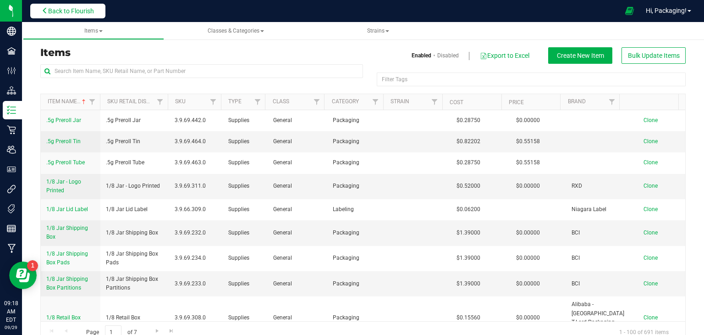
click at [68, 8] on span "Back to Flourish" at bounding box center [71, 10] width 46 height 7
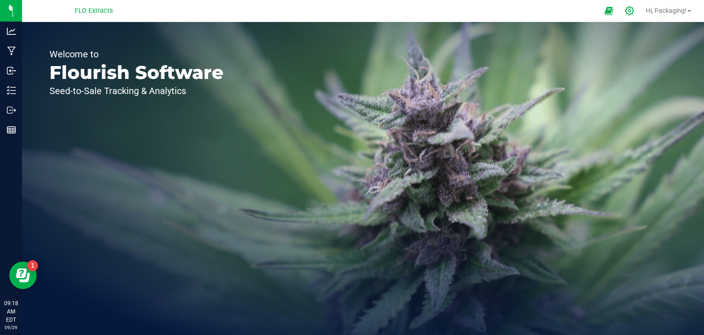
click at [627, 11] on icon at bounding box center [630, 11] width 10 height 10
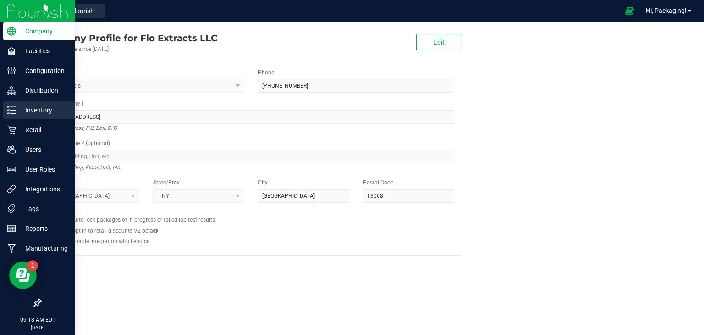
click at [29, 109] on p "Inventory" at bounding box center [43, 110] width 55 height 11
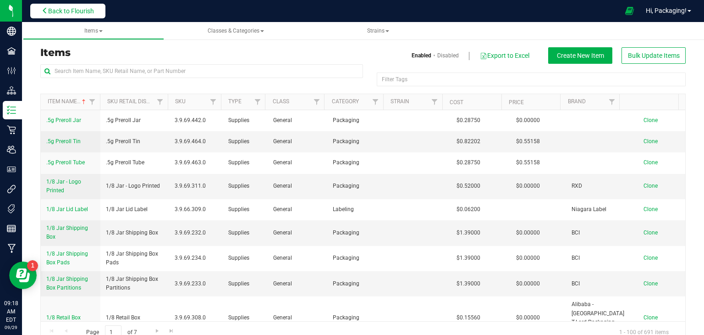
click at [62, 12] on span "Back to Flourish" at bounding box center [71, 10] width 46 height 7
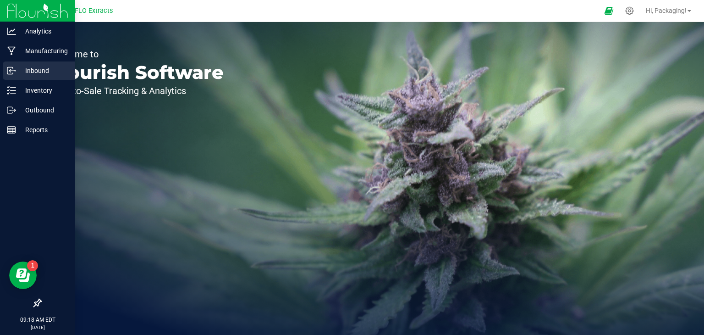
click at [40, 69] on p "Inbound" at bounding box center [43, 70] width 55 height 11
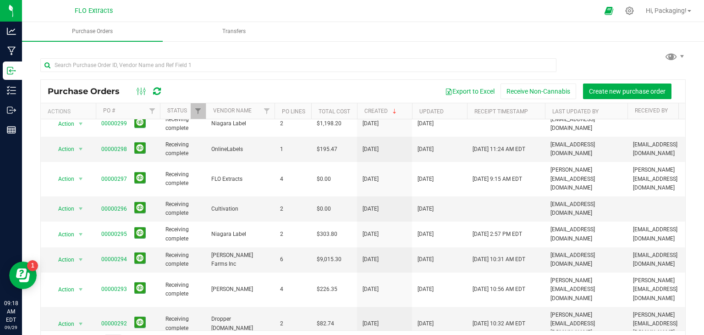
scroll to position [110, 0]
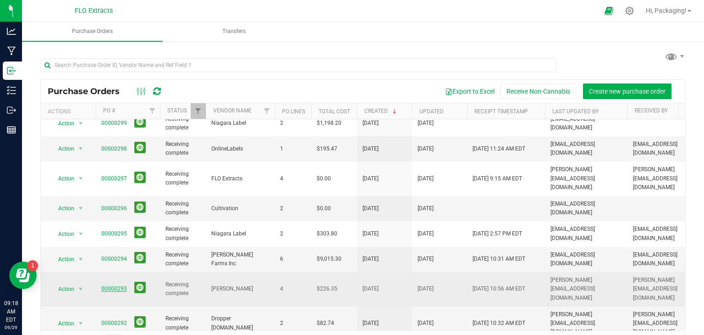
click at [110, 285] on link "00000293" at bounding box center [114, 288] width 26 height 6
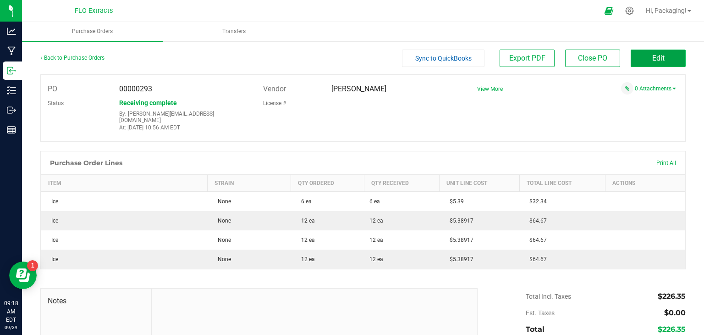
click at [633, 57] on button "Edit" at bounding box center [658, 58] width 55 height 17
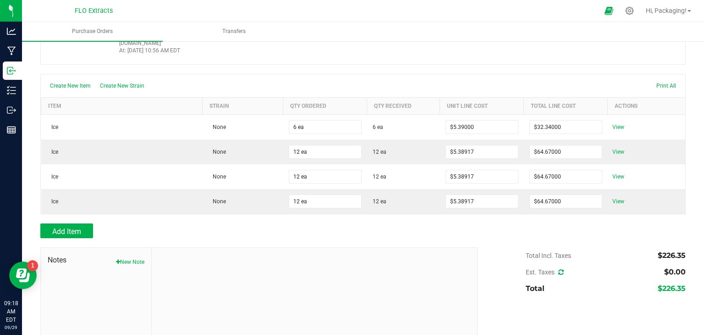
scroll to position [78, 0]
click at [83, 222] on button "Add Item" at bounding box center [66, 229] width 53 height 15
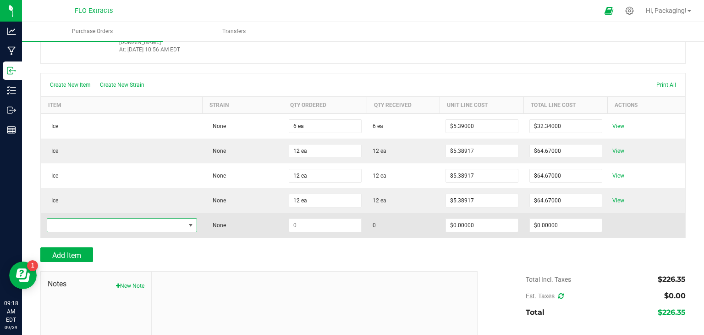
click at [191, 221] on span "NO DATA FOUND" at bounding box center [190, 224] width 7 height 7
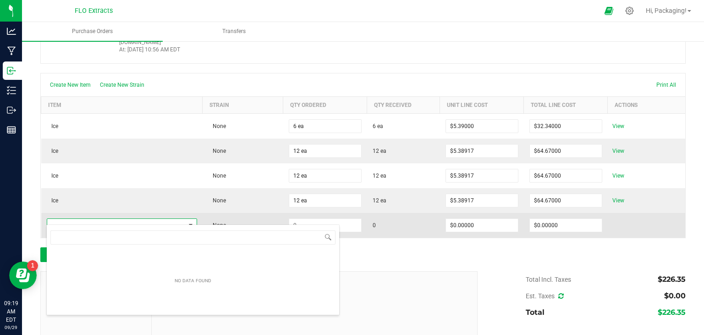
scroll to position [13, 147]
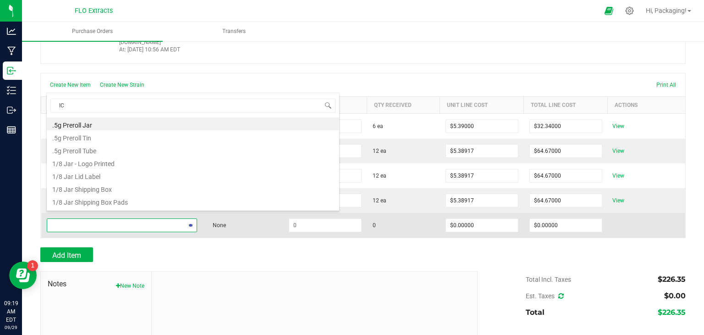
type input "ICE"
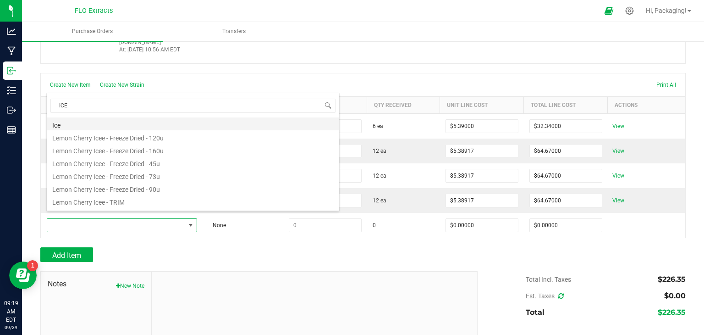
click at [66, 123] on li "Ice" at bounding box center [193, 123] width 292 height 13
type input "$5.00000"
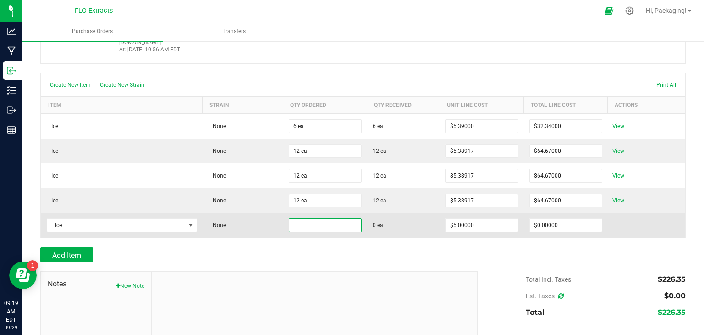
click at [315, 219] on input at bounding box center [325, 225] width 72 height 13
type input "12 ea"
click at [546, 220] on input "0" at bounding box center [566, 225] width 72 height 13
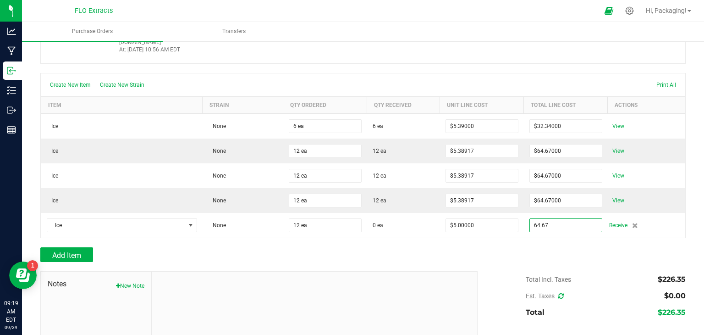
type input "$64.67000"
click at [514, 247] on div "Add Item" at bounding box center [362, 254] width 645 height 15
type input "12"
type input "$5.38917"
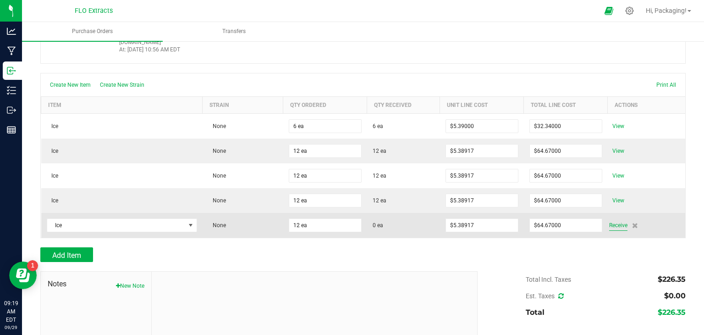
click at [613, 220] on span "Receive" at bounding box center [618, 225] width 18 height 11
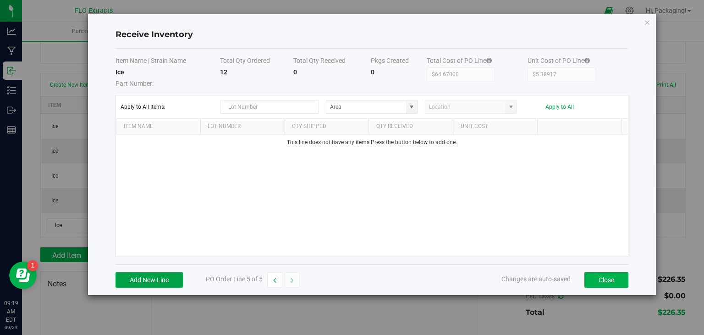
click at [163, 275] on button "Add New Line" at bounding box center [149, 280] width 67 height 16
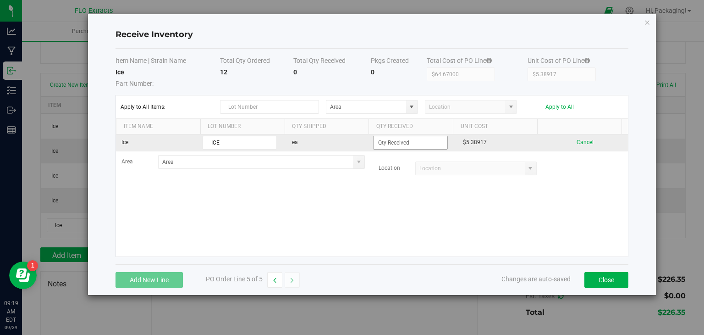
type input "ICE"
click at [415, 142] on input at bounding box center [410, 142] width 73 height 13
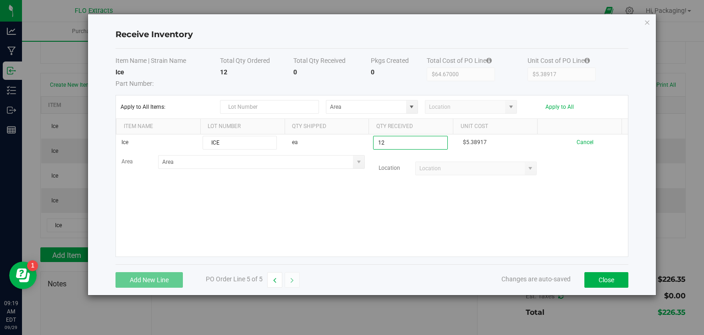
type input "12 ea"
click at [649, 238] on div "Receive Inventory Item Name | Strain Name Total Qty Ordered Total Qty Received …" at bounding box center [372, 154] width 568 height 281
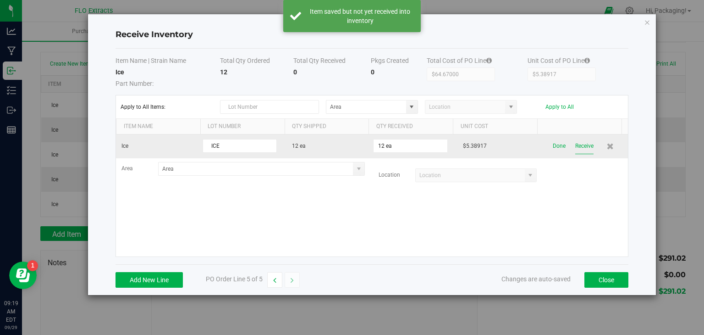
click at [576, 143] on button "Receive" at bounding box center [584, 146] width 18 height 16
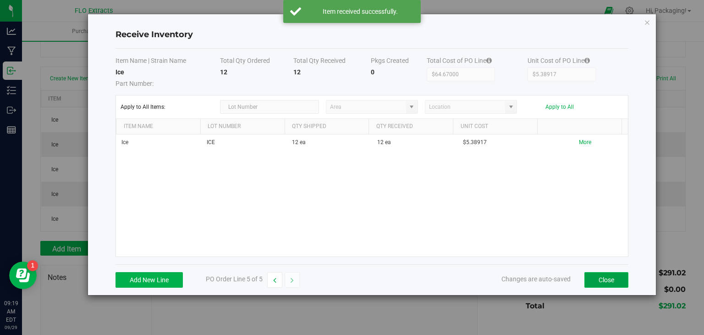
click at [603, 274] on button "Close" at bounding box center [606, 280] width 44 height 16
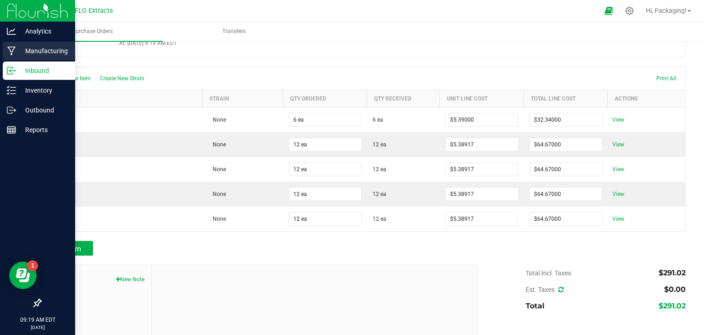
click at [52, 47] on p "Manufacturing" at bounding box center [43, 50] width 55 height 11
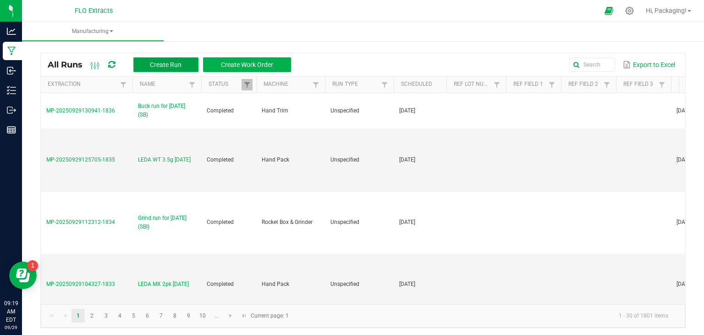
click at [163, 61] on span "Create Run" at bounding box center [166, 64] width 32 height 7
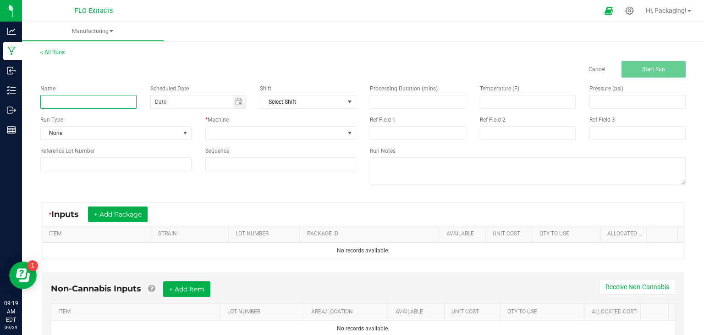
click at [112, 101] on input at bounding box center [88, 102] width 96 height 14
type input "SEAN BC BUBBLE 9/29/25"
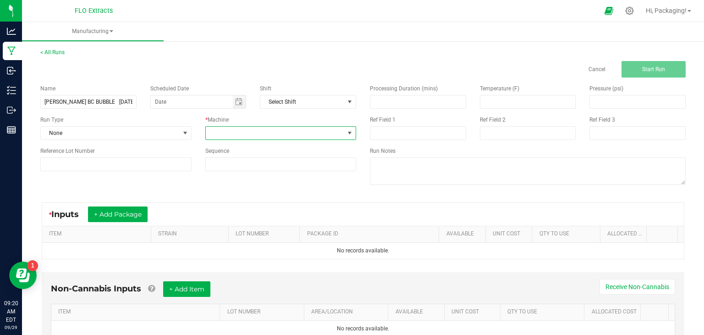
click at [348, 131] on span at bounding box center [349, 132] width 7 height 7
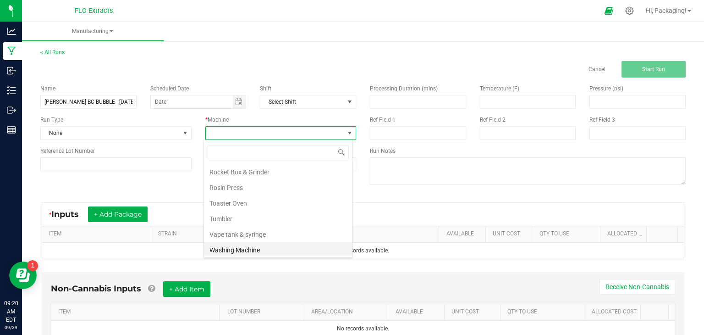
click at [243, 243] on li "Washing Machine" at bounding box center [278, 250] width 149 height 16
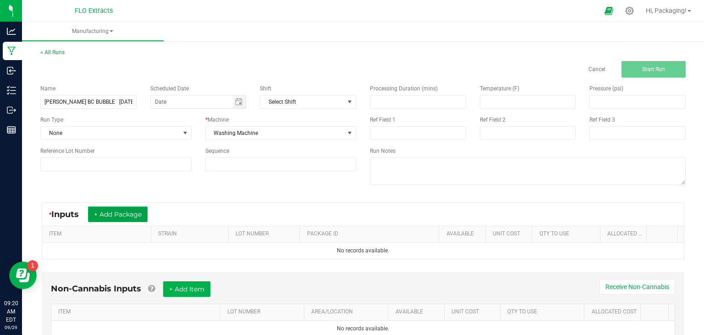
click at [139, 214] on button "+ Add Package" at bounding box center [118, 214] width 60 height 16
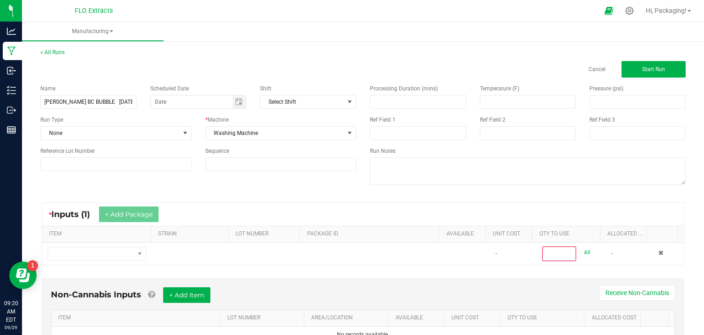
click at [238, 211] on div "* Inputs (1) + Add Package" at bounding box center [363, 214] width 642 height 23
click at [259, 193] on div "Name SEAN BC BUBBLE 9/29/25 Scheduled Date Shift Select Shift Run Type None * M…" at bounding box center [362, 135] width 659 height 116
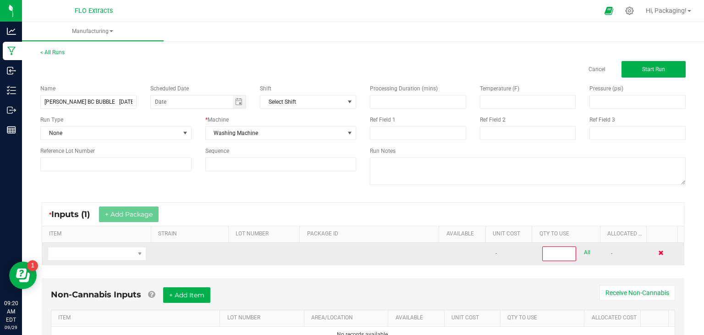
click at [658, 252] on span at bounding box center [661, 253] width 6 height 6
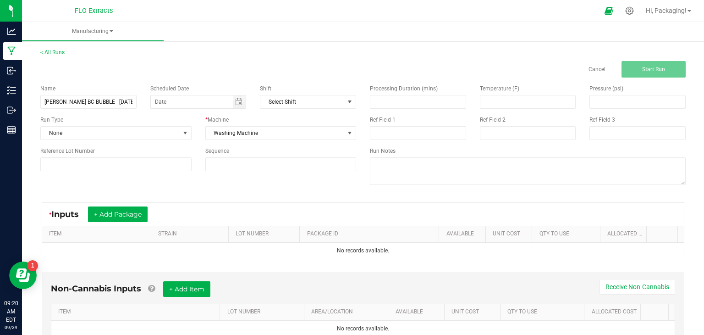
scroll to position [37, 0]
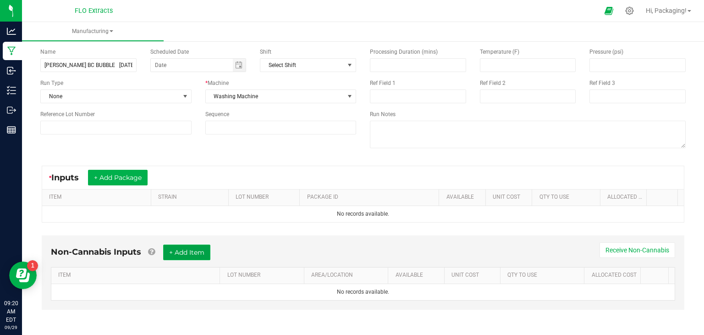
click at [205, 255] on button "+ Add Item" at bounding box center [186, 252] width 47 height 16
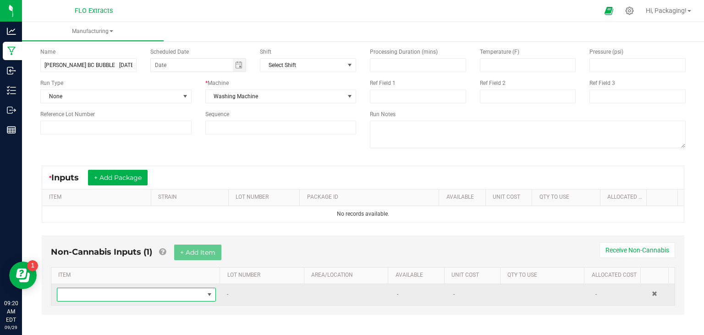
click at [206, 294] on span "NO DATA FOUND" at bounding box center [209, 294] width 7 height 7
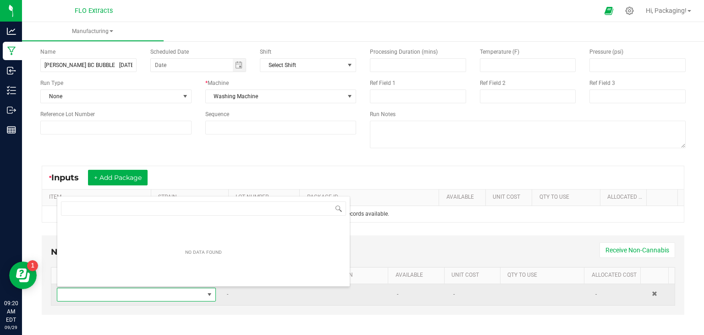
scroll to position [13, 153]
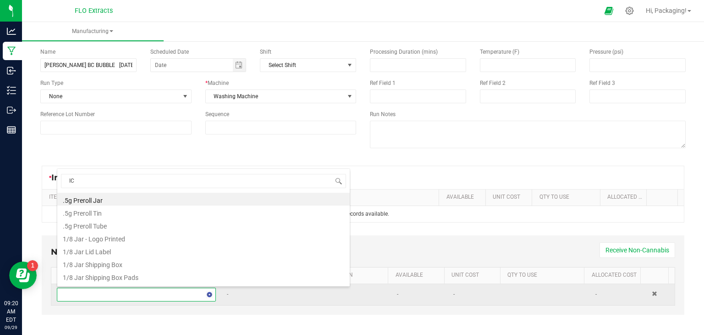
type input "ICE"
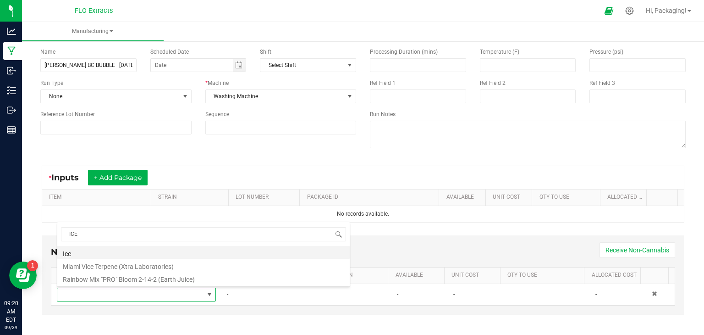
click at [72, 250] on li "Ice" at bounding box center [203, 252] width 292 height 13
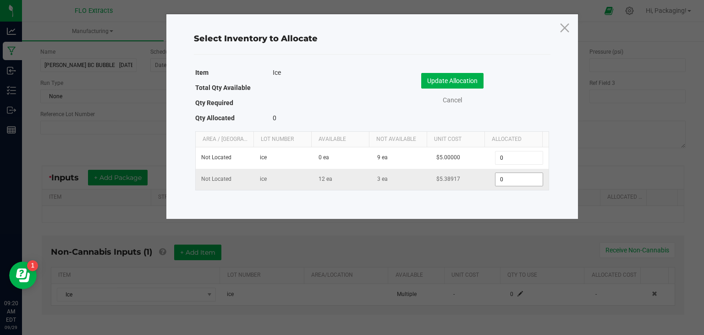
click at [502, 180] on input "0" at bounding box center [518, 179] width 47 height 13
type input "3"
click at [465, 82] on button "Update Allocation" at bounding box center [452, 81] width 62 height 16
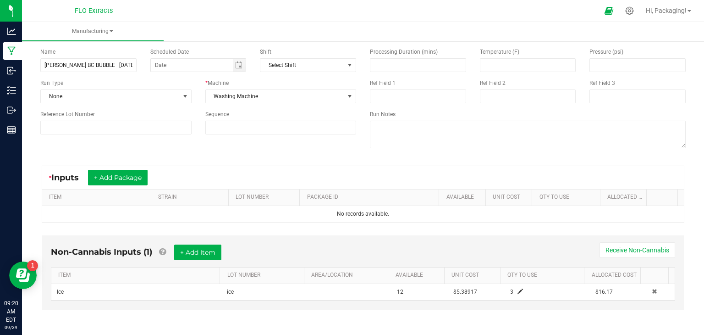
scroll to position [0, 0]
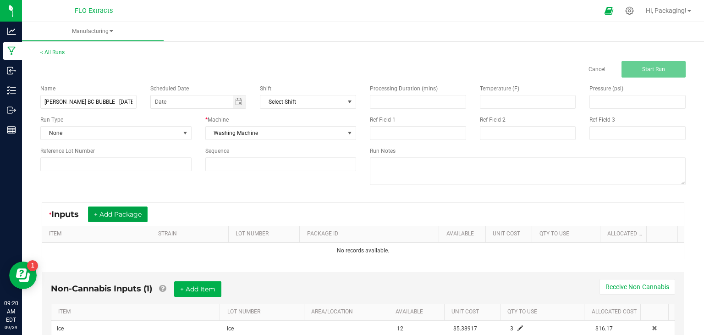
click at [138, 211] on button "+ Add Package" at bounding box center [118, 214] width 60 height 16
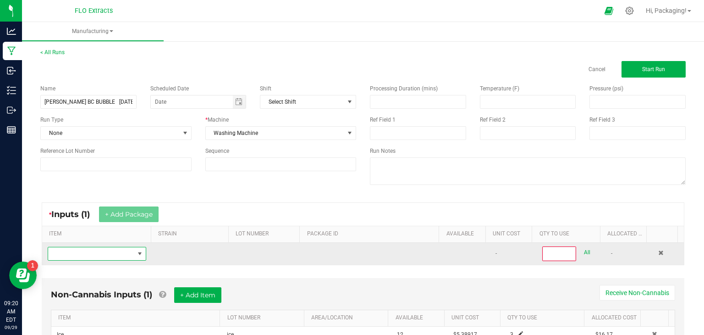
click at [140, 253] on span "NO DATA FOUND" at bounding box center [139, 253] width 7 height 7
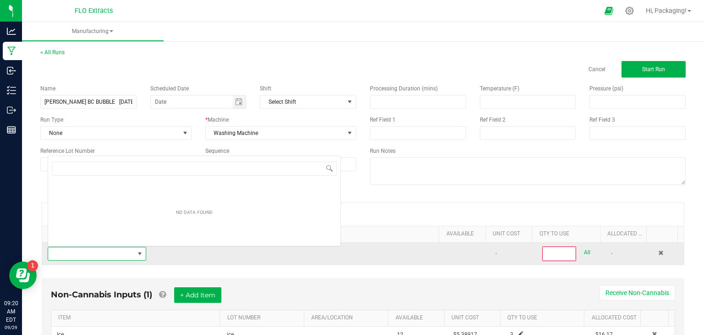
scroll to position [13, 95]
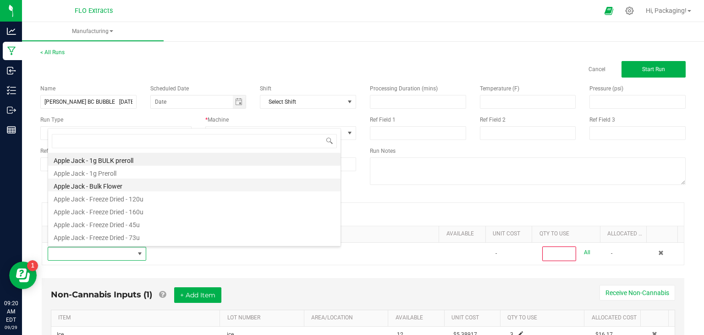
click at [130, 187] on li "Apple Jack - Bulk Flower" at bounding box center [194, 184] width 292 height 13
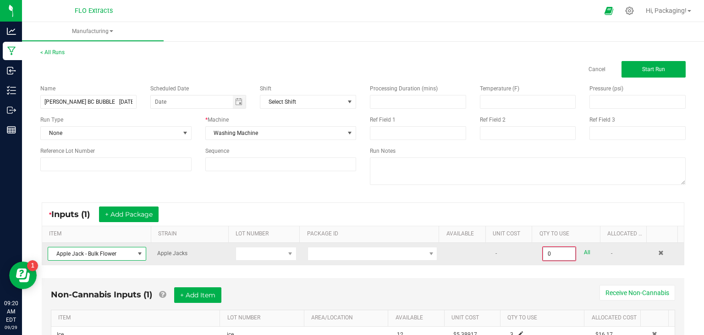
click at [543, 250] on input "0" at bounding box center [559, 253] width 32 height 13
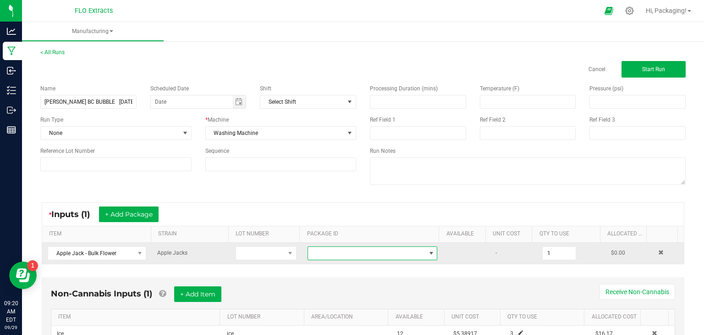
click at [428, 253] on span "NO DATA FOUND" at bounding box center [431, 252] width 7 height 7
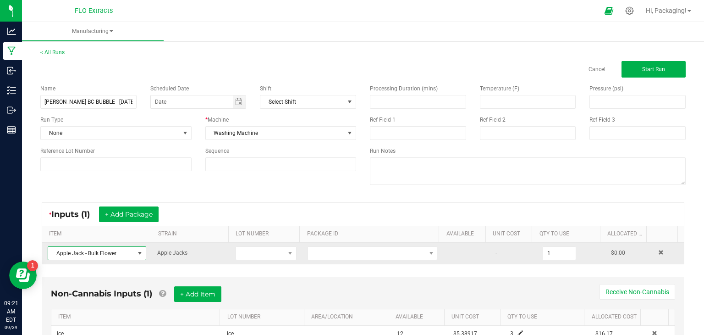
click at [138, 254] on span at bounding box center [139, 252] width 7 height 7
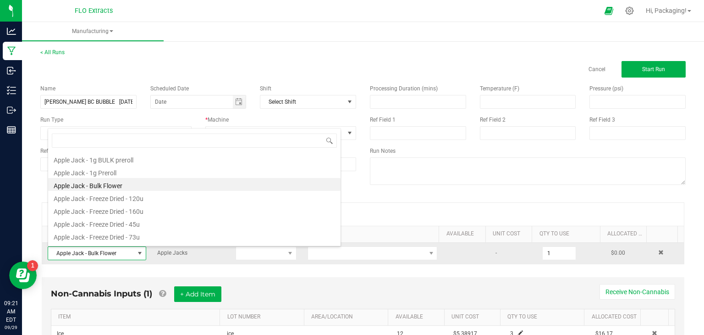
scroll to position [13, 95]
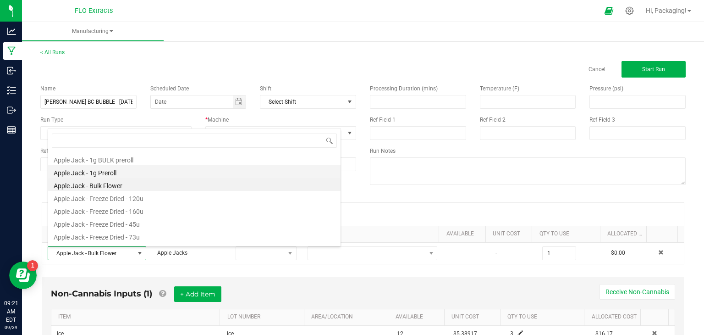
click at [123, 171] on li "Apple Jack - 1g Preroll" at bounding box center [194, 171] width 292 height 13
type input "0"
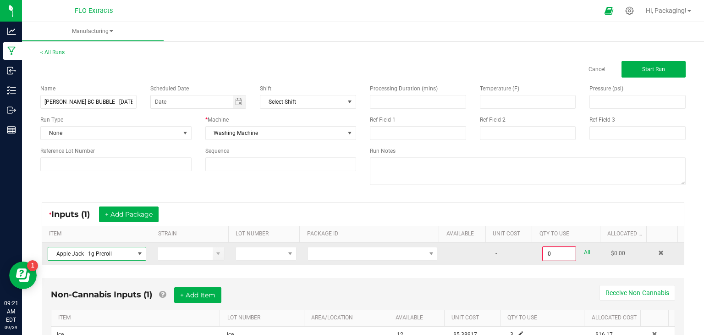
click at [138, 252] on span at bounding box center [139, 253] width 7 height 7
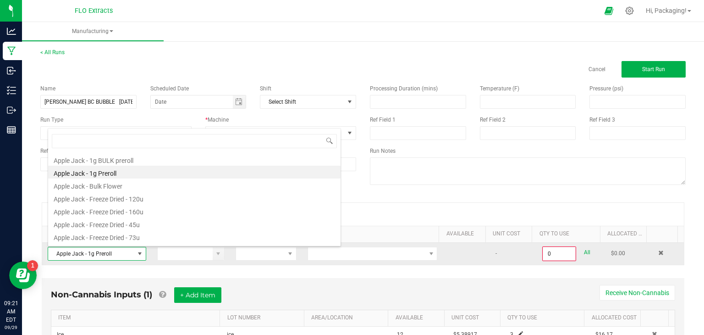
type input "S"
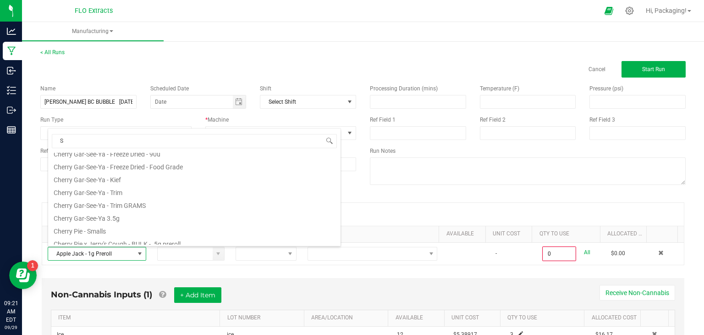
scroll to position [469, 0]
click at [89, 230] on li "Cherry Pie - Smalls" at bounding box center [194, 228] width 292 height 13
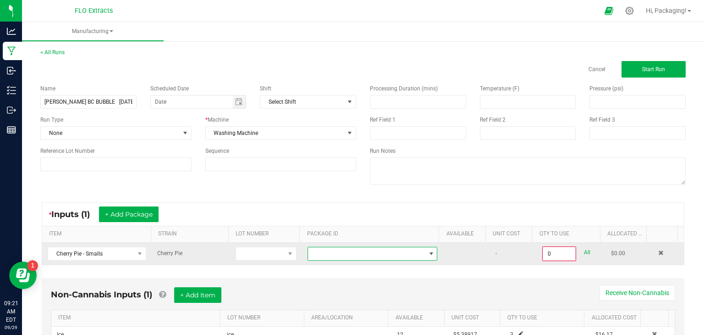
click at [428, 250] on span at bounding box center [431, 253] width 7 height 7
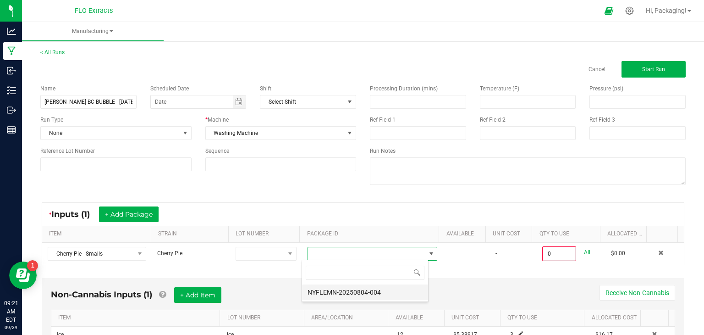
click at [385, 290] on li "NYFLEMN-20250804-004" at bounding box center [365, 292] width 126 height 16
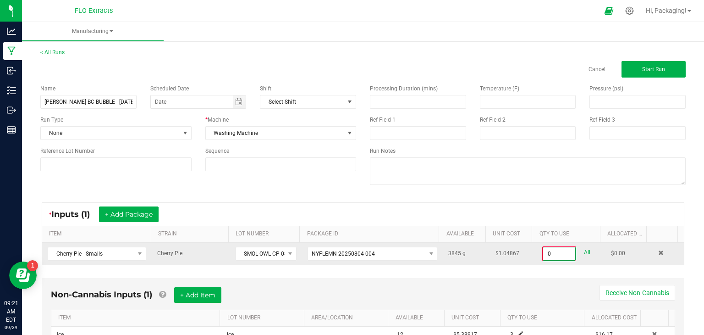
click at [548, 253] on input "0" at bounding box center [559, 253] width 32 height 13
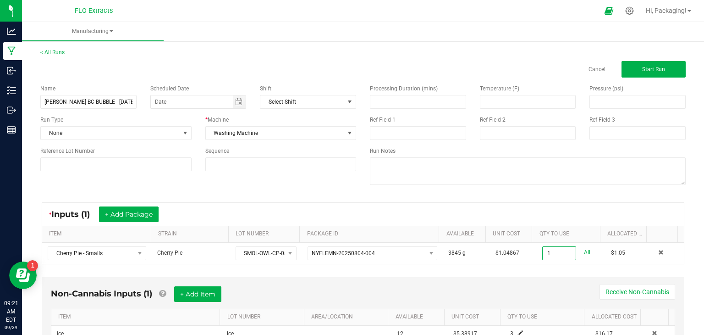
type input "1.0000 g"
click at [693, 211] on div "< All Runs Cancel Start Run Name SEAN BC BUBBLE 9/29/25 Scheduled Date Shift Se…" at bounding box center [363, 208] width 682 height 339
click at [646, 72] on button "Start Run" at bounding box center [654, 69] width 64 height 17
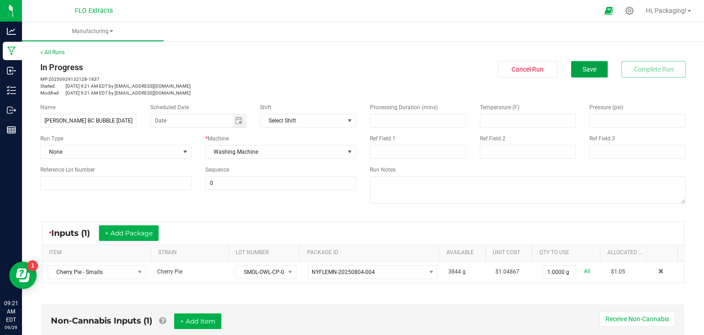
click at [588, 71] on span "Save" at bounding box center [590, 69] width 14 height 7
